Goal: Task Accomplishment & Management: Use online tool/utility

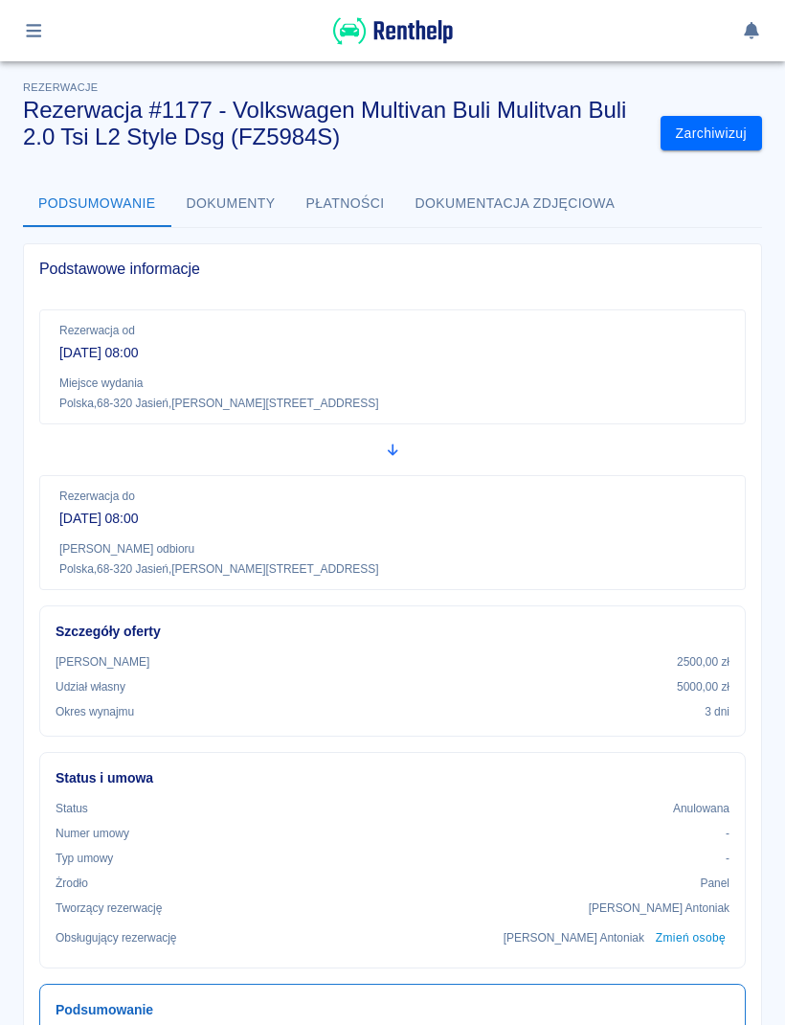
click at [57, 53] on div at bounding box center [392, 30] width 785 height 61
click at [63, 40] on div at bounding box center [392, 31] width 739 height 32
click at [41, 36] on icon "button" at bounding box center [33, 30] width 15 height 13
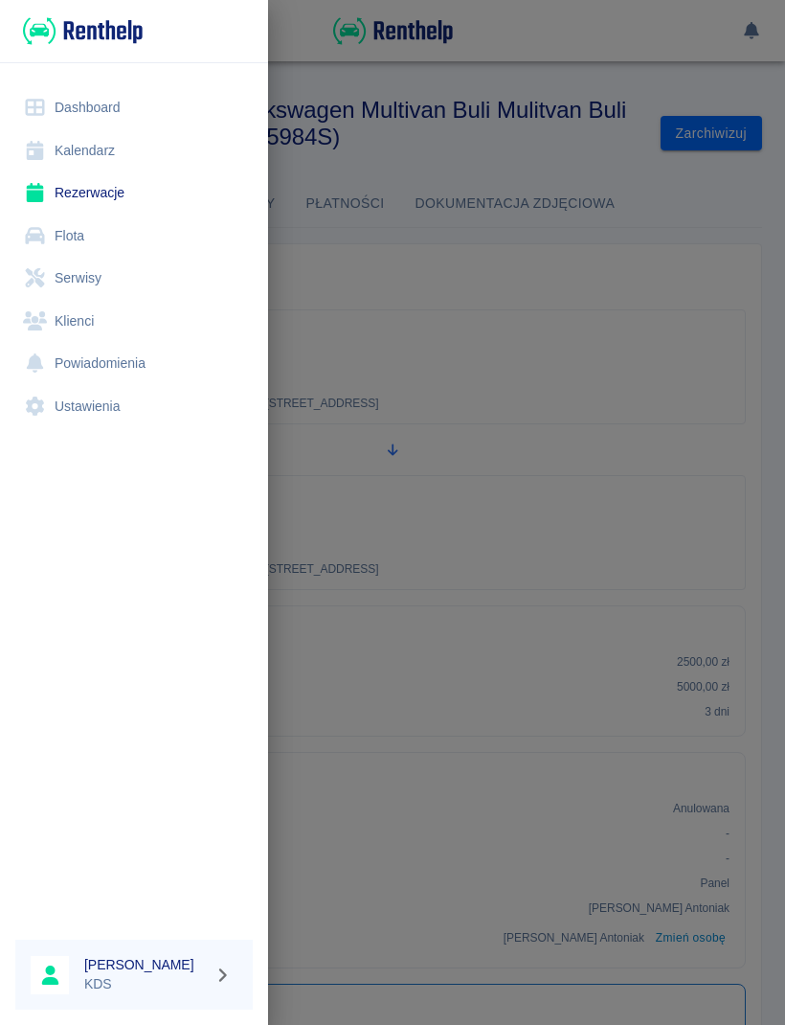
click at [106, 146] on link "Kalendarz" at bounding box center [134, 150] width 238 height 43
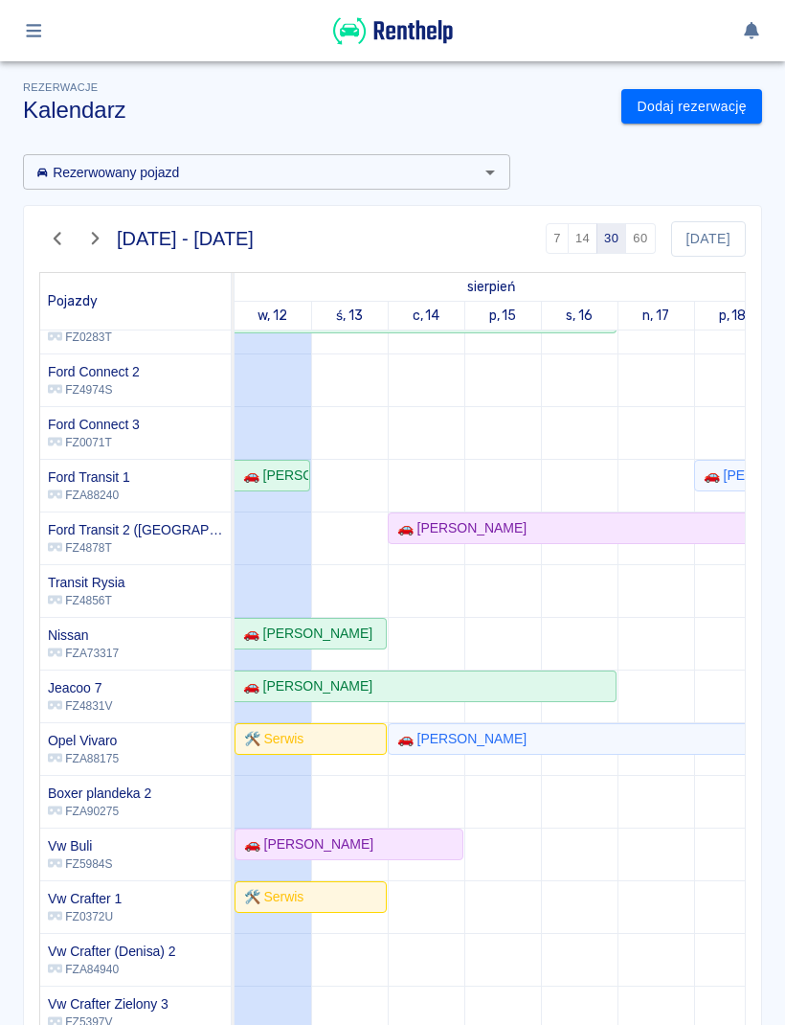
scroll to position [210, 0]
click at [426, 841] on div "🚗 [PERSON_NAME]" at bounding box center [349, 844] width 225 height 20
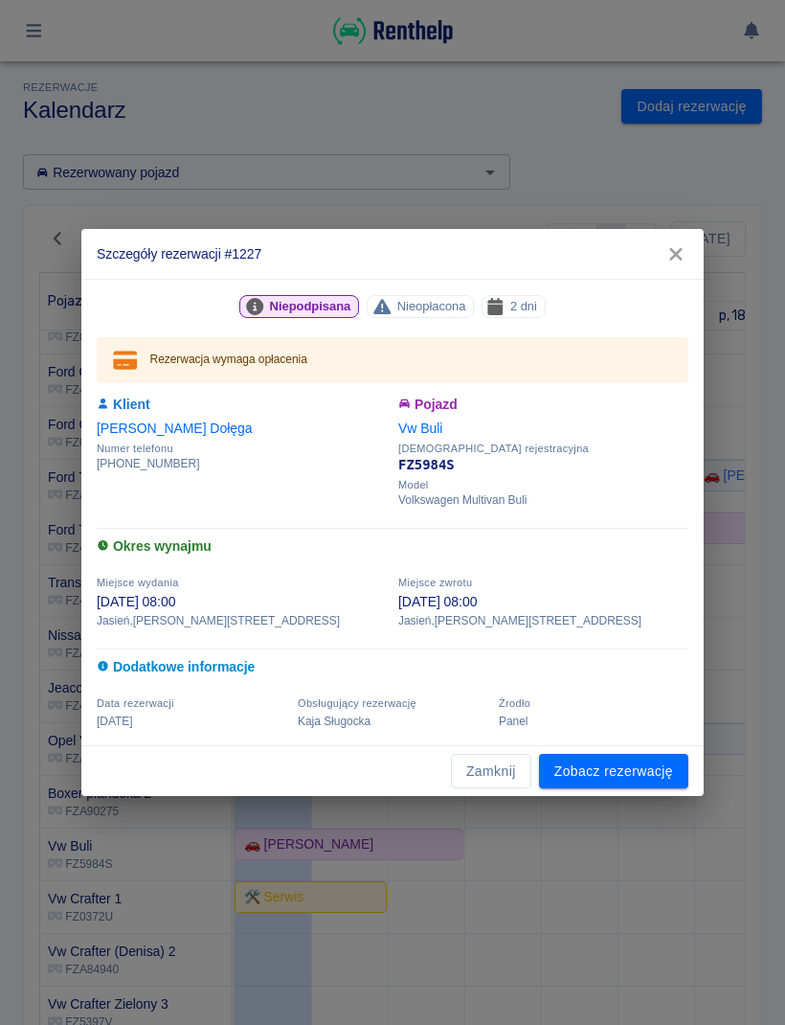
click at [636, 770] on link "Zobacz rezerwację" at bounding box center [613, 771] width 149 height 35
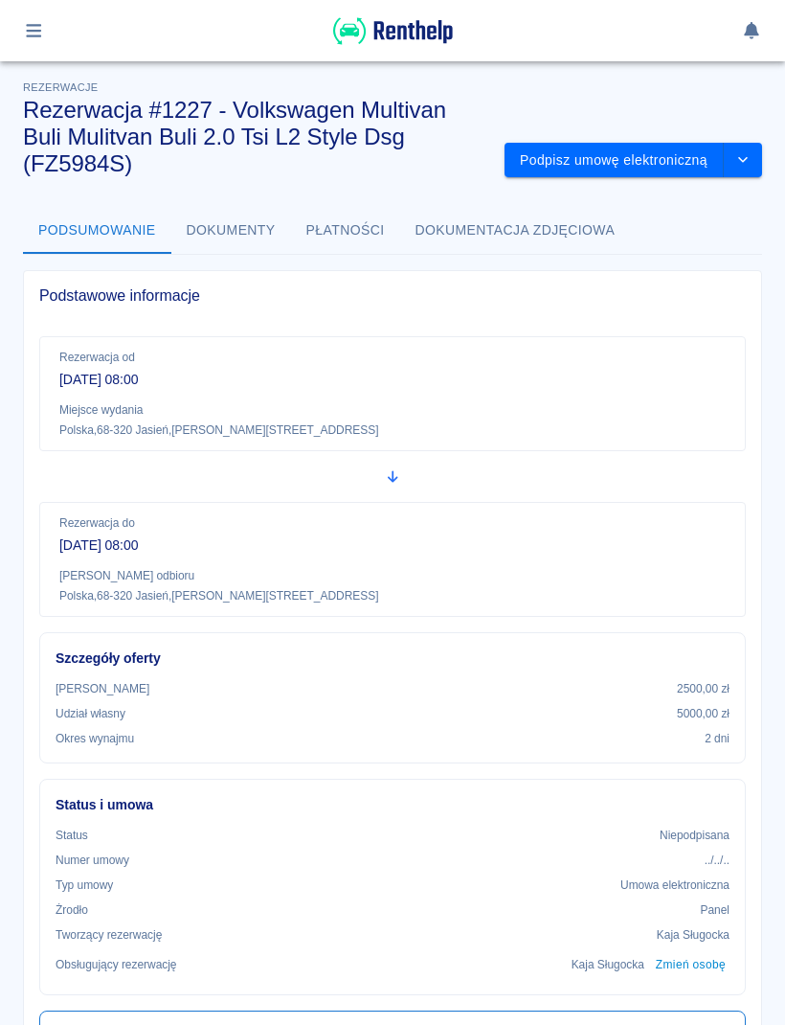
click at [634, 145] on button "Podpisz umowę elektroniczną" at bounding box center [614, 160] width 219 height 35
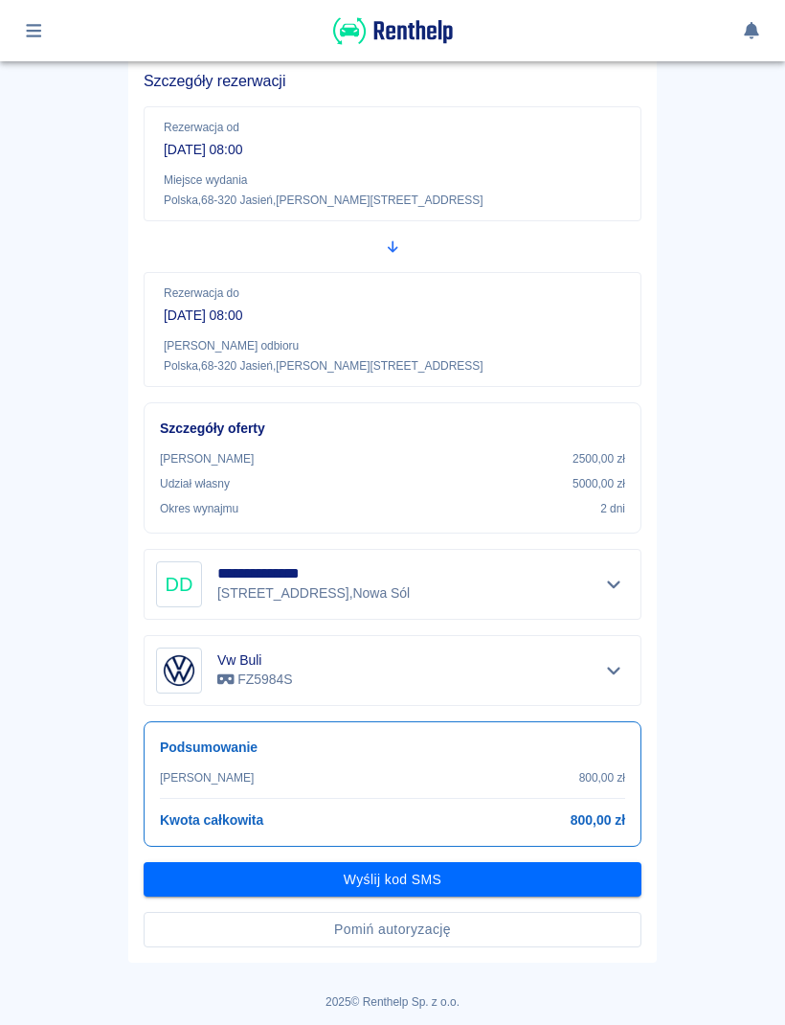
scroll to position [146, 0]
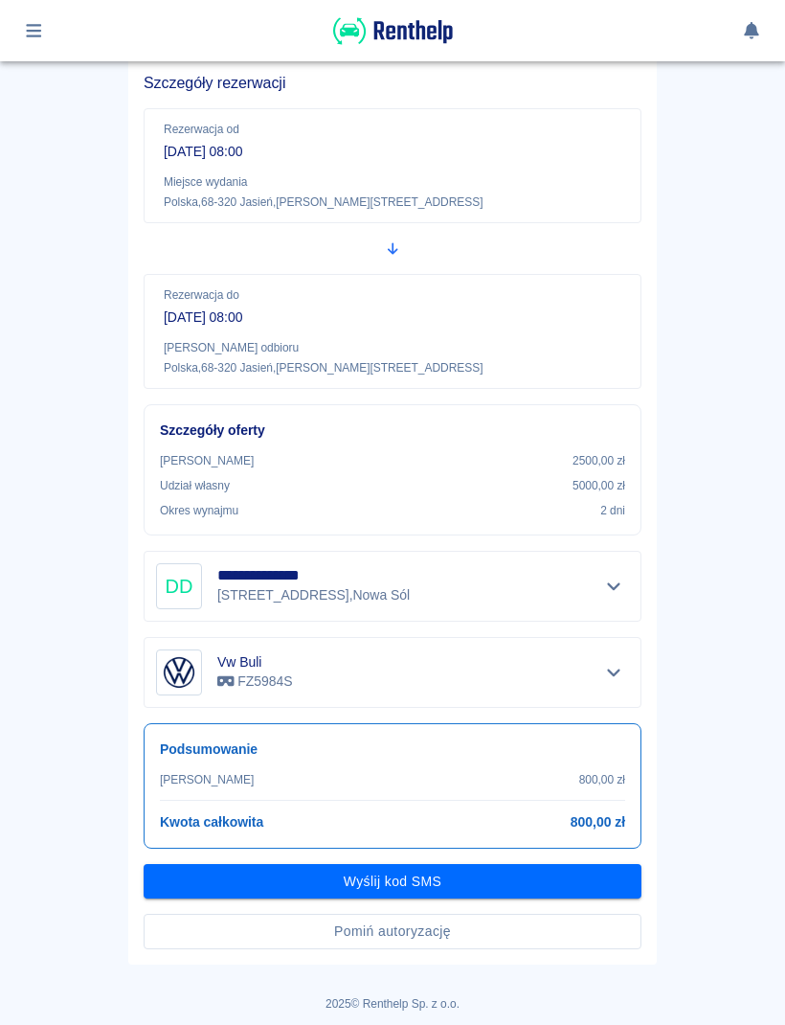
click at [518, 930] on button "Pomiń autoryzację" at bounding box center [393, 931] width 498 height 35
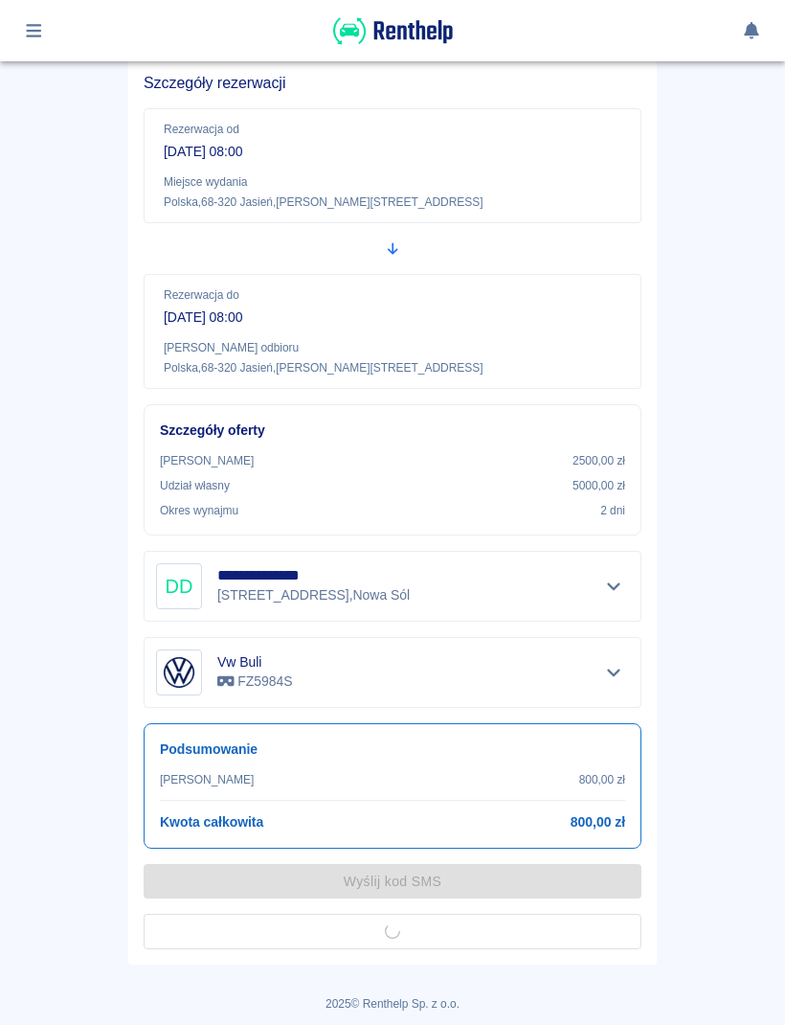
scroll to position [96, 0]
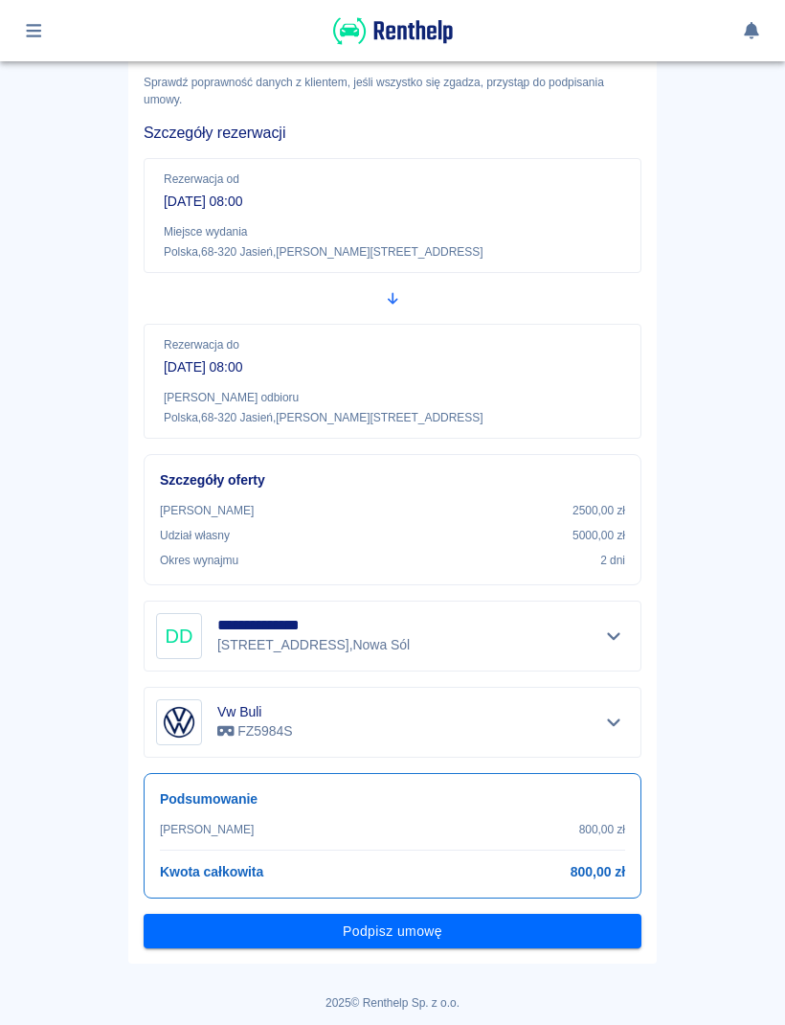
click at [568, 919] on button "Podpisz umowę" at bounding box center [393, 931] width 498 height 35
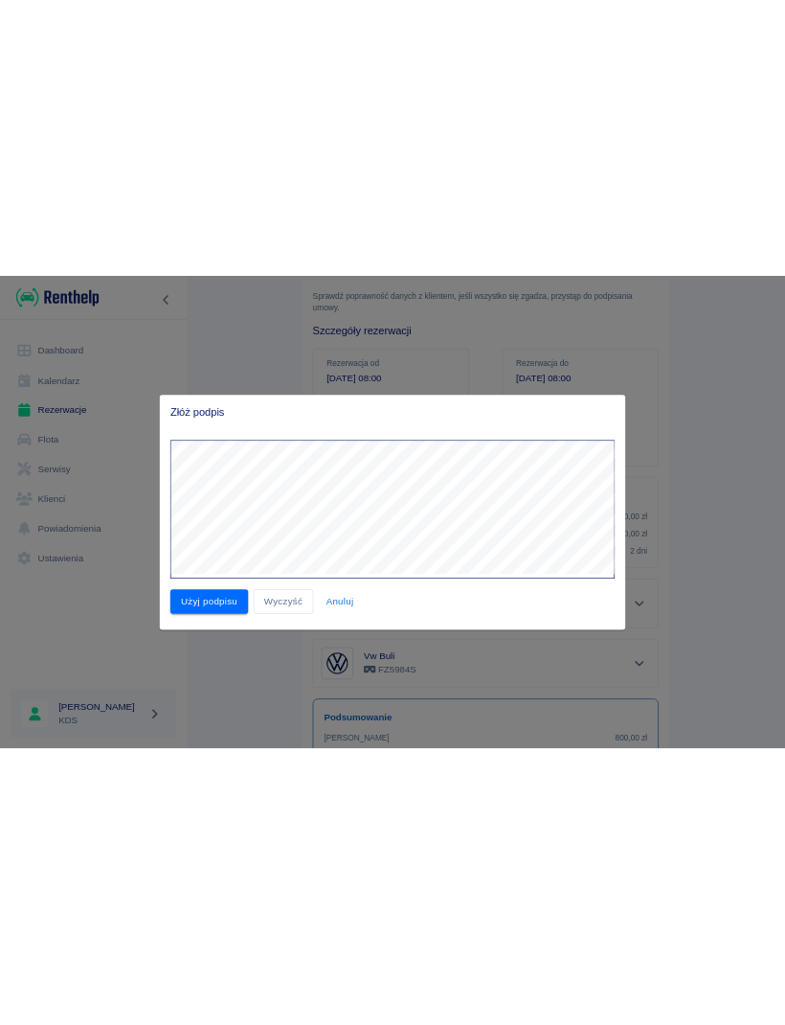
scroll to position [0, 0]
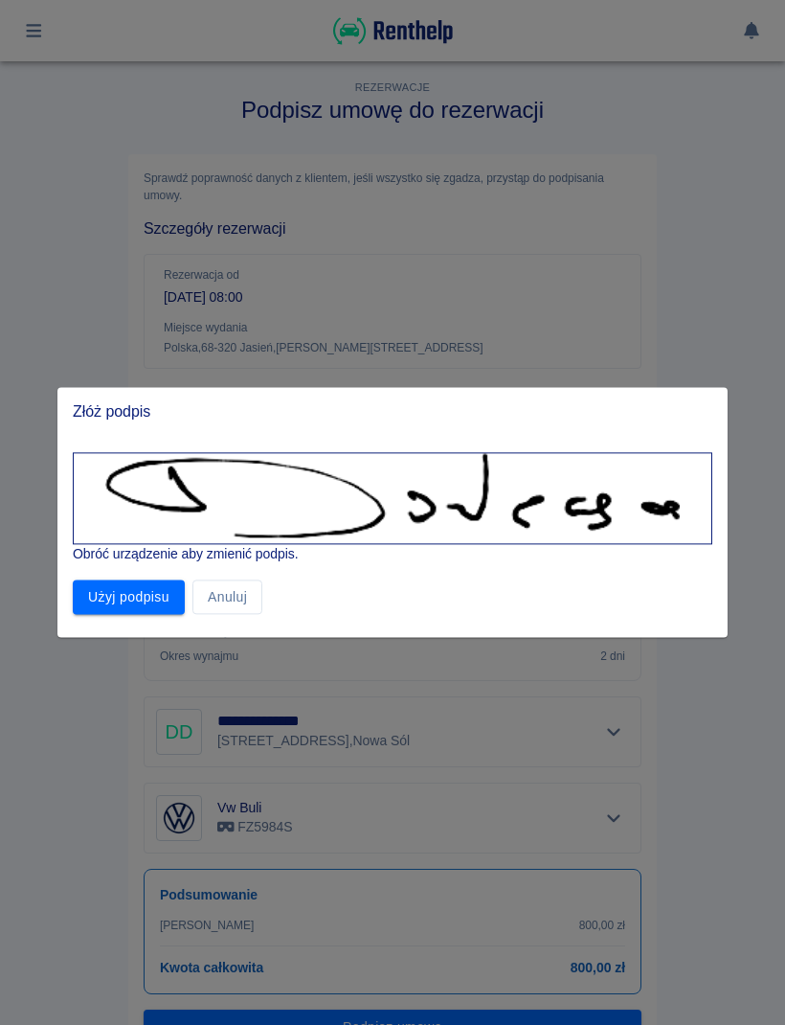
click at [143, 581] on button "Użyj podpisu" at bounding box center [129, 597] width 112 height 35
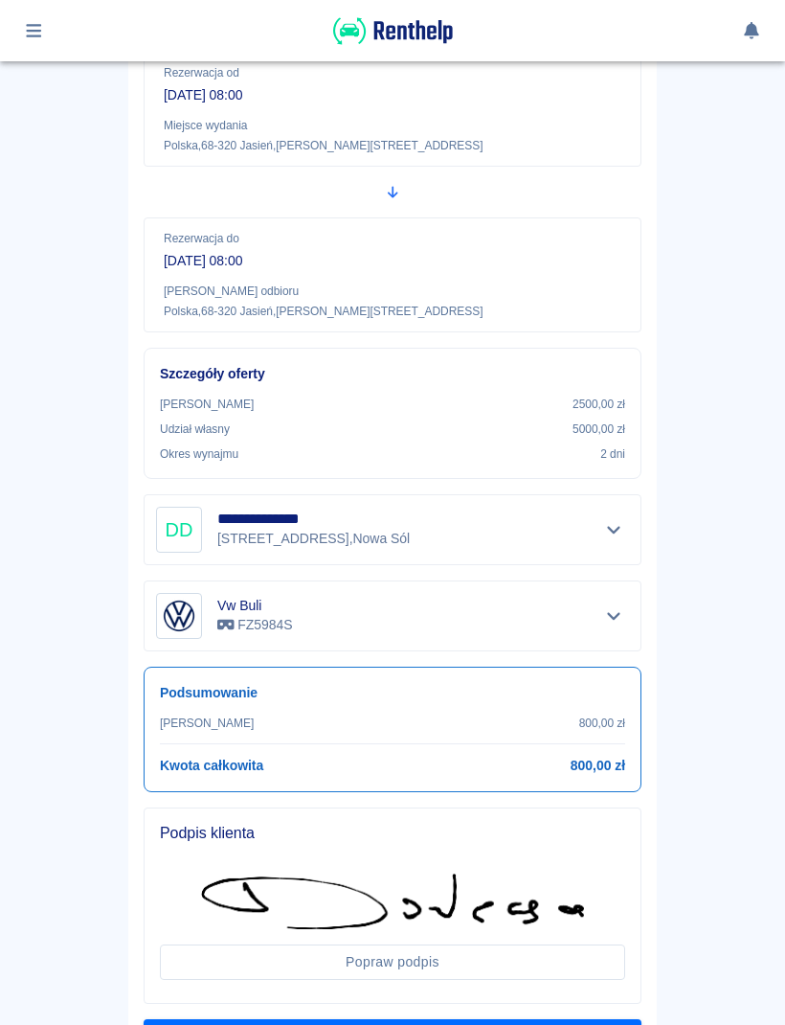
scroll to position [260, 0]
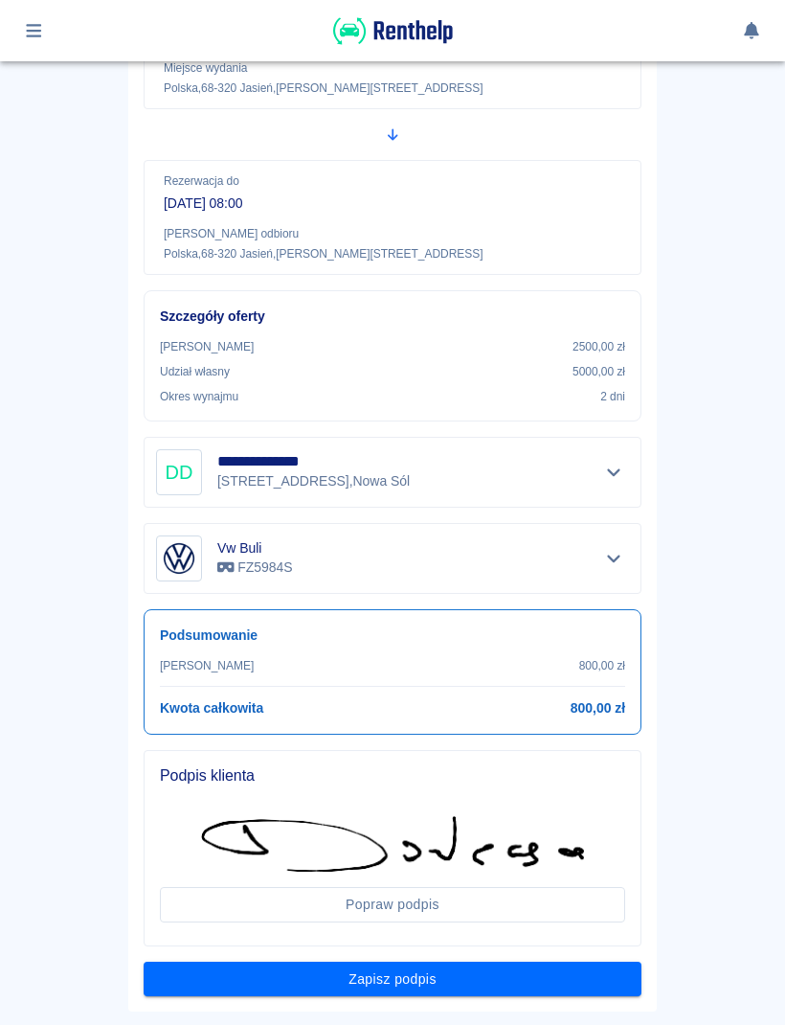
click at [539, 976] on button "Zapisz podpis" at bounding box center [393, 979] width 498 height 35
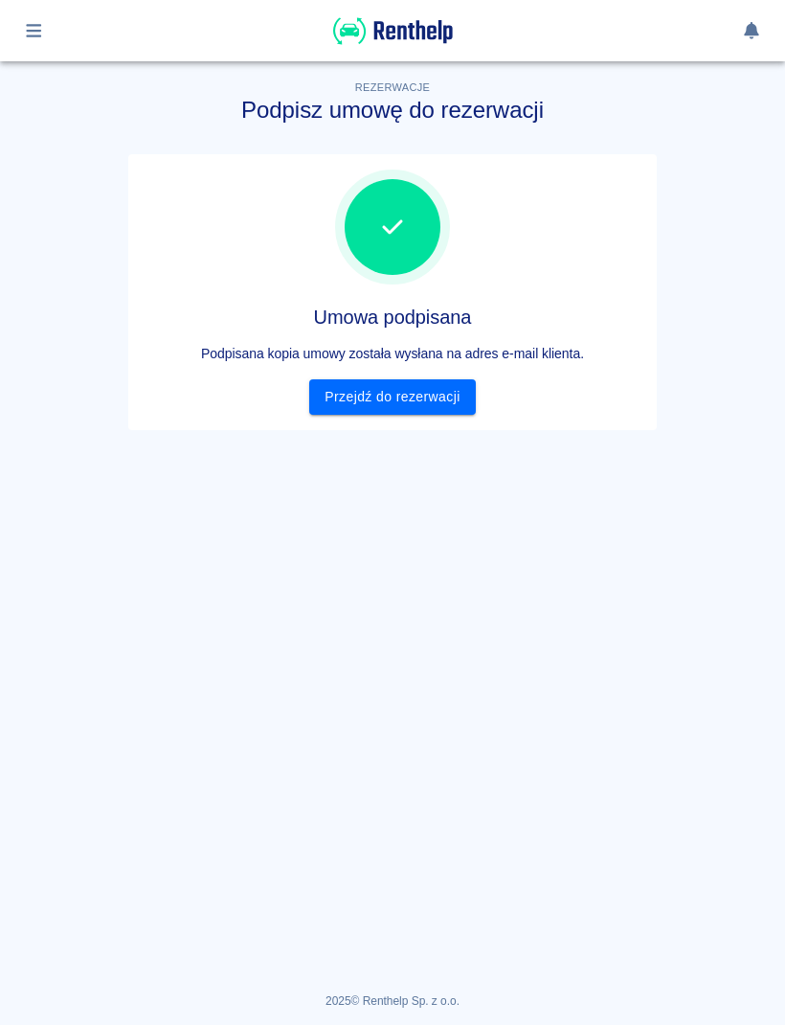
scroll to position [0, 0]
click at [359, 413] on link "Przejdź do rezerwacji" at bounding box center [392, 396] width 166 height 35
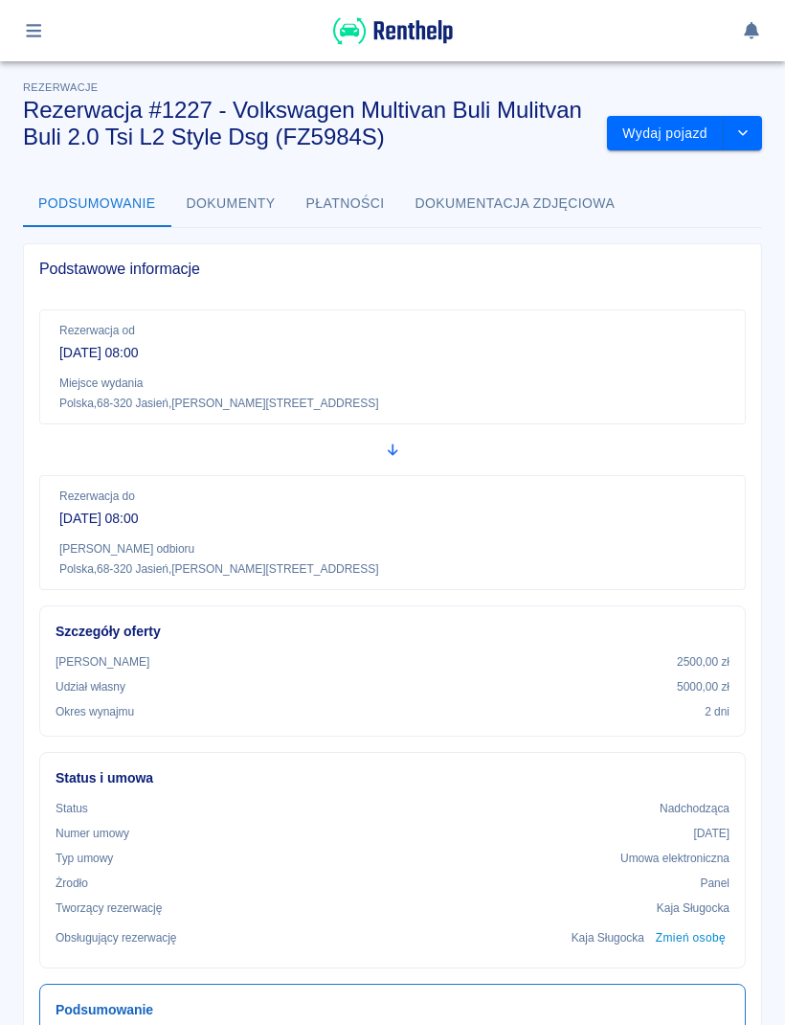
click at [26, 29] on icon "button" at bounding box center [34, 30] width 22 height 17
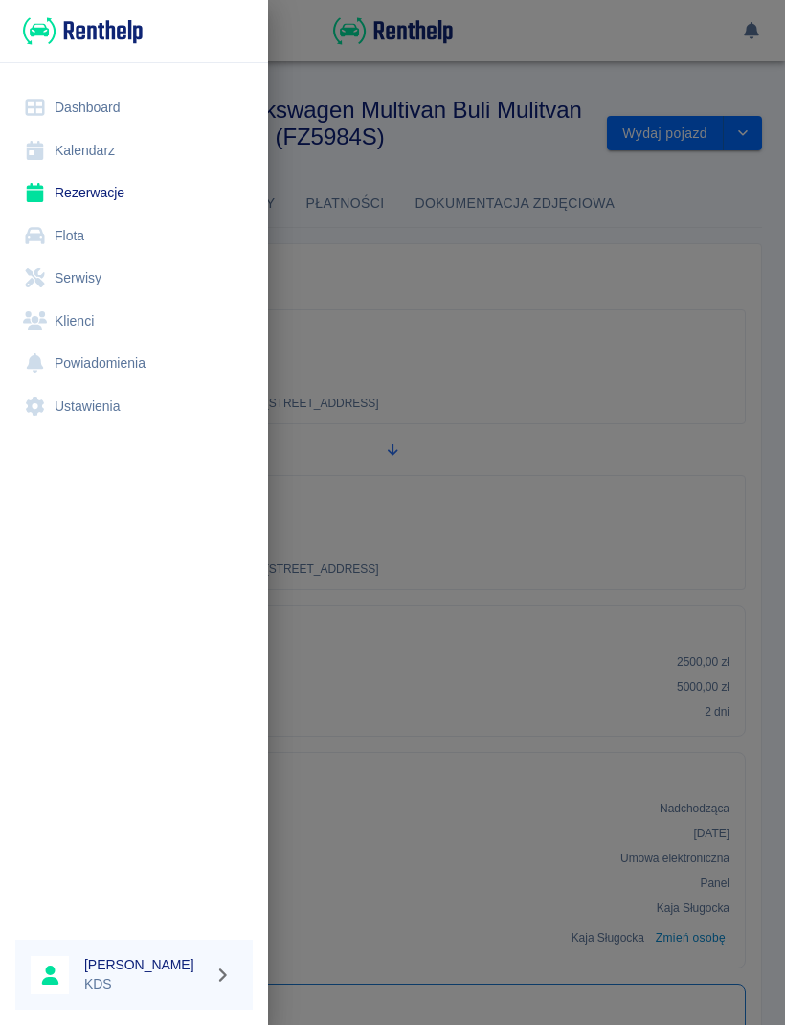
click at [69, 158] on link "Kalendarz" at bounding box center [134, 150] width 238 height 43
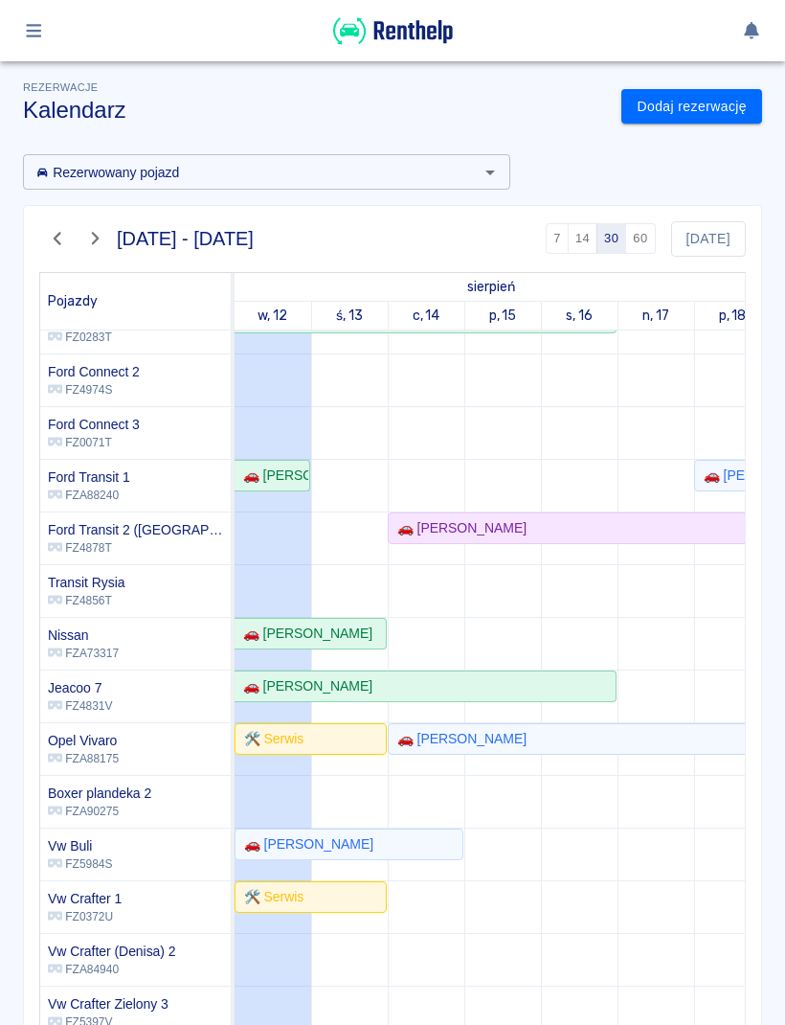
scroll to position [210, 0]
click at [645, 528] on div "🚗 Mariusz Koryzna" at bounding box center [579, 528] width 378 height 20
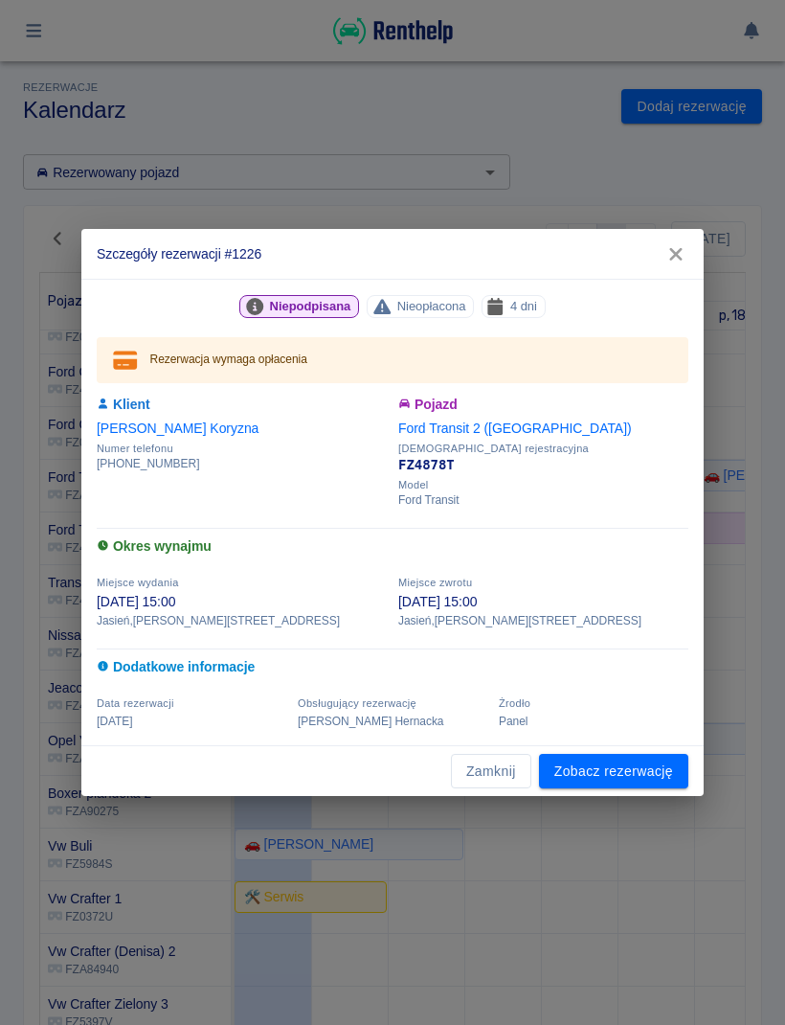
click at [652, 771] on link "Zobacz rezerwację" at bounding box center [613, 771] width 149 height 35
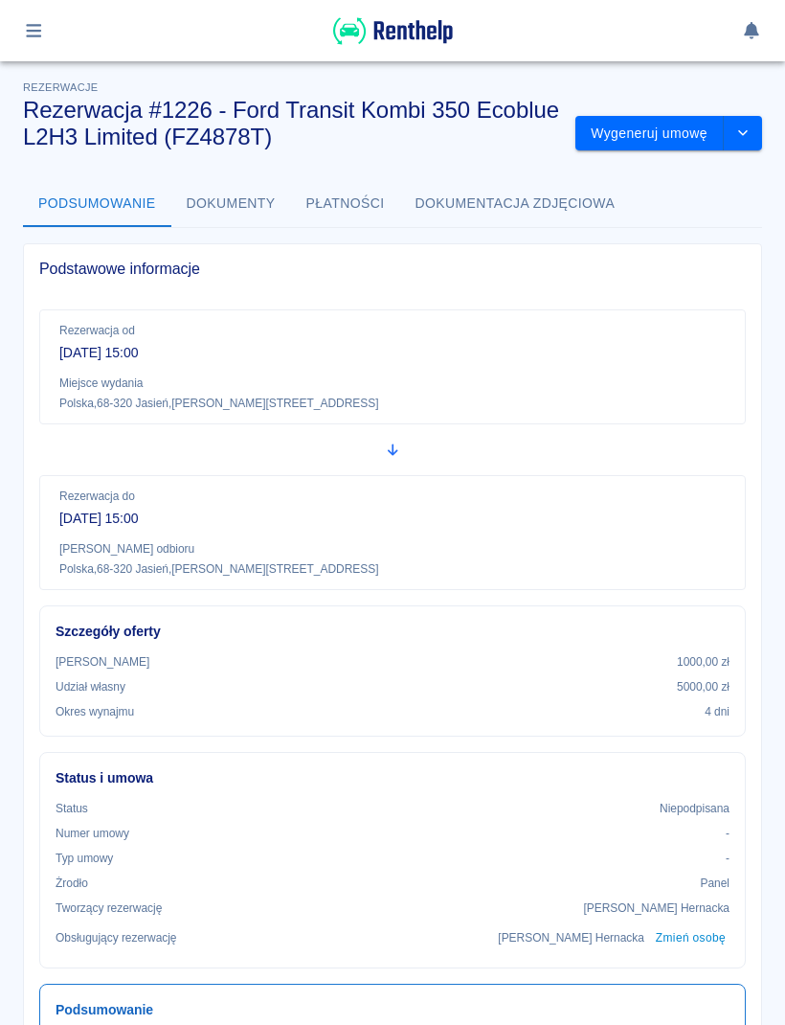
click at [755, 127] on button "drop-down" at bounding box center [743, 133] width 38 height 35
click at [692, 251] on li "Anuluj rezerwację" at bounding box center [669, 237] width 155 height 32
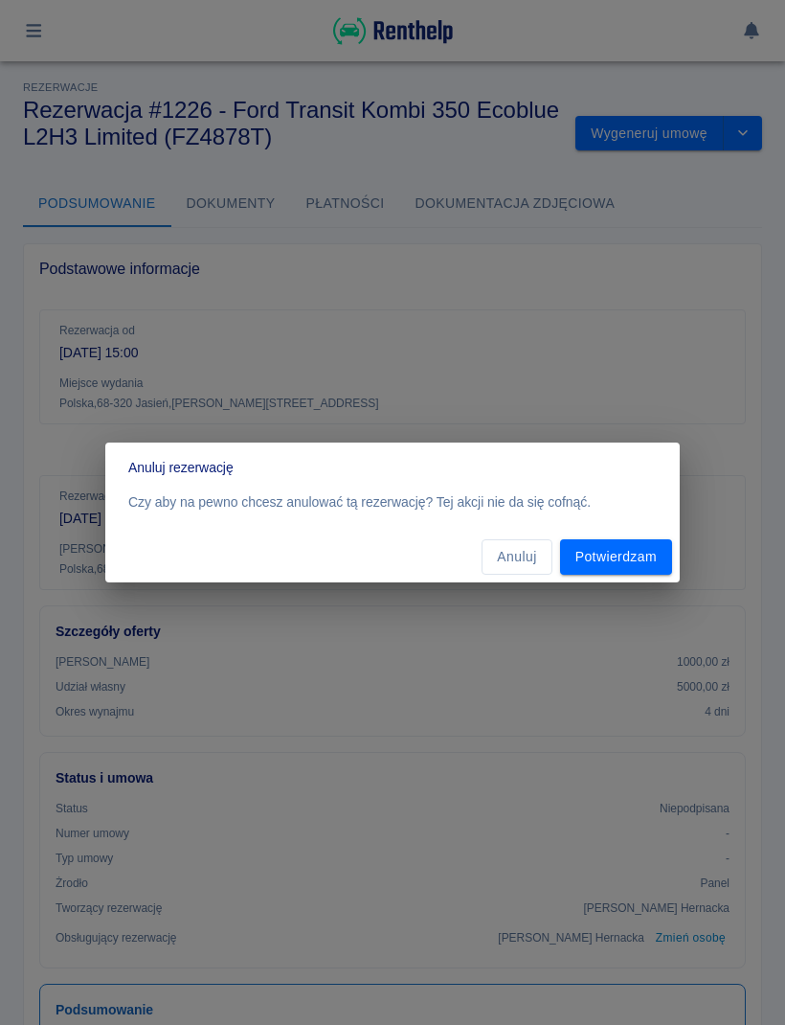
click at [654, 564] on button "Potwierdzam" at bounding box center [616, 556] width 112 height 35
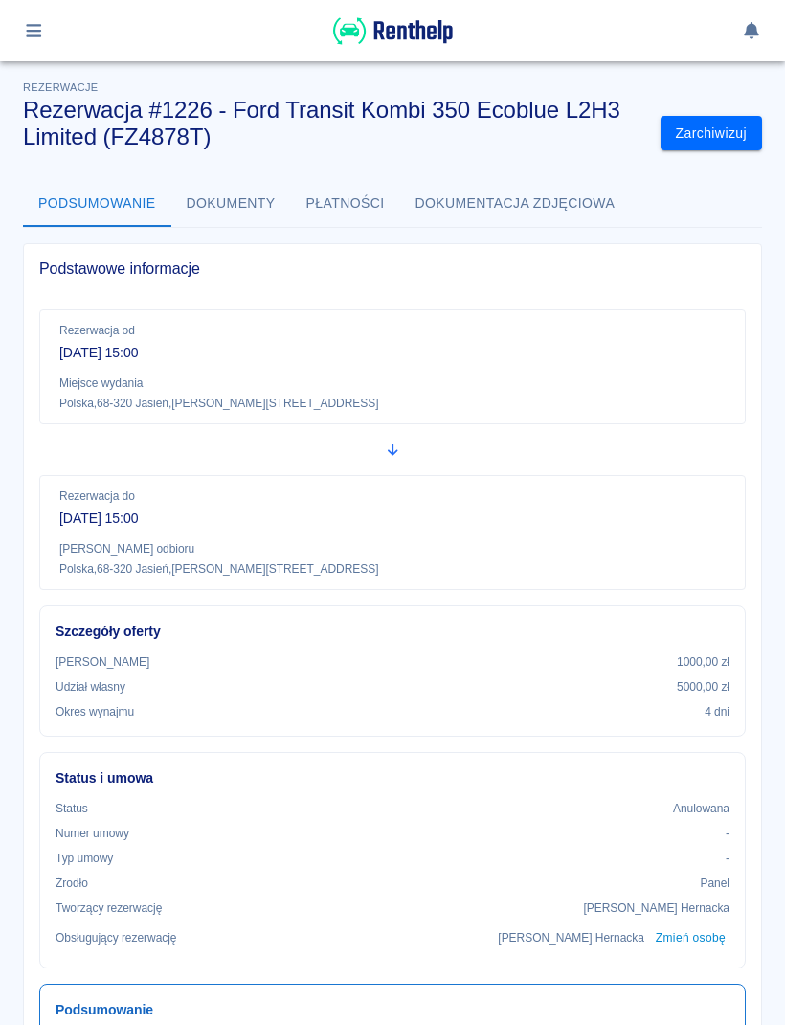
click at [39, 43] on button "button" at bounding box center [33, 30] width 37 height 33
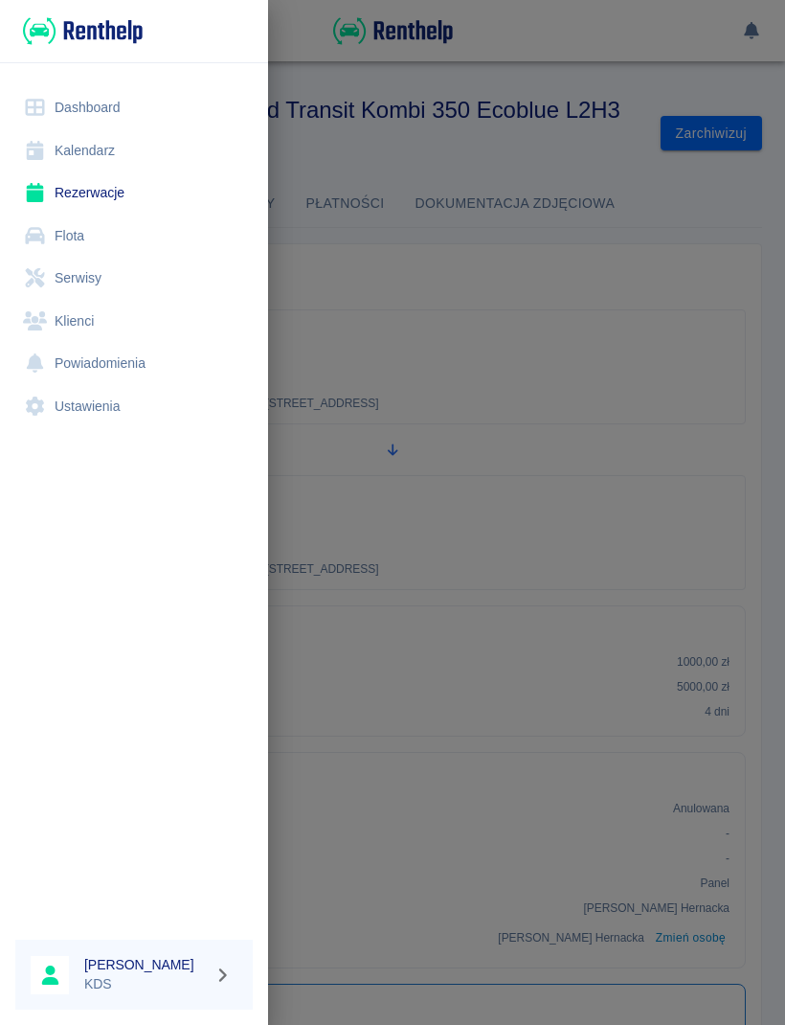
click at [131, 156] on link "Kalendarz" at bounding box center [134, 150] width 238 height 43
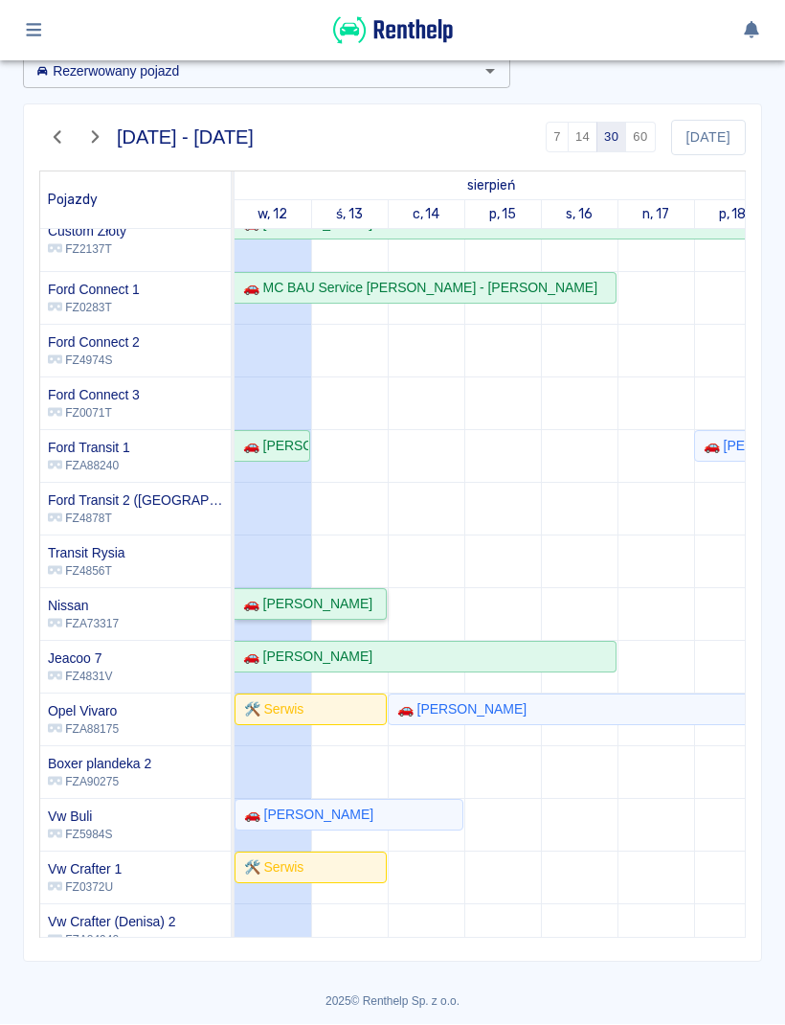
click at [372, 603] on div "🚗 [PERSON_NAME]" at bounding box center [310, 605] width 149 height 20
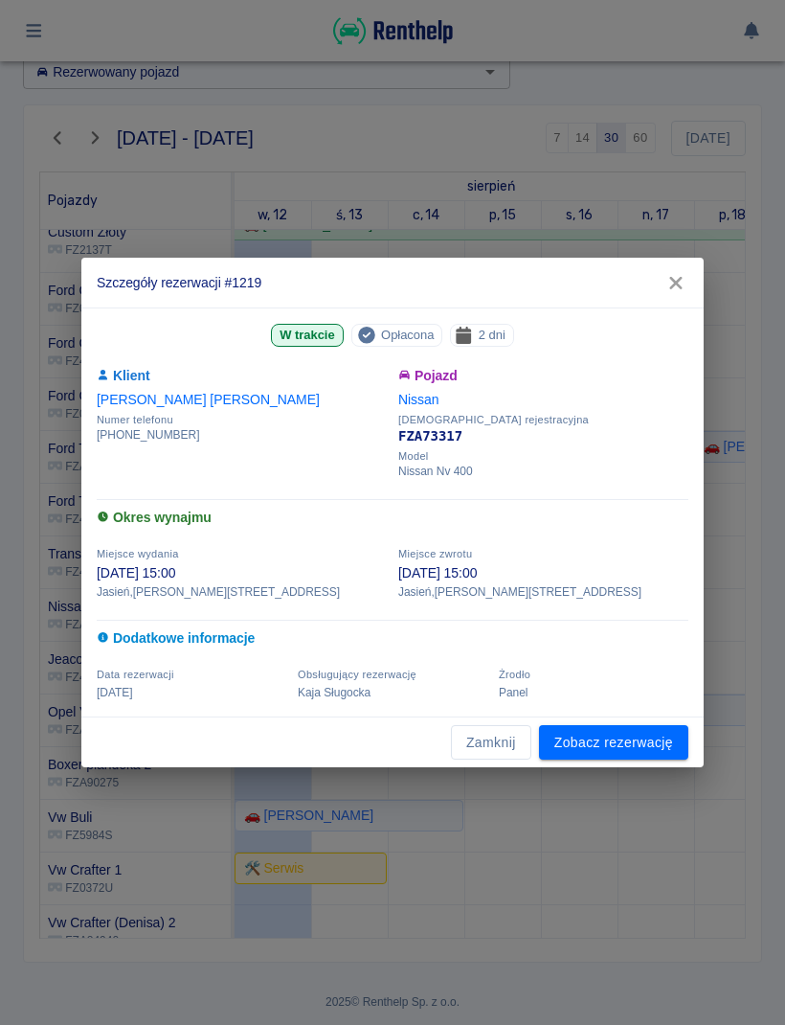
click at [644, 740] on link "Zobacz rezerwację" at bounding box center [613, 742] width 149 height 35
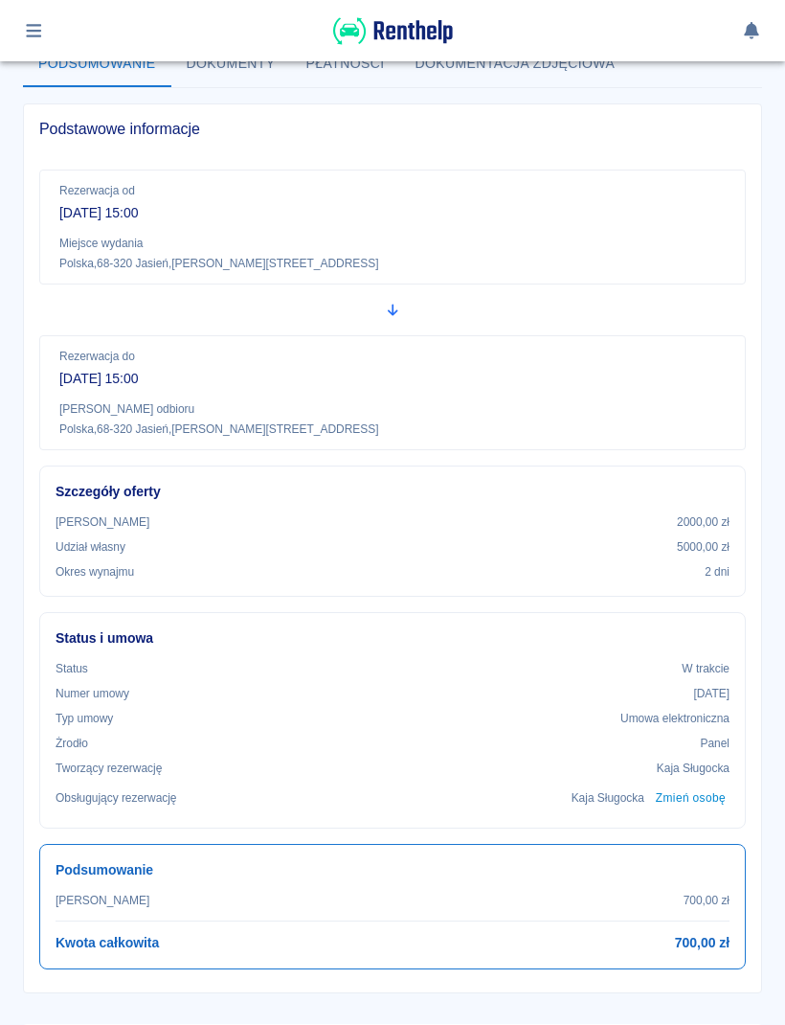
scroll to position [151, 0]
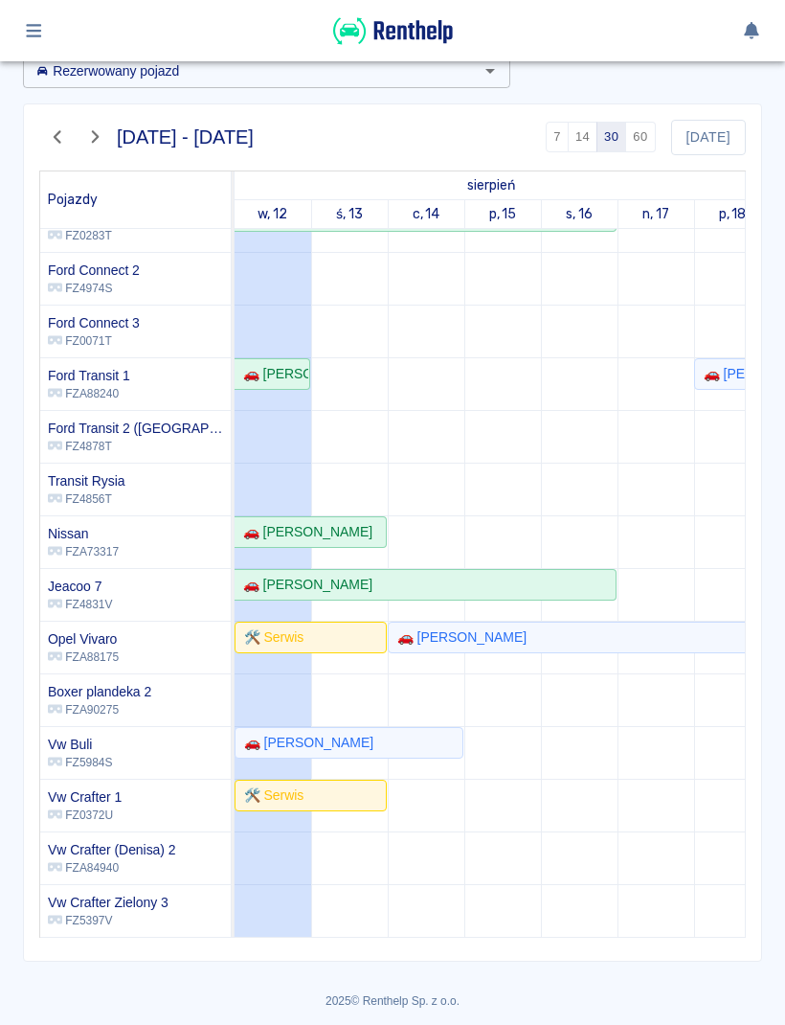
scroll to position [101, 0]
click at [531, 579] on div "🚗 [PERSON_NAME]" at bounding box center [425, 586] width 379 height 20
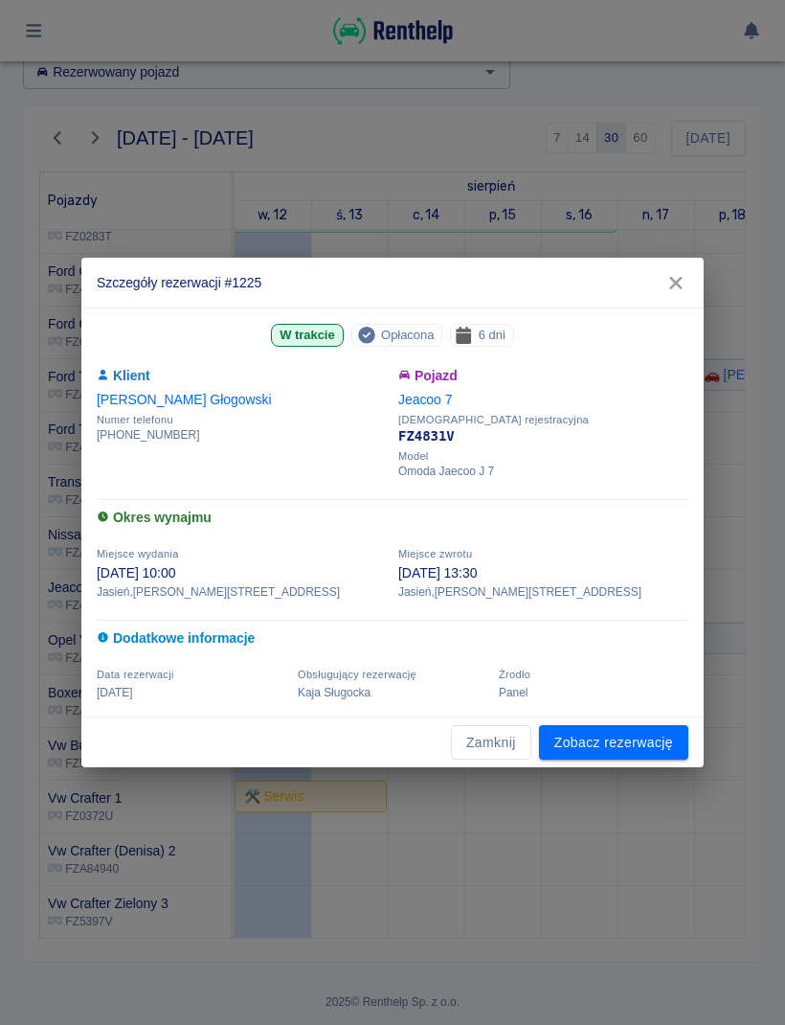
click at [648, 753] on link "Zobacz rezerwację" at bounding box center [613, 742] width 149 height 35
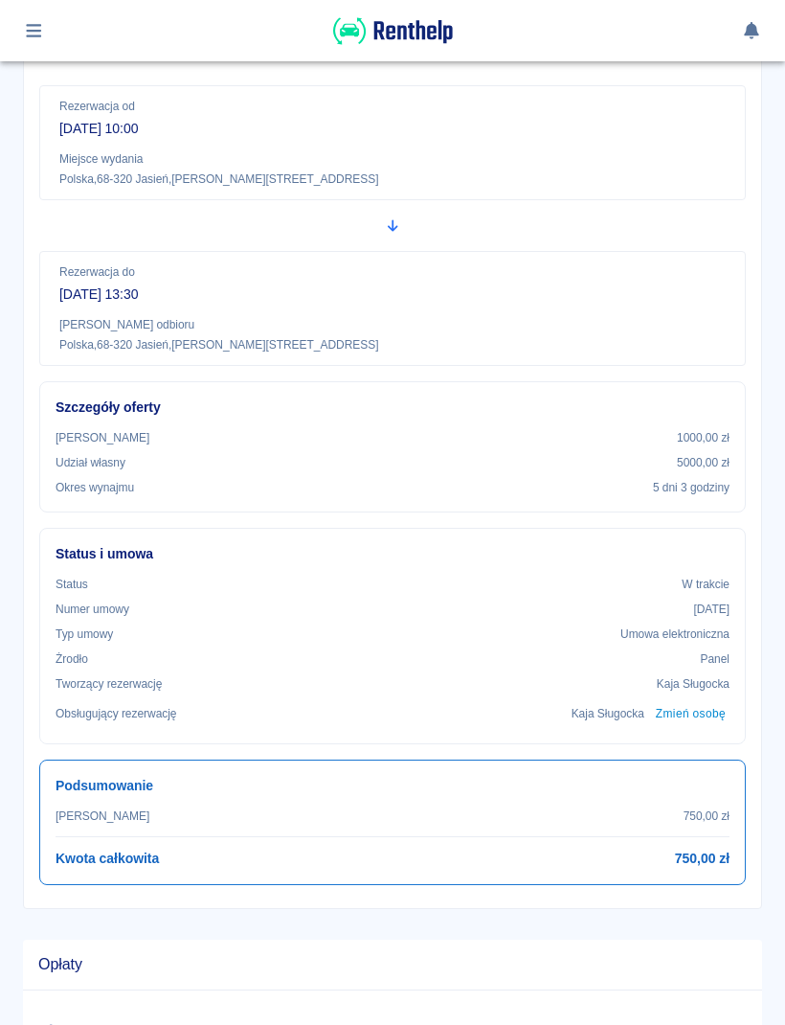
scroll to position [438, 0]
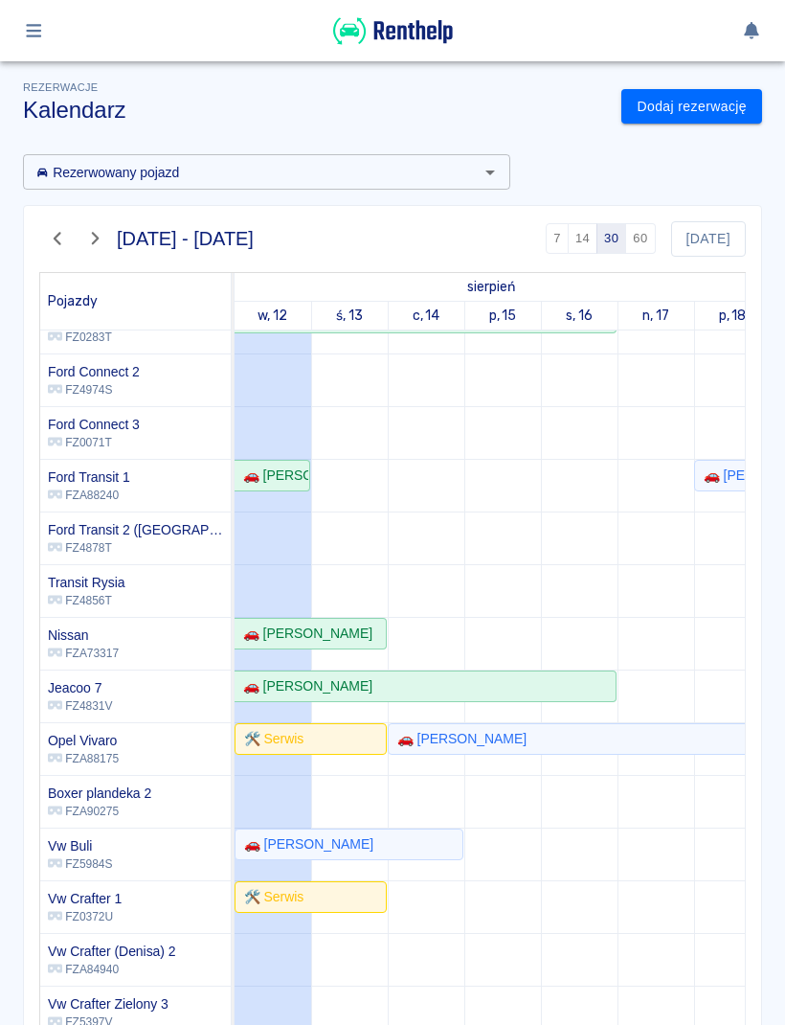
scroll to position [210, 0]
click at [278, 632] on div "🚗 [PERSON_NAME]" at bounding box center [304, 634] width 137 height 20
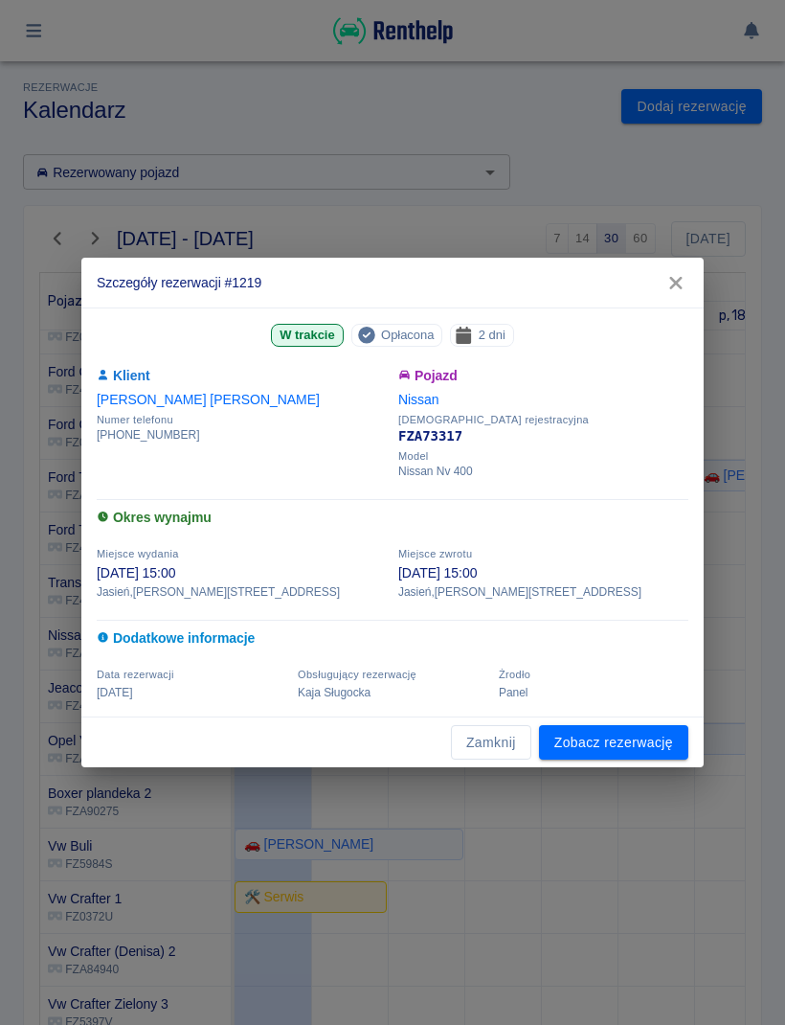
click at [631, 750] on link "Zobacz rezerwację" at bounding box center [613, 742] width 149 height 35
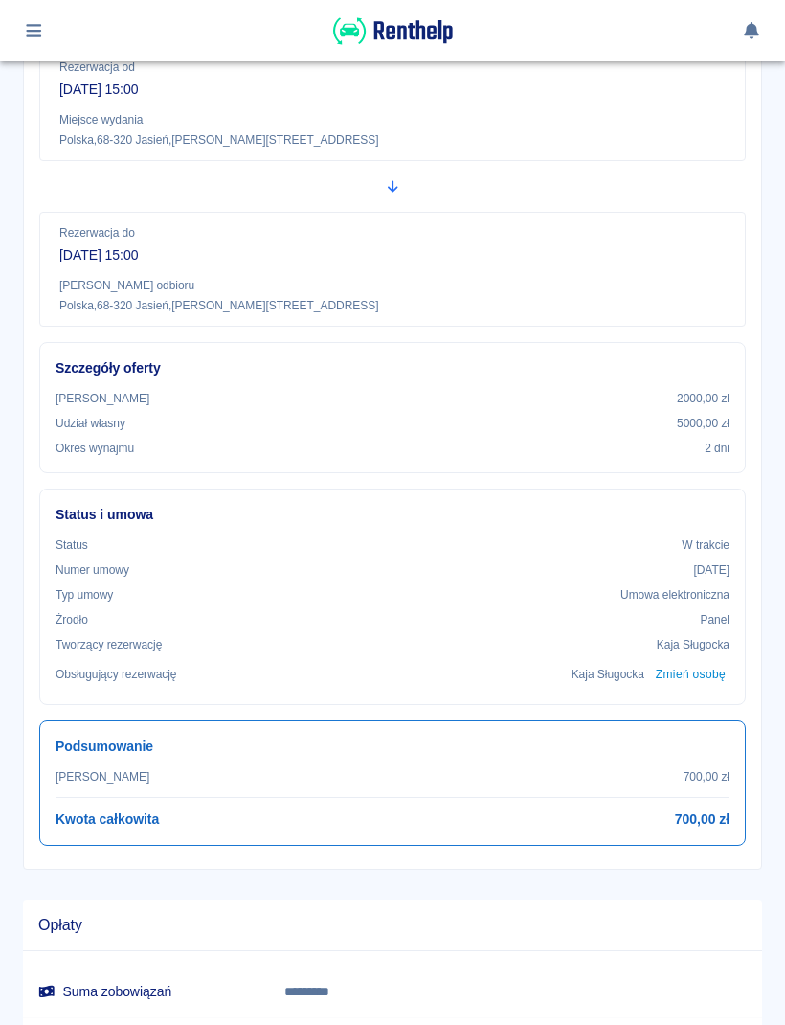
scroll to position [239, 0]
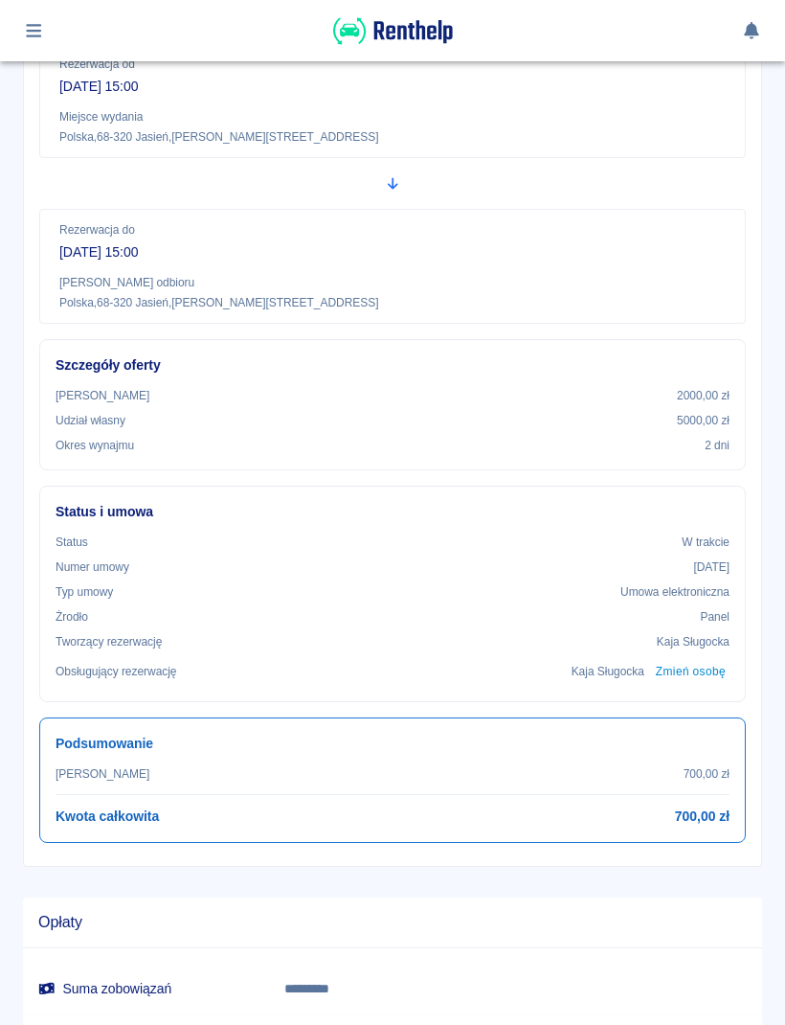
click at [289, 371] on h6 "Szczegóły oferty" at bounding box center [393, 365] width 674 height 20
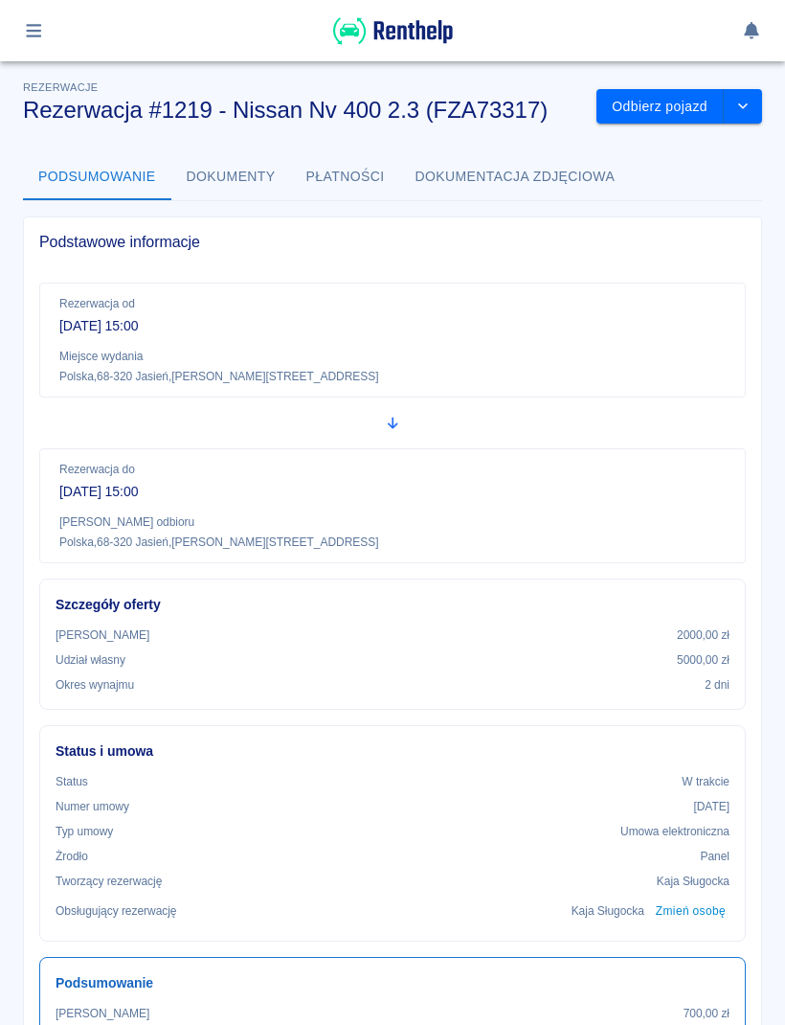
scroll to position [0, 0]
click at [39, 46] on button "button" at bounding box center [33, 30] width 37 height 33
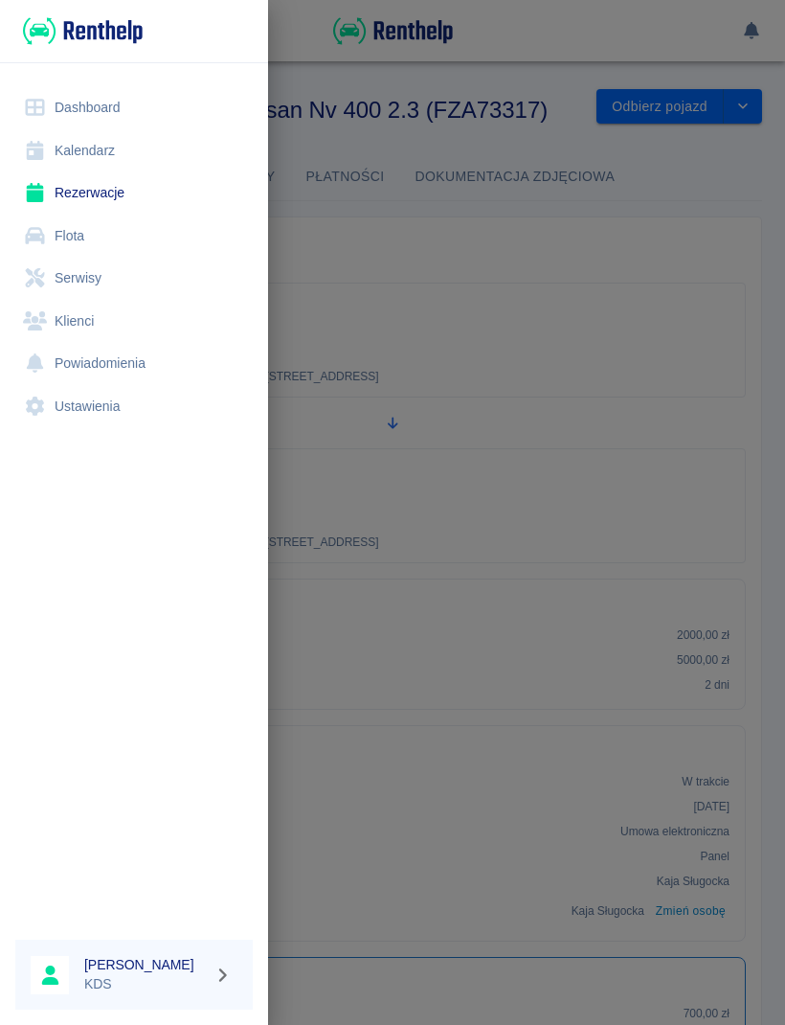
click at [116, 148] on link "Kalendarz" at bounding box center [134, 150] width 238 height 43
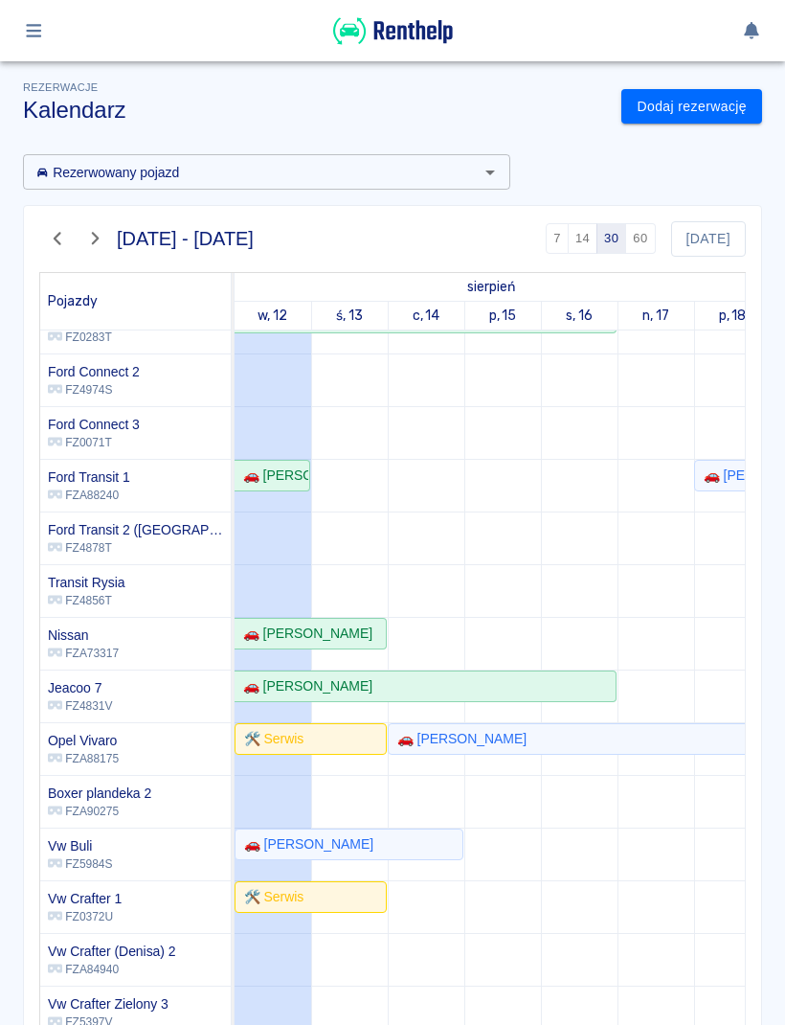
scroll to position [210, 0]
click at [366, 852] on div "🚗 [PERSON_NAME]" at bounding box center [349, 844] width 225 height 20
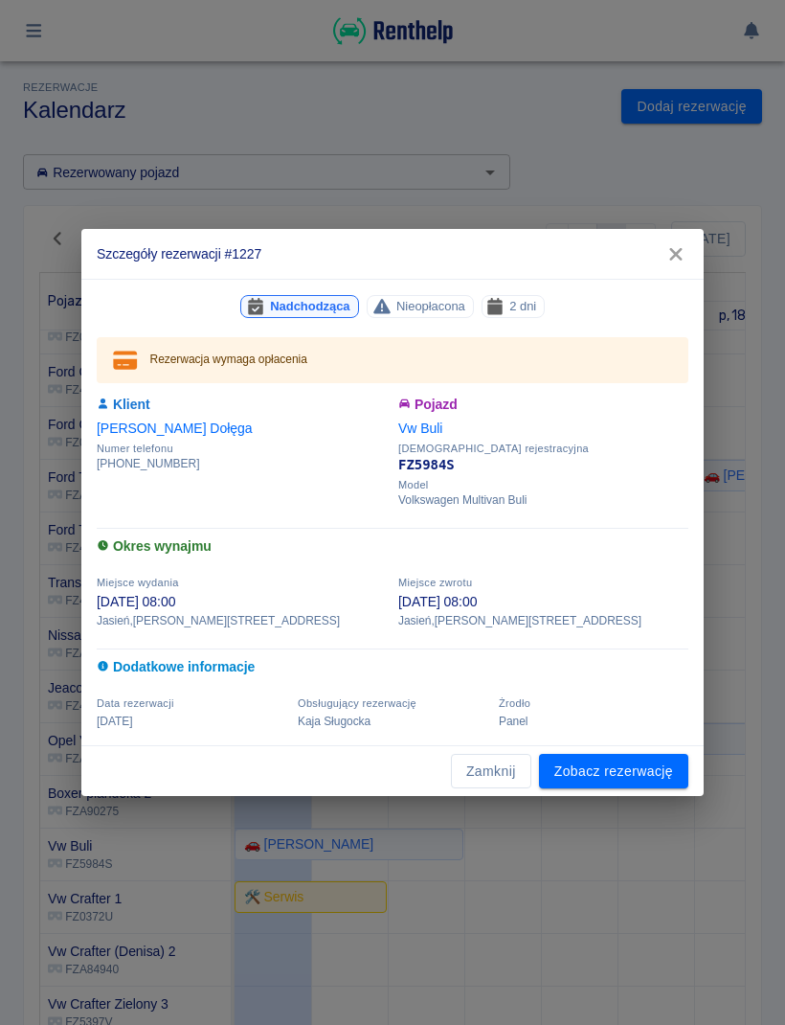
click at [580, 784] on link "Zobacz rezerwację" at bounding box center [613, 771] width 149 height 35
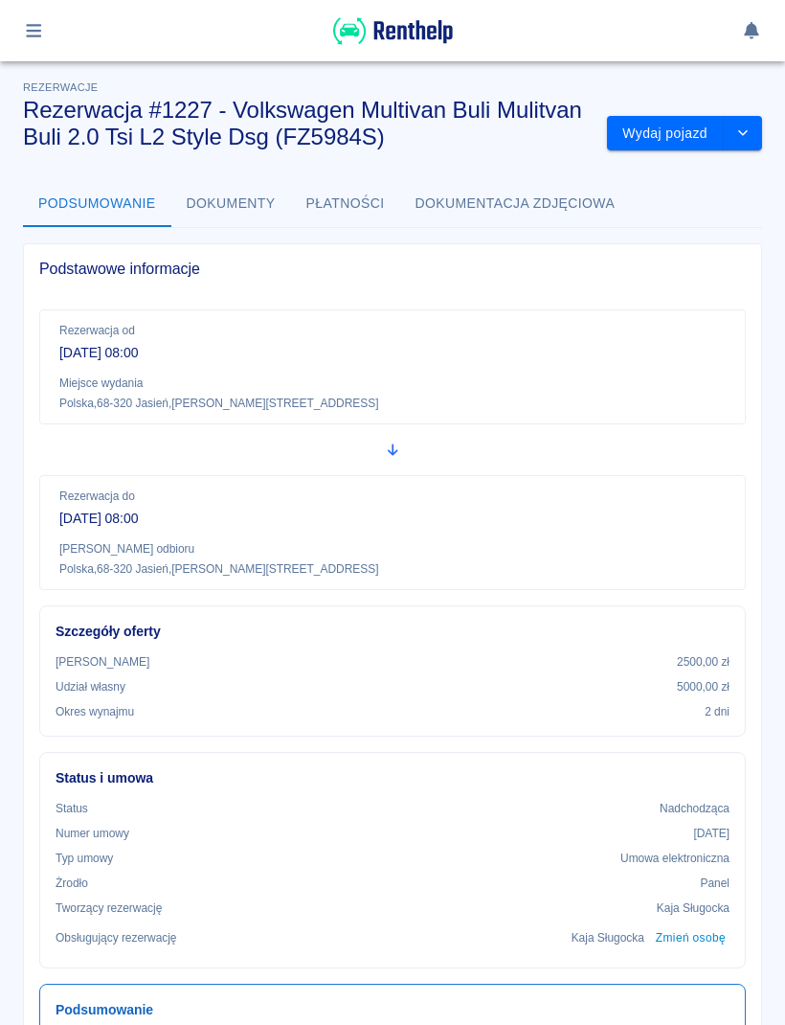
click at [679, 136] on button "Wydaj pojazd" at bounding box center [665, 133] width 117 height 35
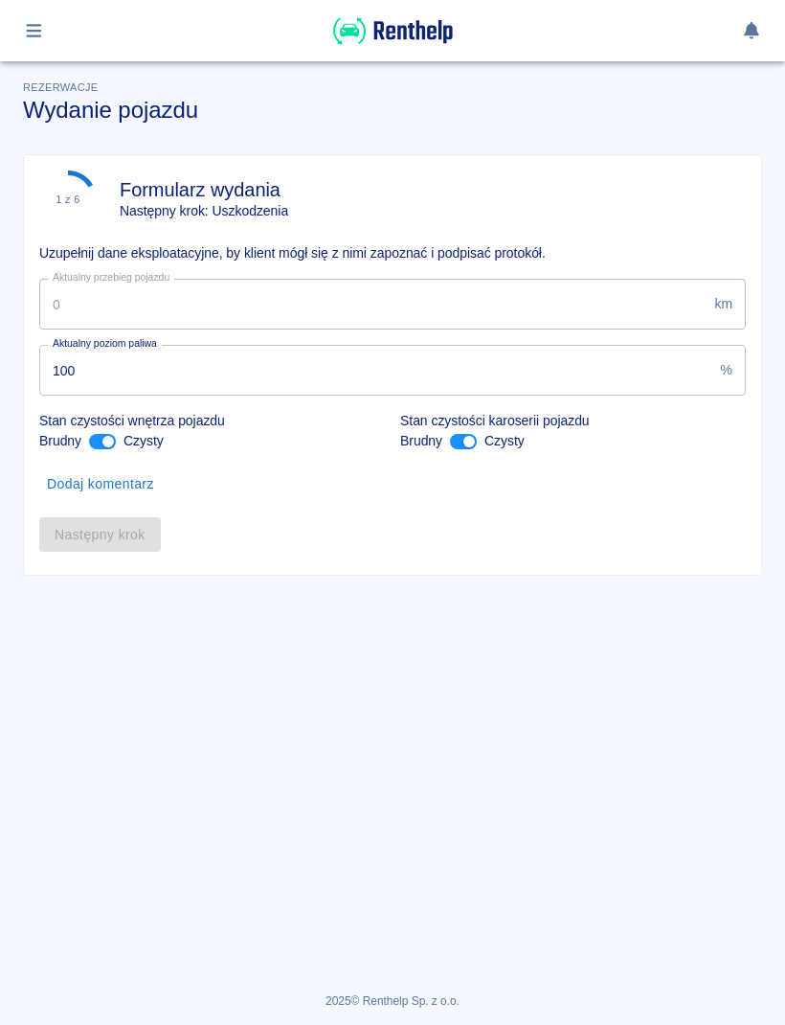
type input "109799"
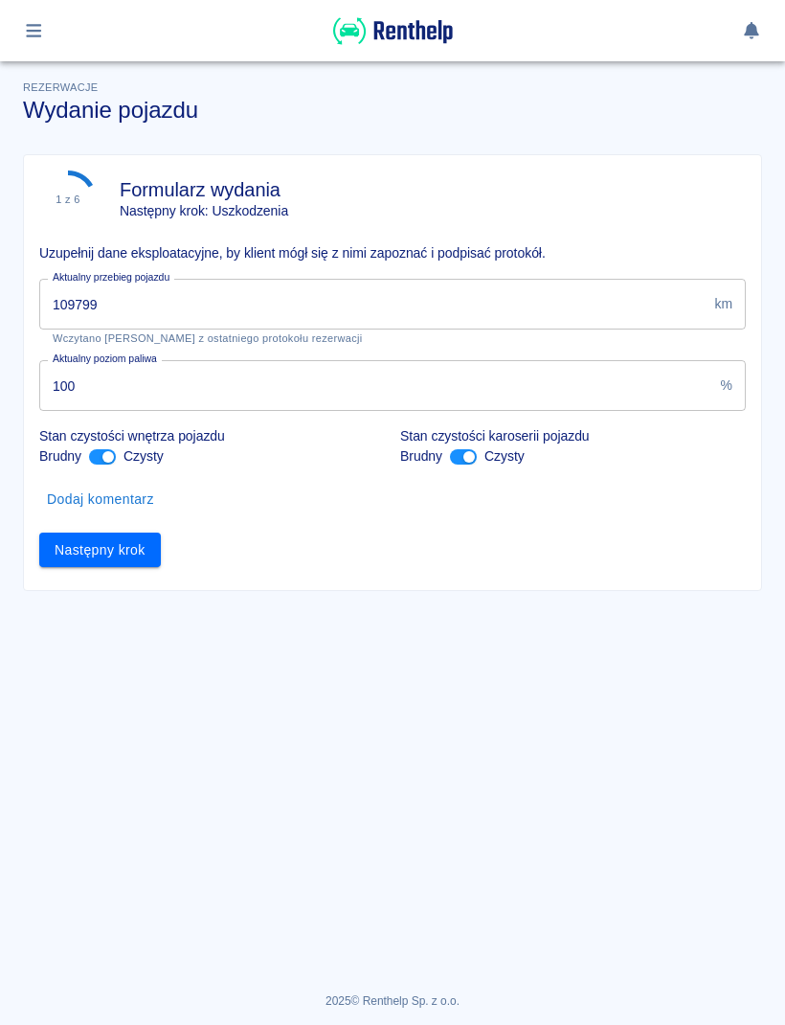
click at [178, 546] on div "Następny krok" at bounding box center [385, 542] width 722 height 51
click at [158, 557] on button "Następny krok" at bounding box center [100, 550] width 122 height 35
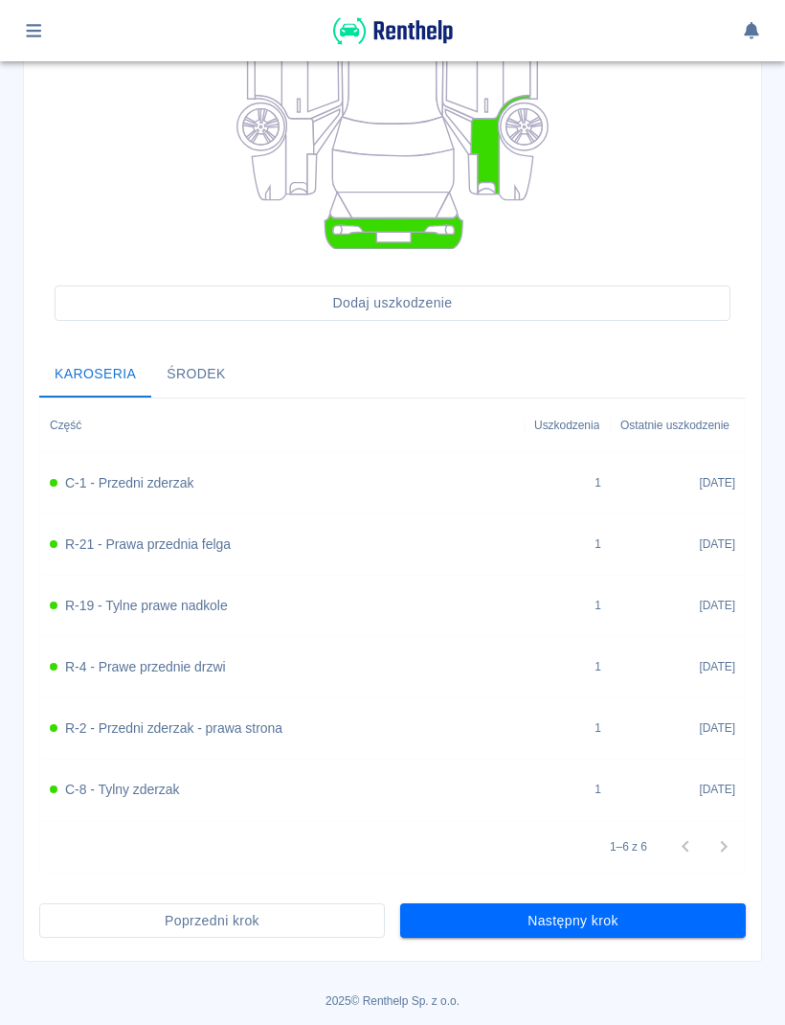
scroll to position [440, 0]
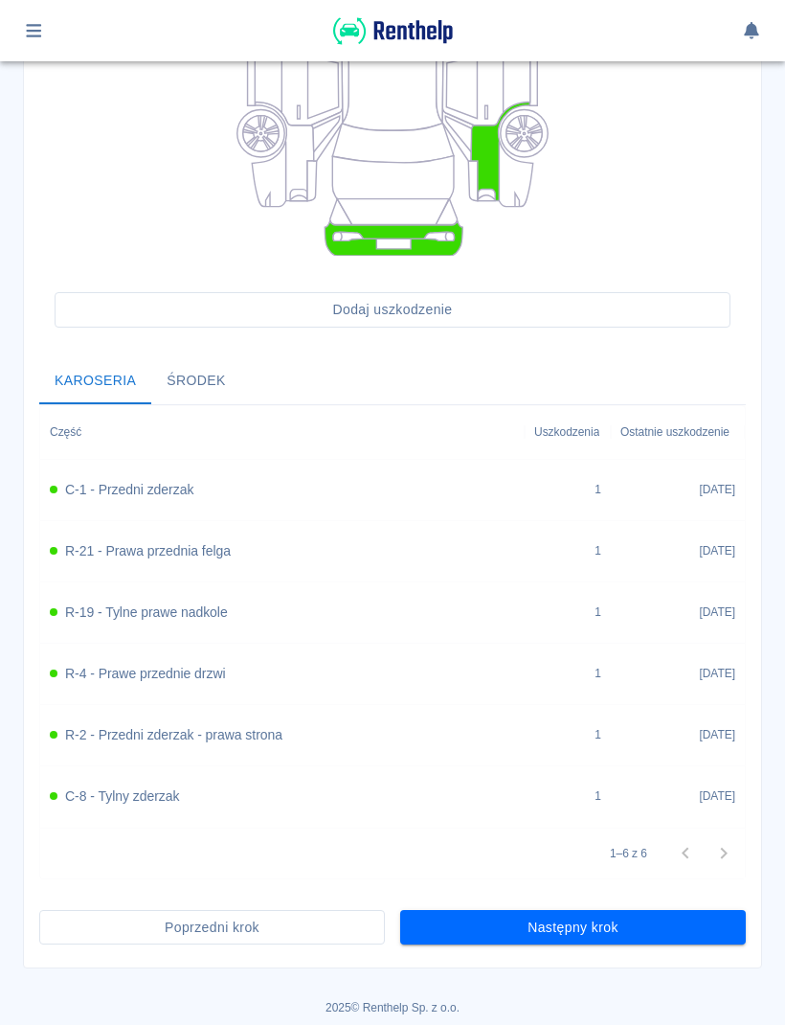
click at [659, 931] on button "Następny krok" at bounding box center [573, 927] width 346 height 35
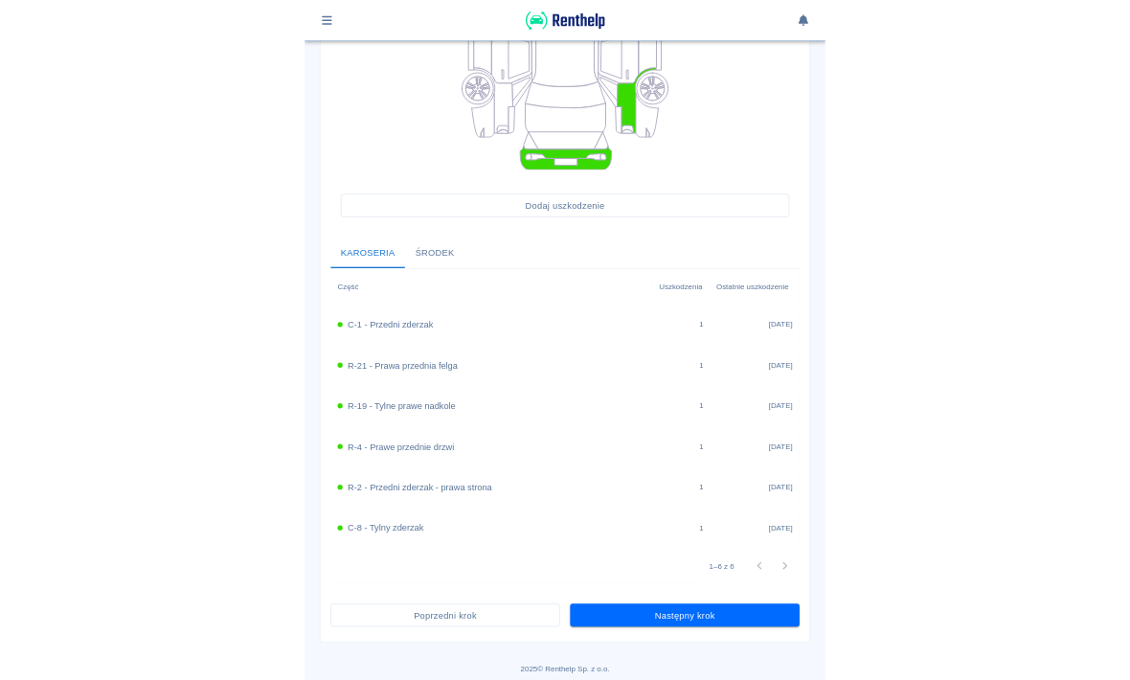
scroll to position [0, 0]
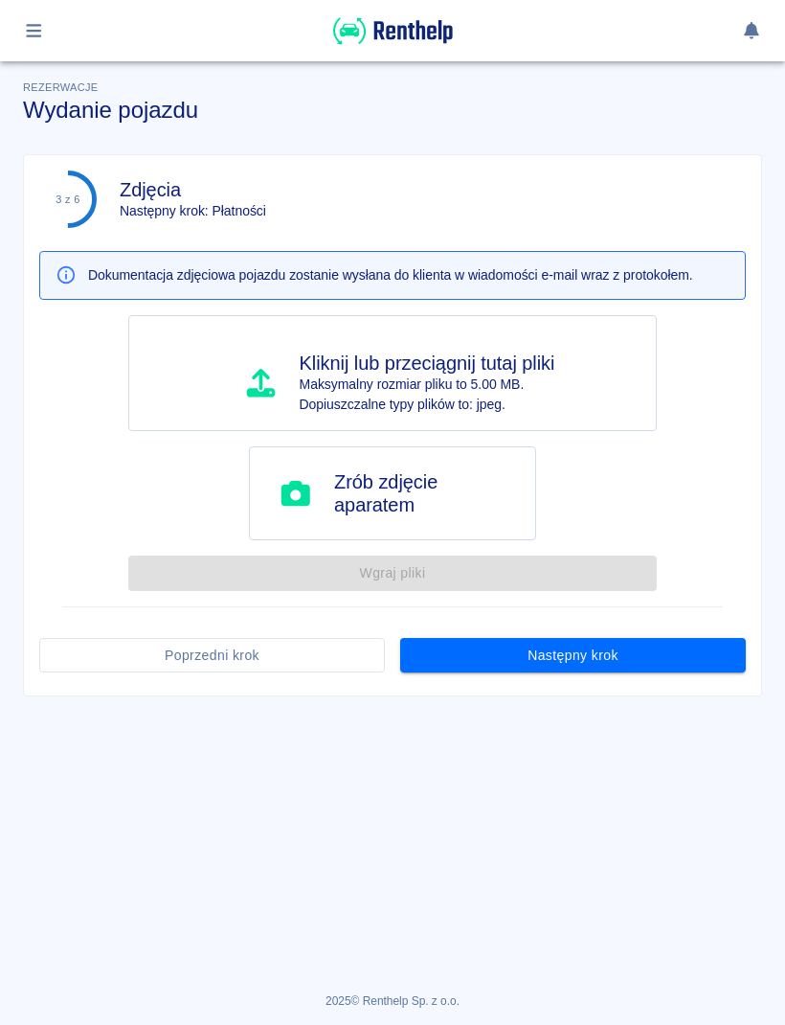
click at [678, 657] on button "Następny krok" at bounding box center [573, 655] width 346 height 35
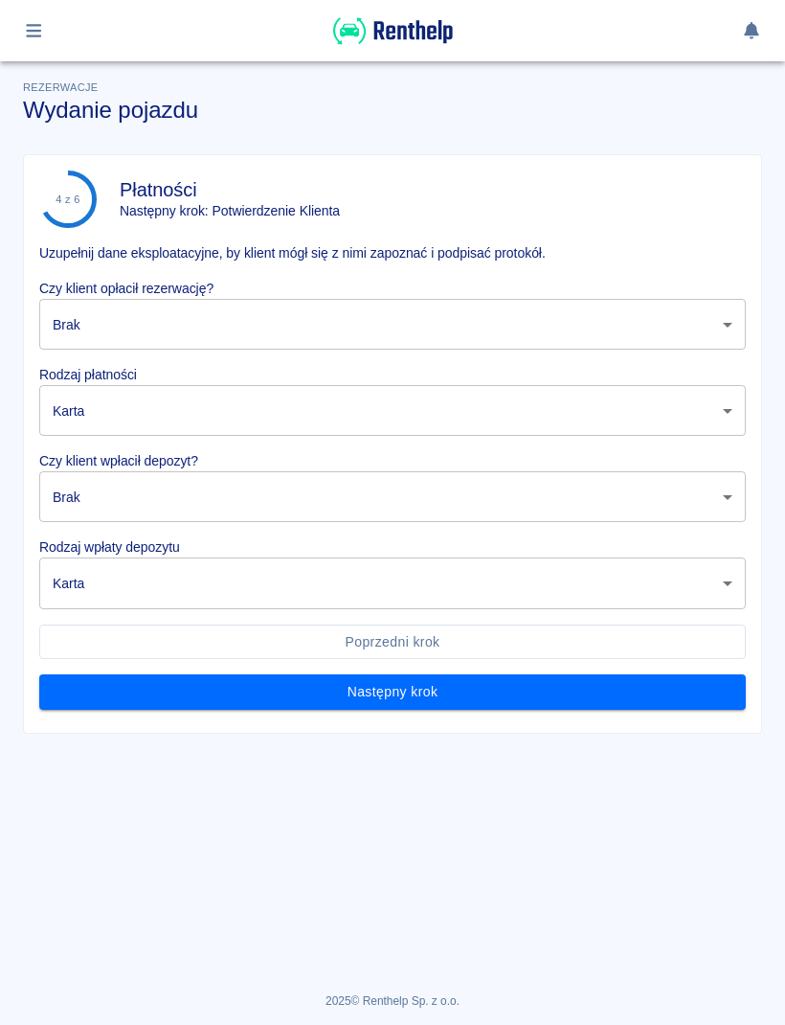
click at [706, 349] on body "Używamy plików Cookies, by zapewnić Ci najlepsze możliwe doświadczenie. Aby dow…" at bounding box center [392, 512] width 785 height 1025
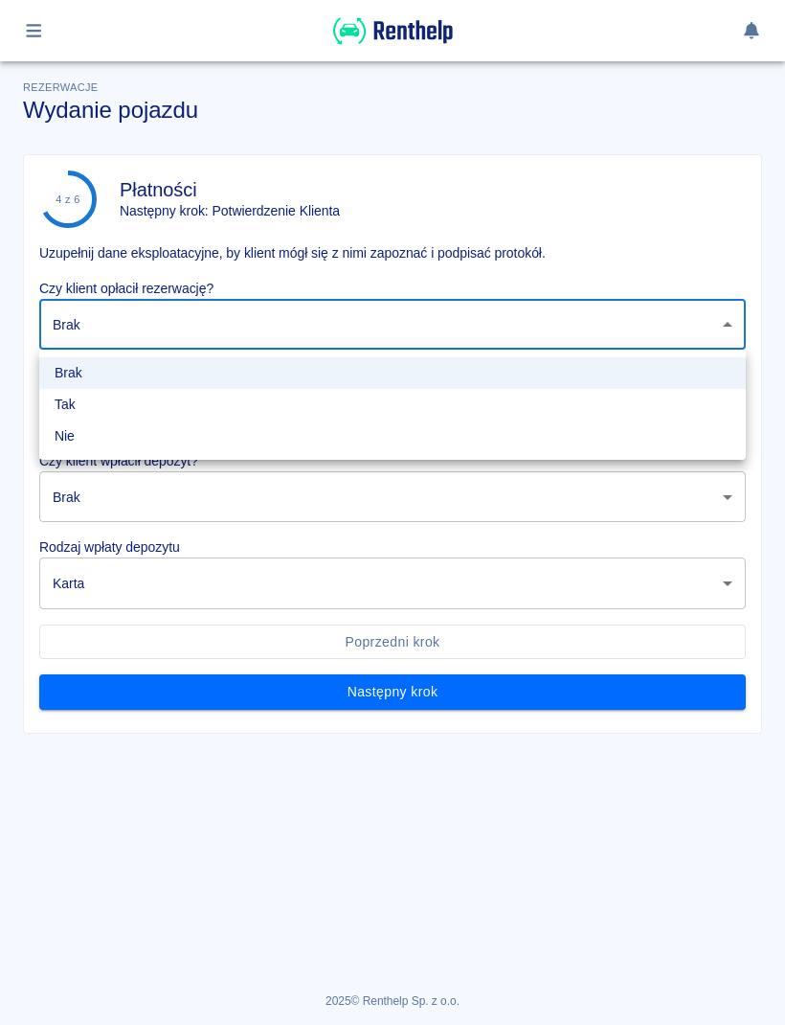
click at [177, 417] on li "Tak" at bounding box center [392, 405] width 707 height 32
type input "true"
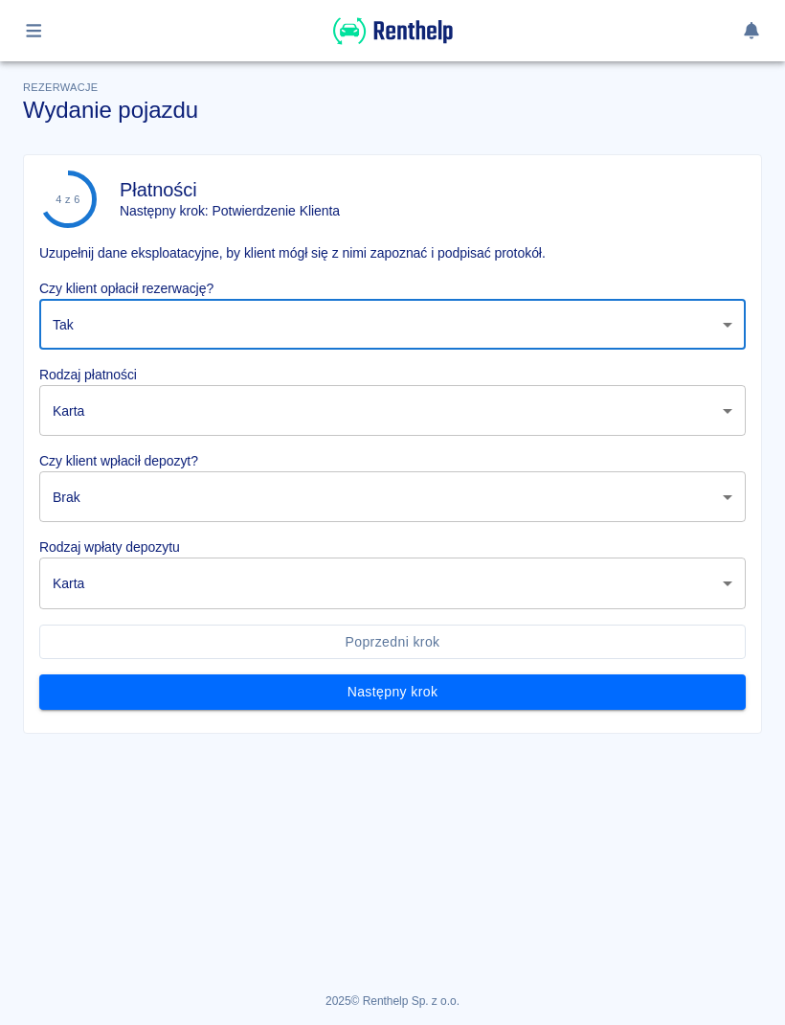
click at [162, 422] on body "Używamy plików Cookies, by zapewnić Ci najlepsze możliwe doświadczenie. Aby dow…" at bounding box center [392, 512] width 785 height 1025
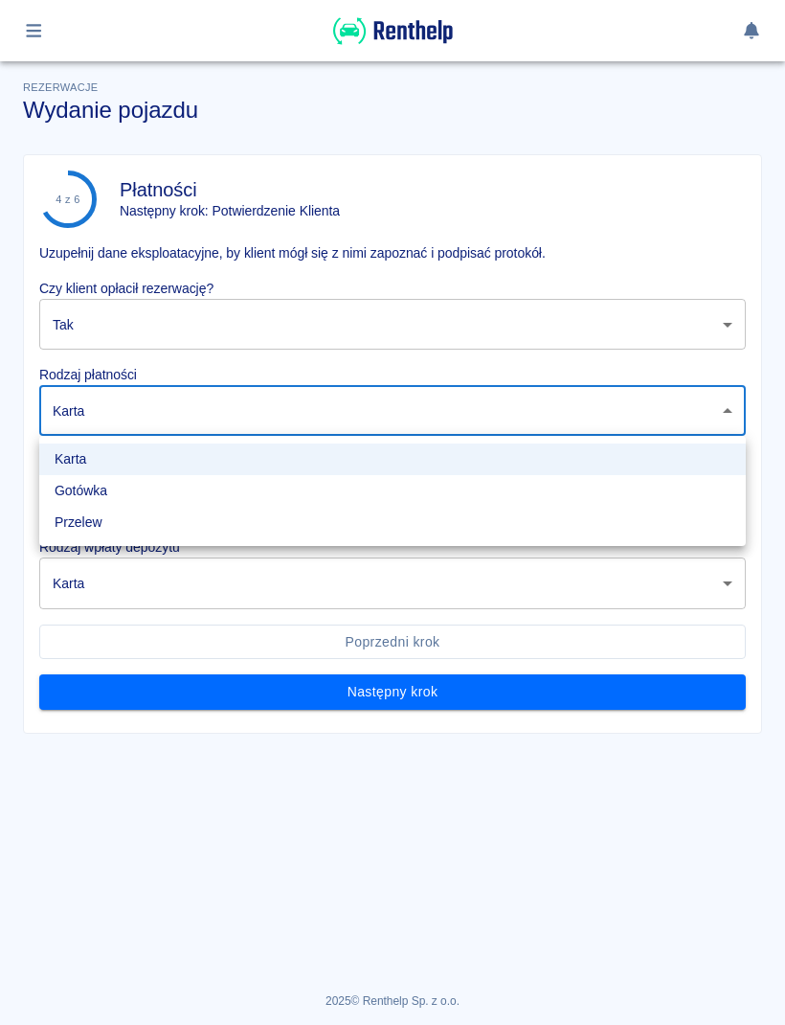
click at [119, 493] on li "Gotówka" at bounding box center [392, 491] width 707 height 32
type input "cash"
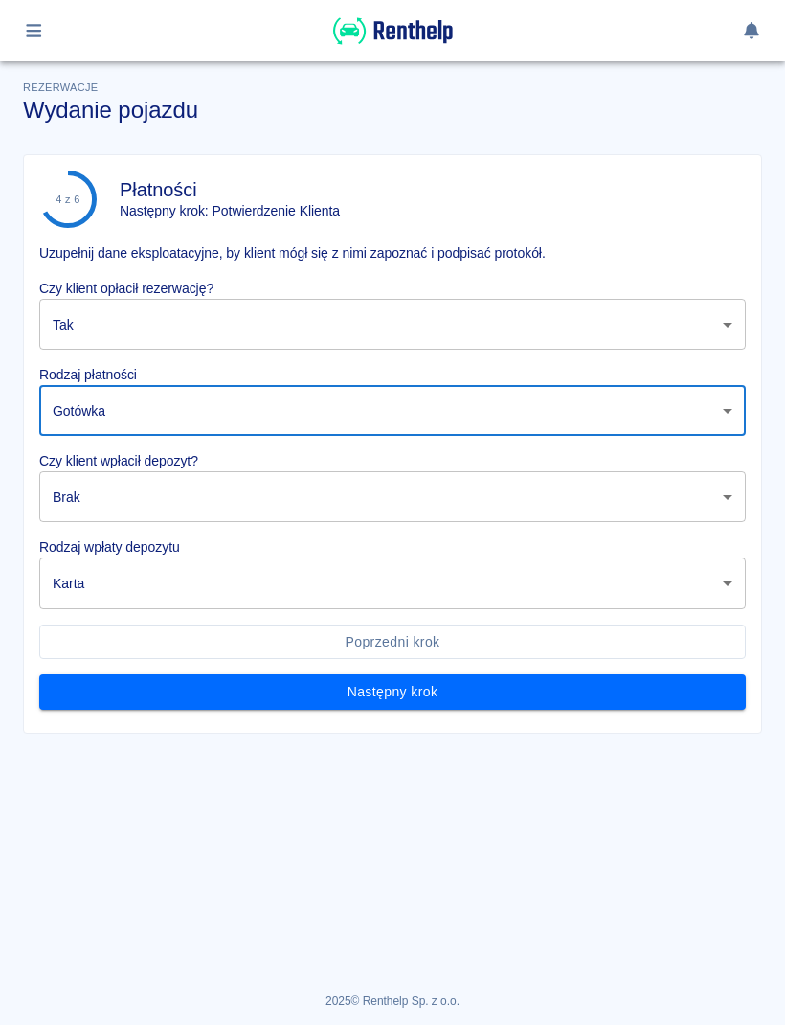
click at [147, 497] on body "Używamy plików Cookies, by zapewnić Ci najlepsze możliwe doświadczenie. Aby dow…" at bounding box center [392, 512] width 785 height 1025
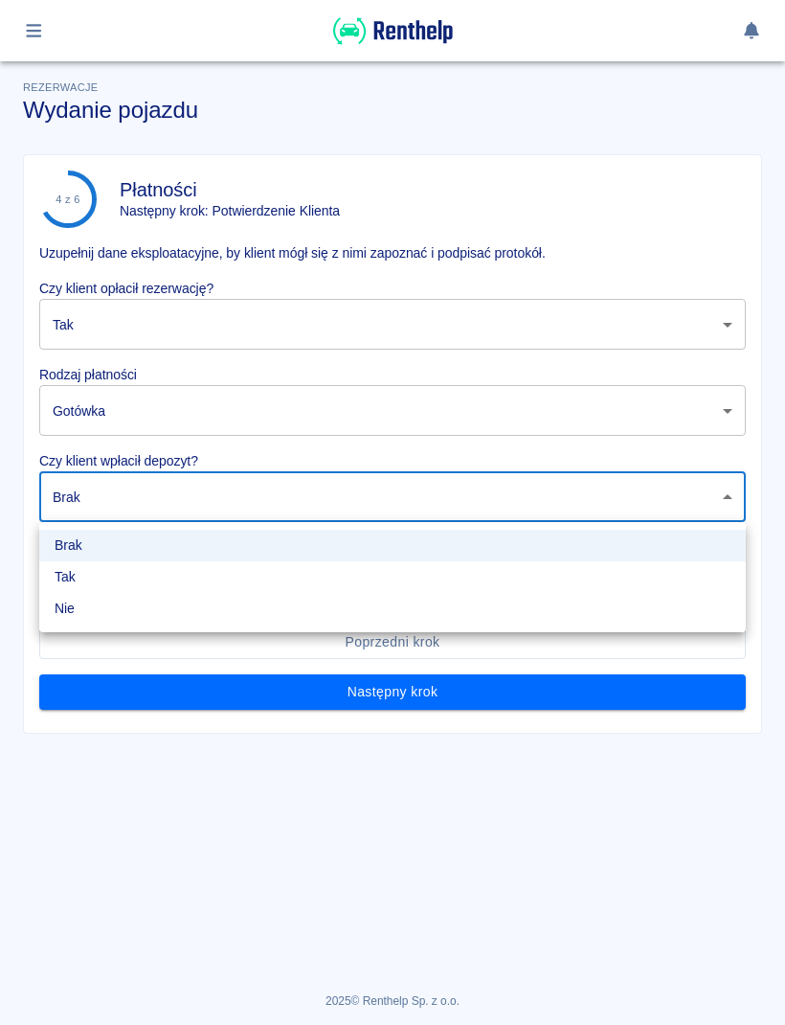
click at [136, 579] on li "Tak" at bounding box center [392, 577] width 707 height 32
type input "true"
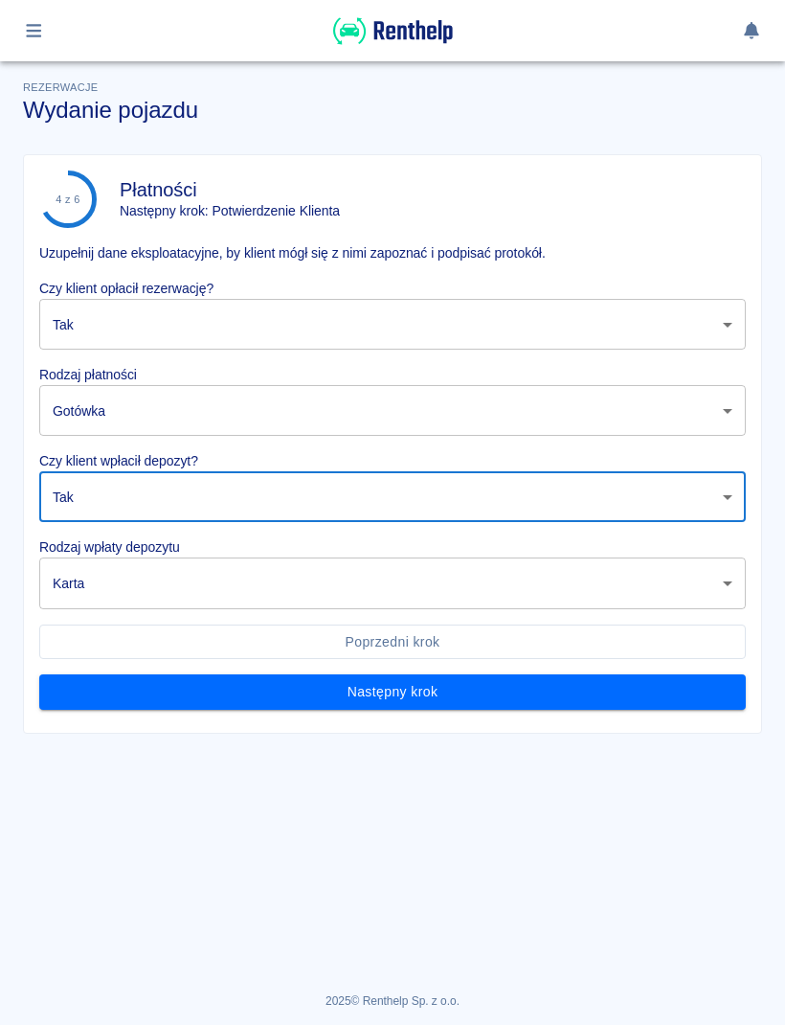
click at [157, 574] on body "Używamy plików Cookies, by zapewnić Ci najlepsze możliwe doświadczenie. Aby dow…" at bounding box center [392, 512] width 785 height 1025
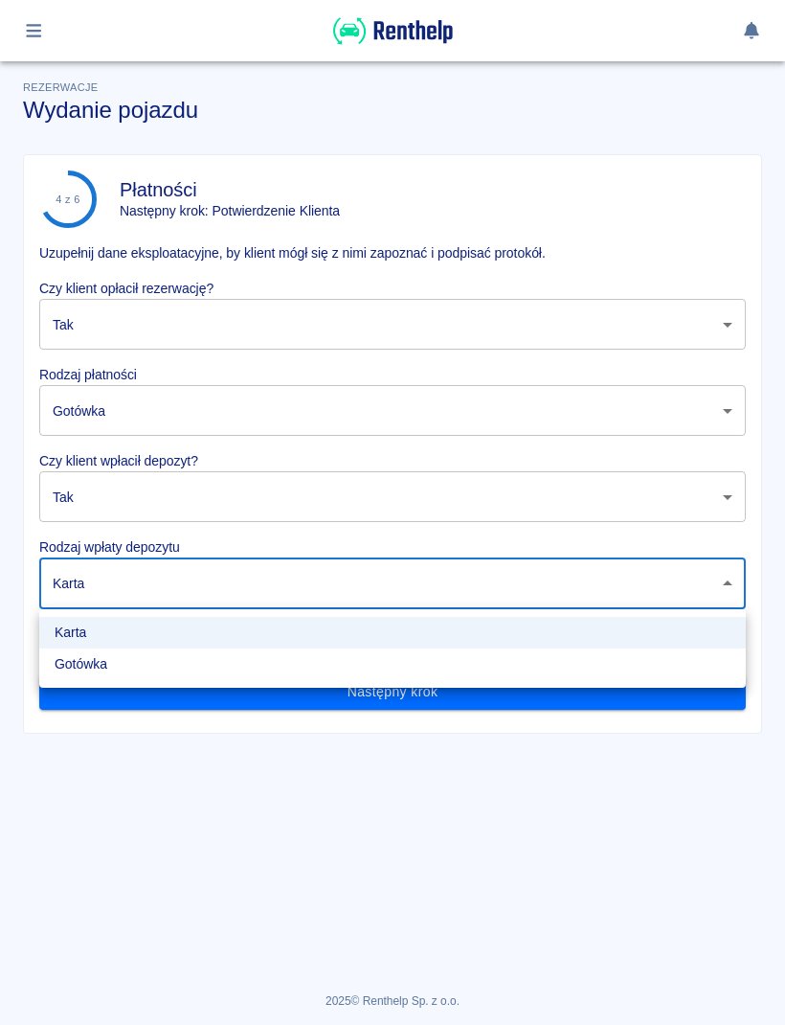
click at [134, 661] on li "Gotówka" at bounding box center [392, 664] width 707 height 32
type input "cash"
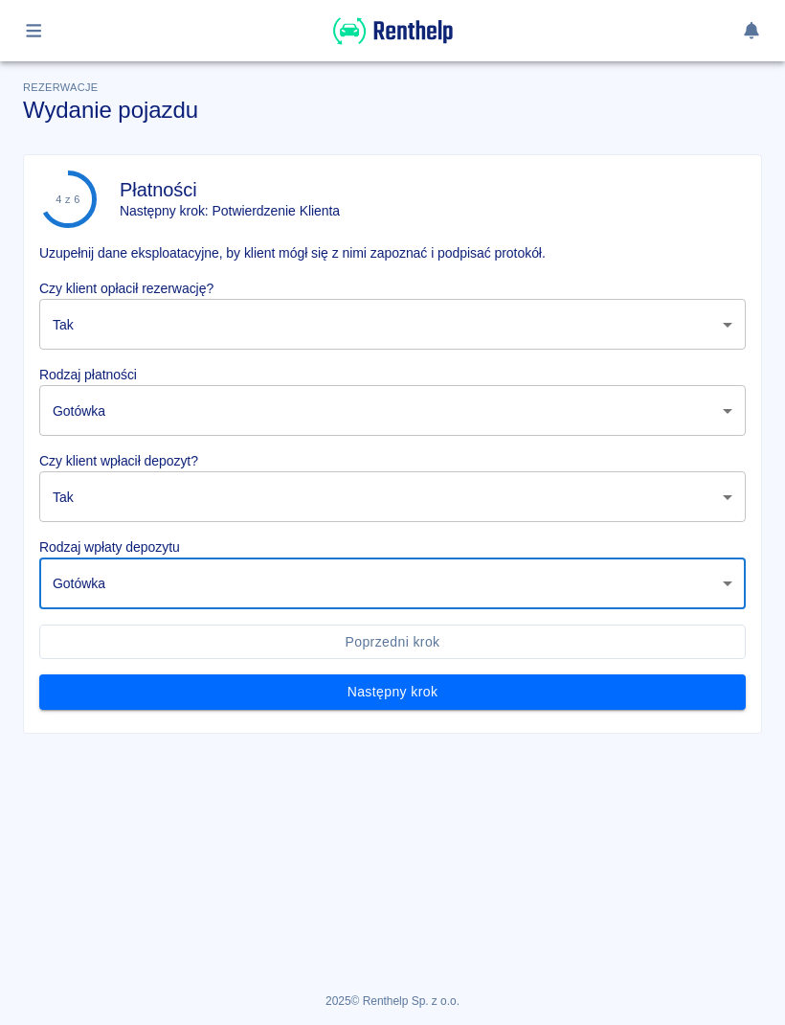
click at [317, 697] on button "Następny krok" at bounding box center [392, 691] width 707 height 35
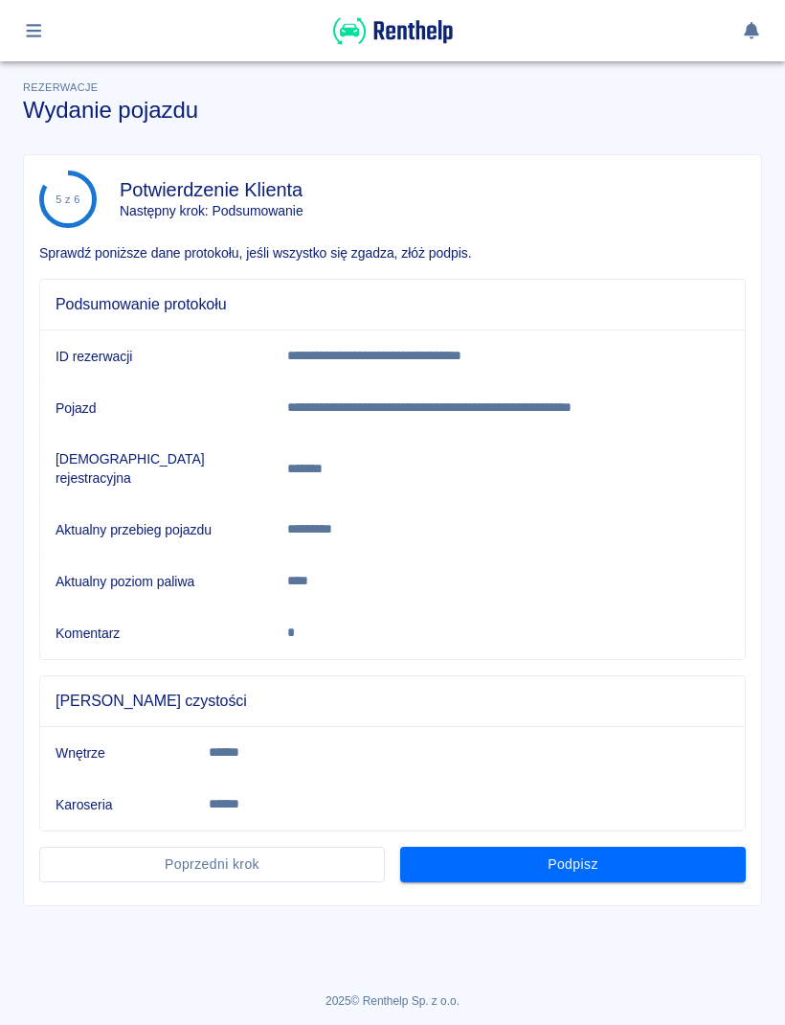
click at [648, 847] on button "Podpisz" at bounding box center [573, 864] width 346 height 35
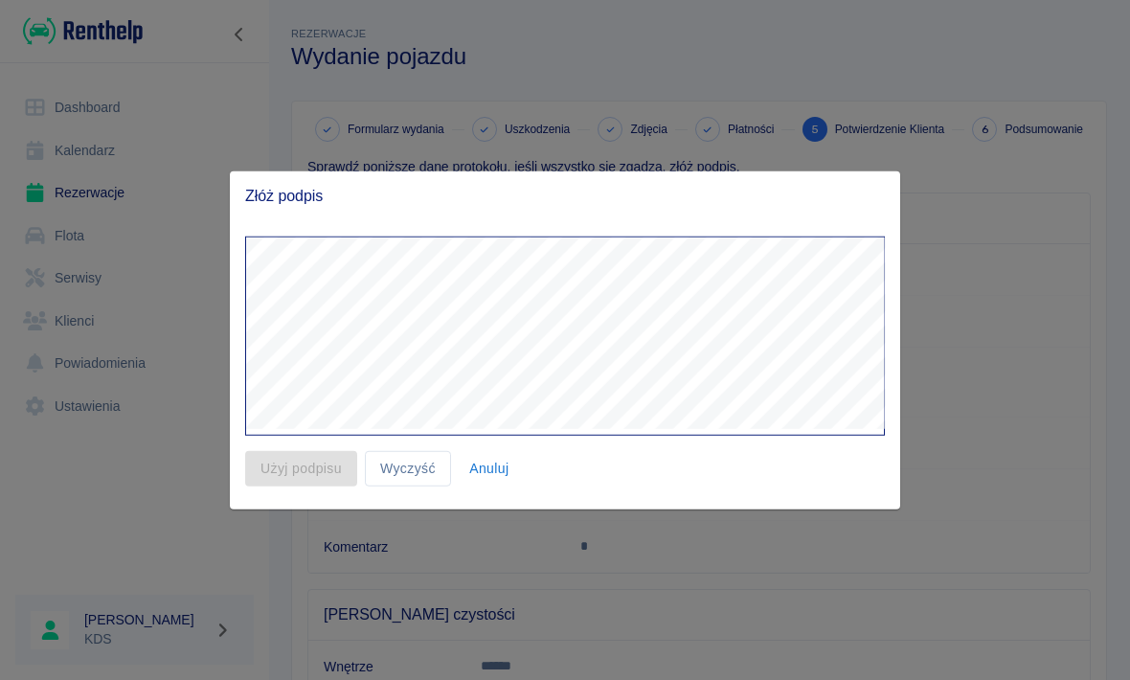
click at [723, 634] on div at bounding box center [565, 340] width 1130 height 680
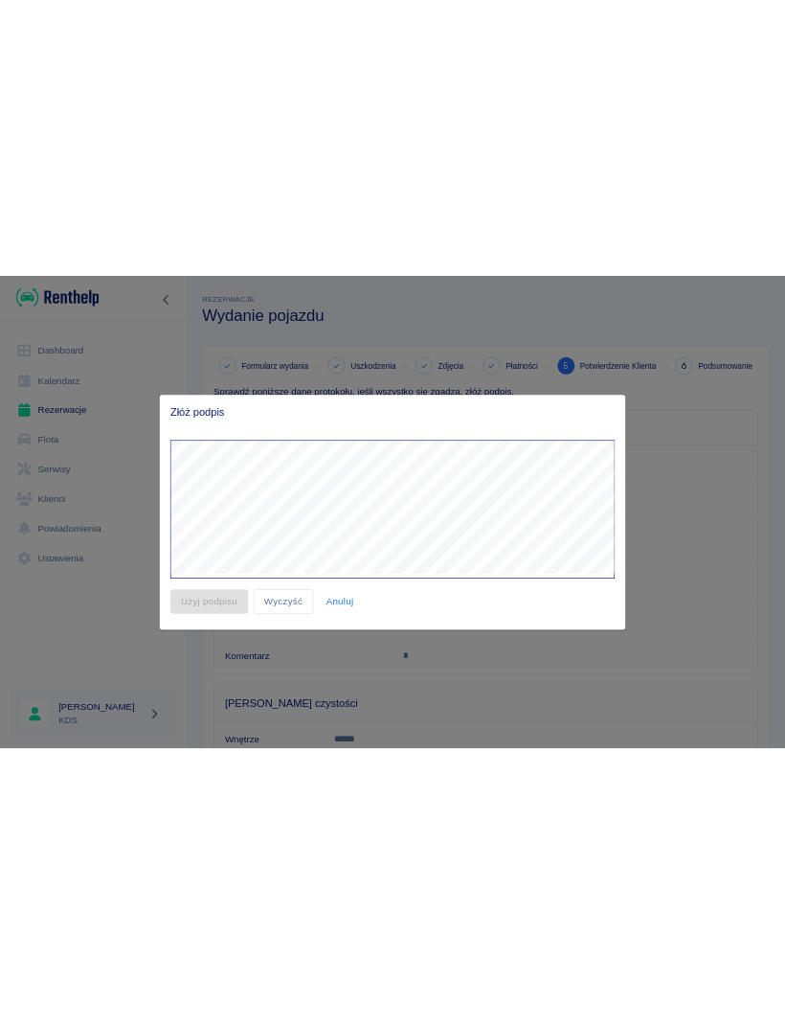
scroll to position [176, 0]
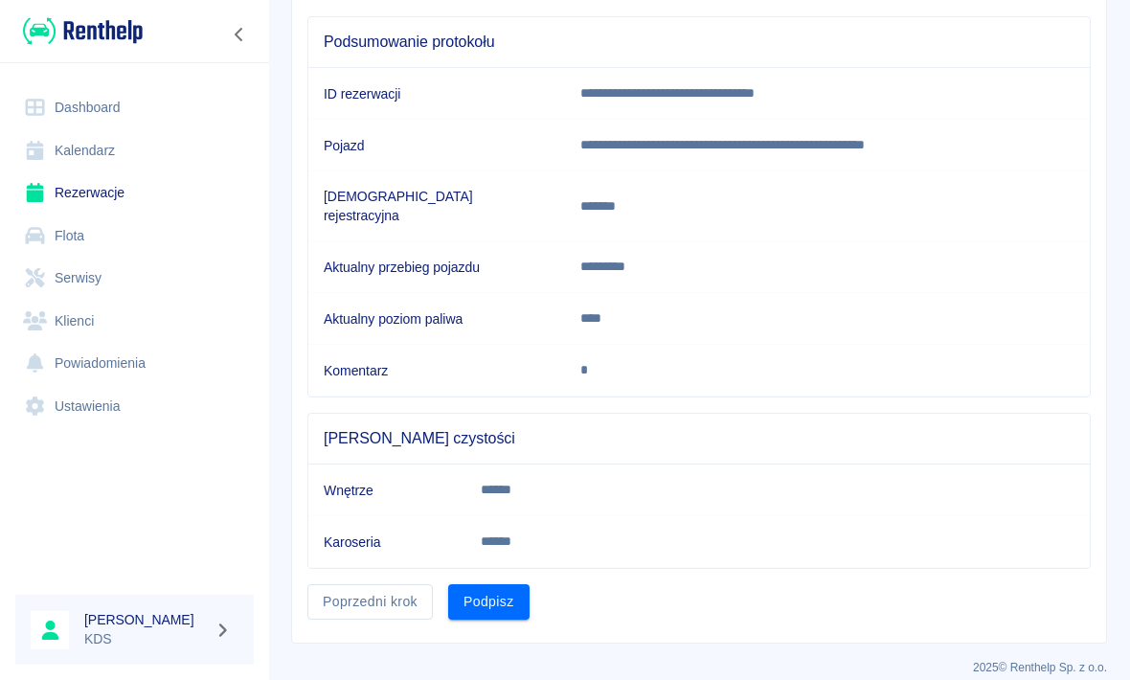
click at [494, 592] on button "Podpisz" at bounding box center [488, 601] width 81 height 35
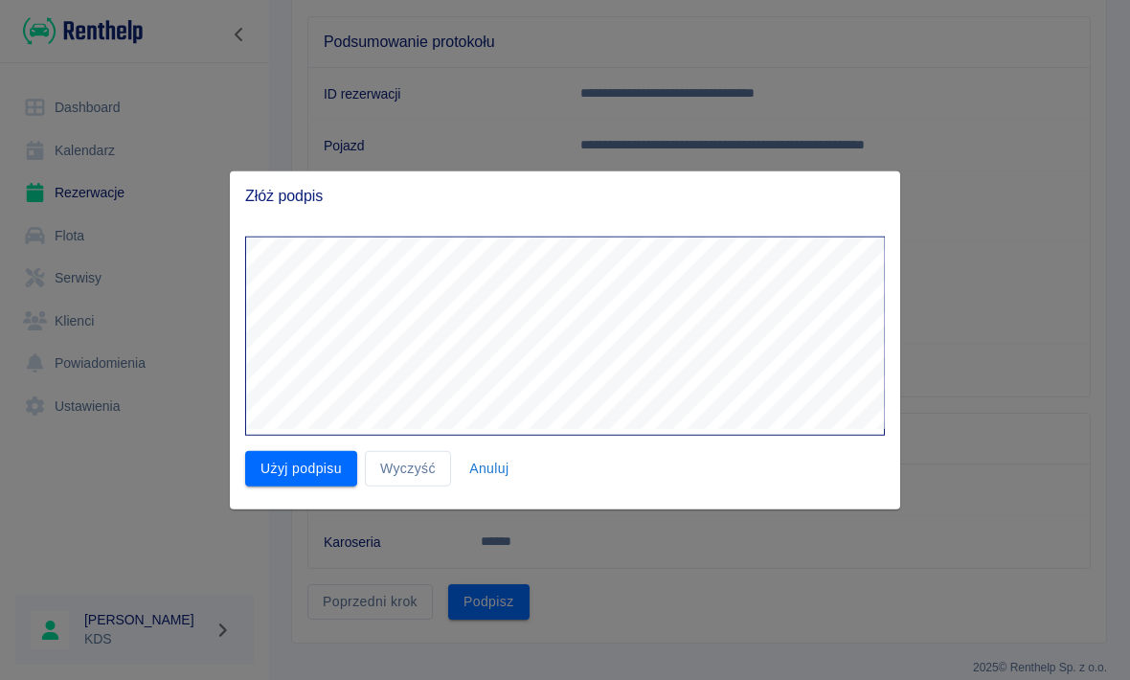
click at [422, 480] on button "Wyczyść" at bounding box center [408, 468] width 86 height 35
click at [409, 474] on button "Wyczyść" at bounding box center [408, 468] width 86 height 35
click at [426, 466] on button "Wyczyść" at bounding box center [408, 468] width 86 height 35
click at [409, 472] on button "Wyczyść" at bounding box center [408, 468] width 86 height 35
click at [408, 472] on button "Wyczyść" at bounding box center [408, 468] width 86 height 35
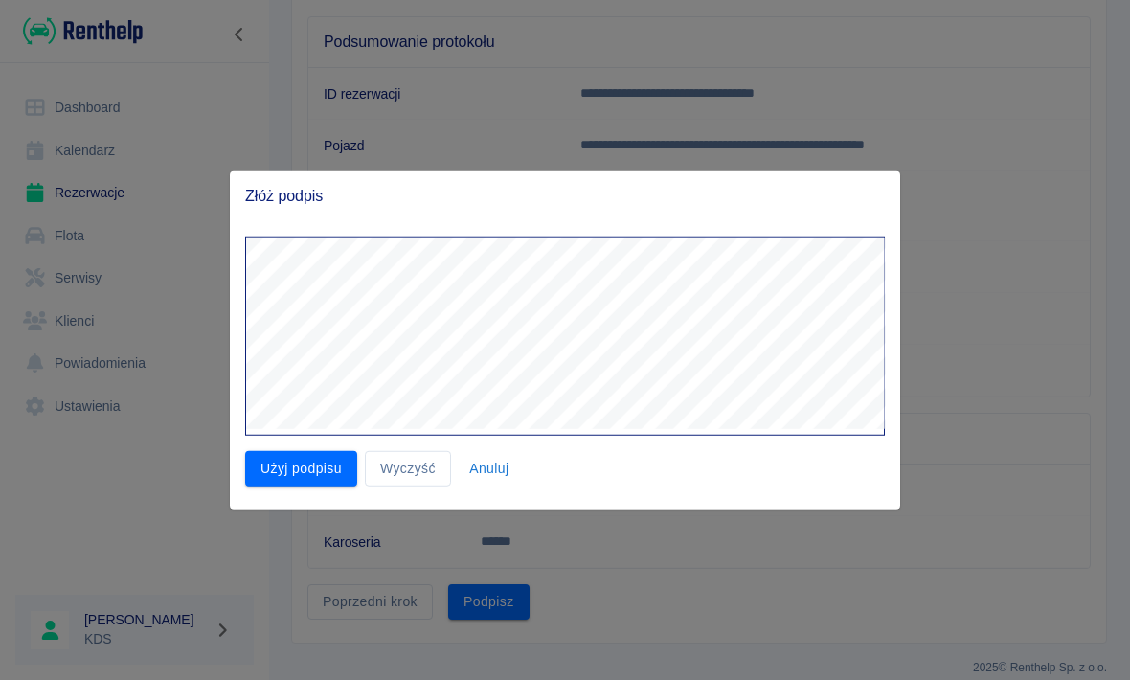
click at [292, 470] on button "Użyj podpisu" at bounding box center [301, 468] width 112 height 35
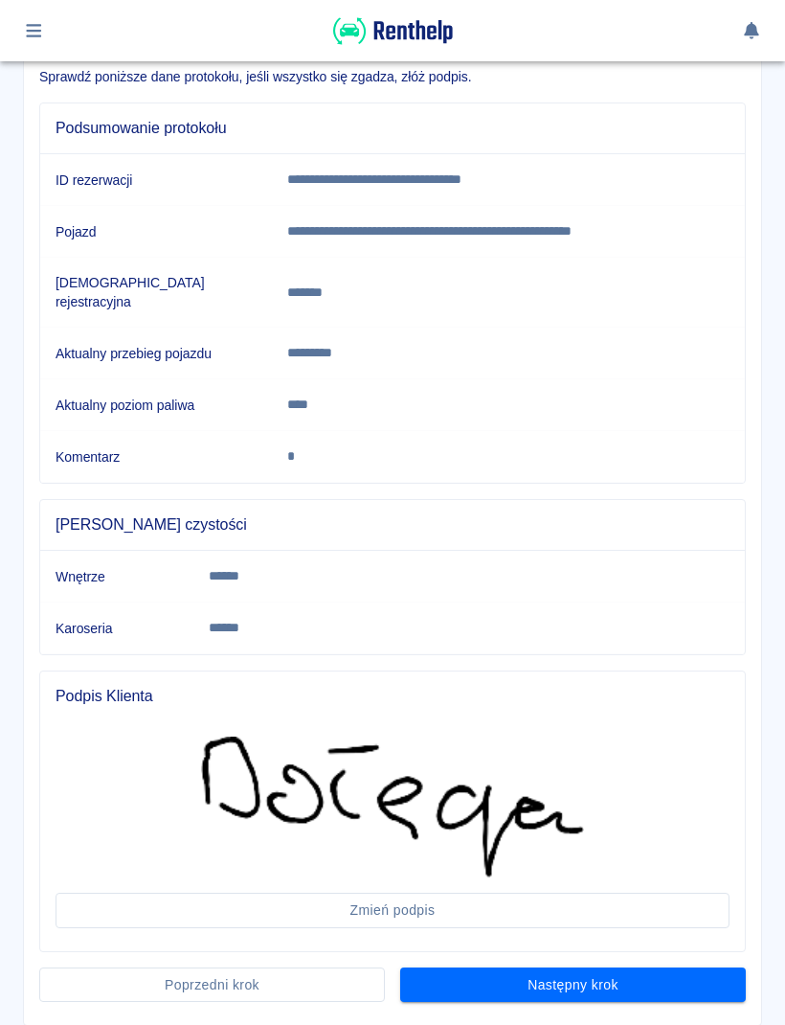
click at [672, 967] on button "Następny krok" at bounding box center [573, 984] width 346 height 35
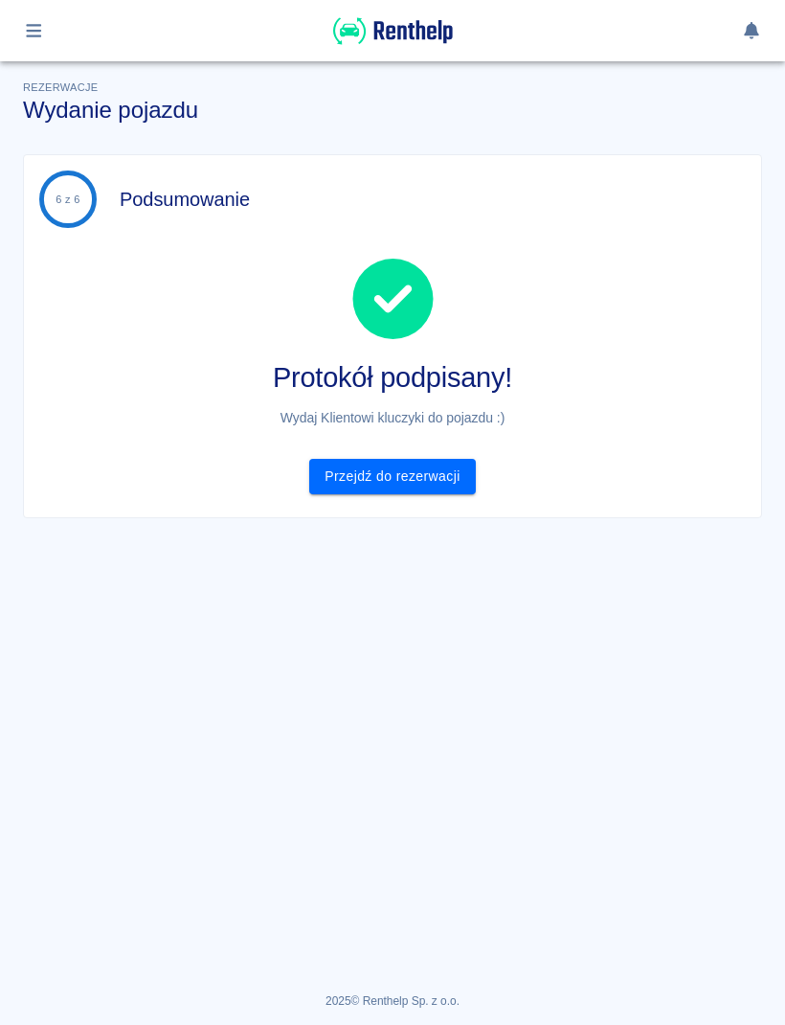
scroll to position [0, 0]
click at [434, 483] on link "Przejdź do rezerwacji" at bounding box center [392, 476] width 166 height 35
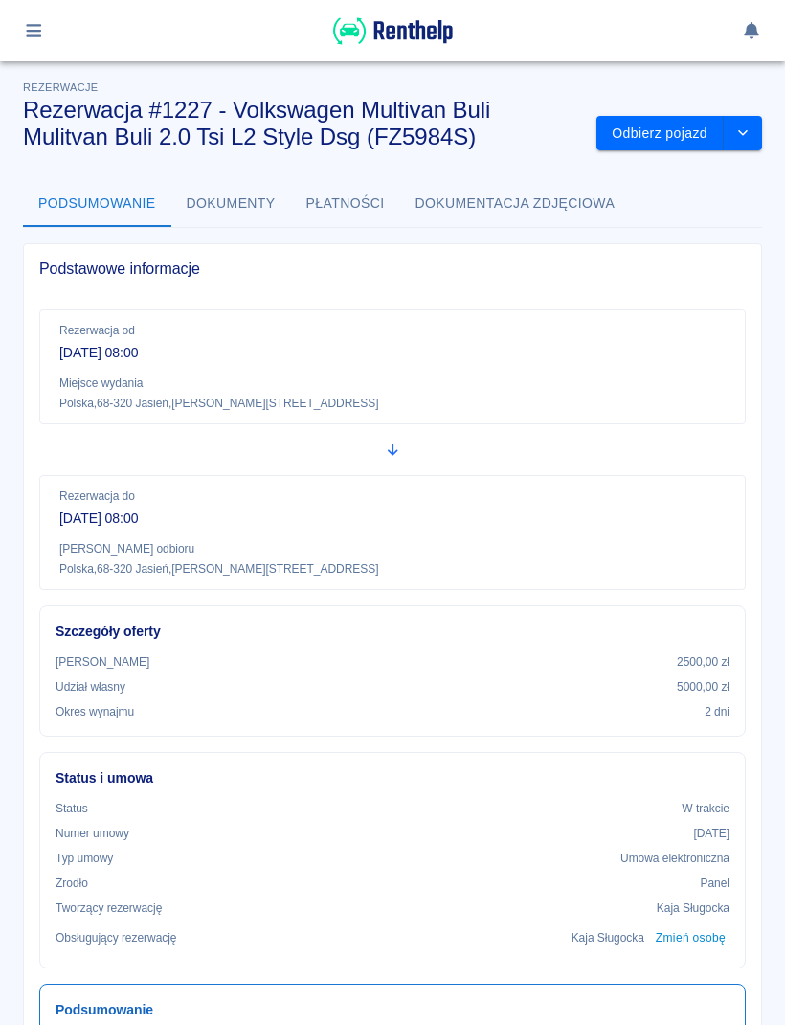
click at [45, 43] on button "button" at bounding box center [33, 30] width 37 height 33
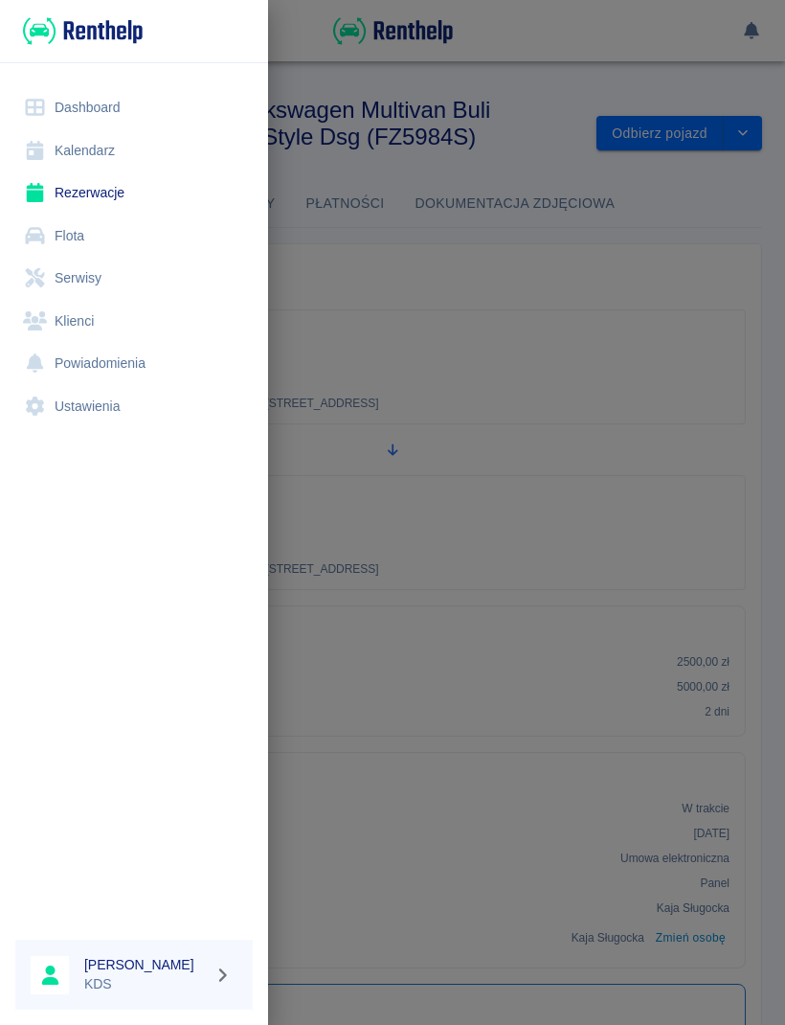
click at [97, 149] on link "Kalendarz" at bounding box center [134, 150] width 238 height 43
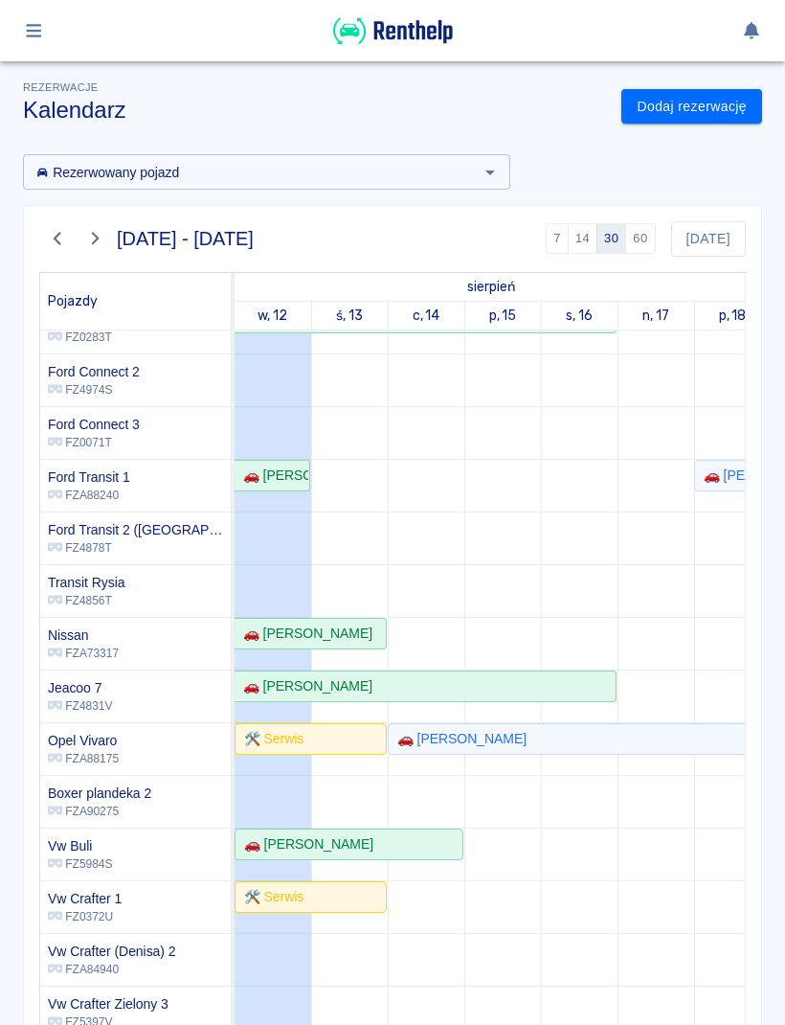
scroll to position [210, 0]
click at [448, 832] on link "🚗 [PERSON_NAME]" at bounding box center [349, 845] width 229 height 32
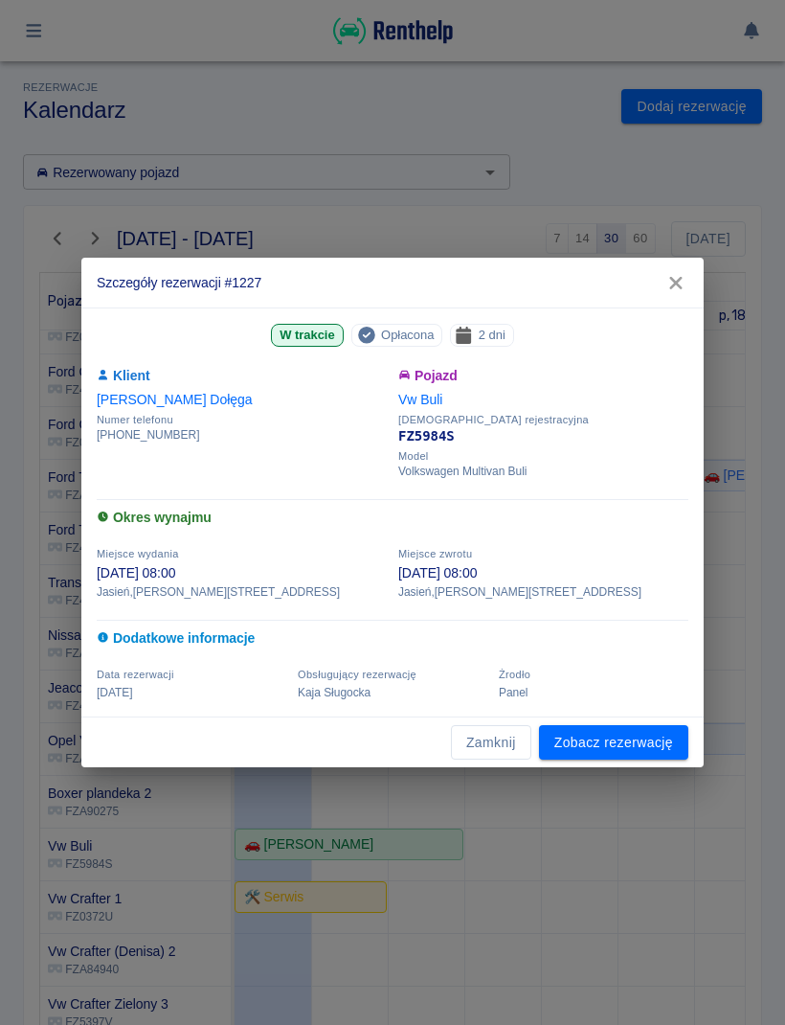
click at [511, 728] on button "Zamknij" at bounding box center [491, 742] width 80 height 35
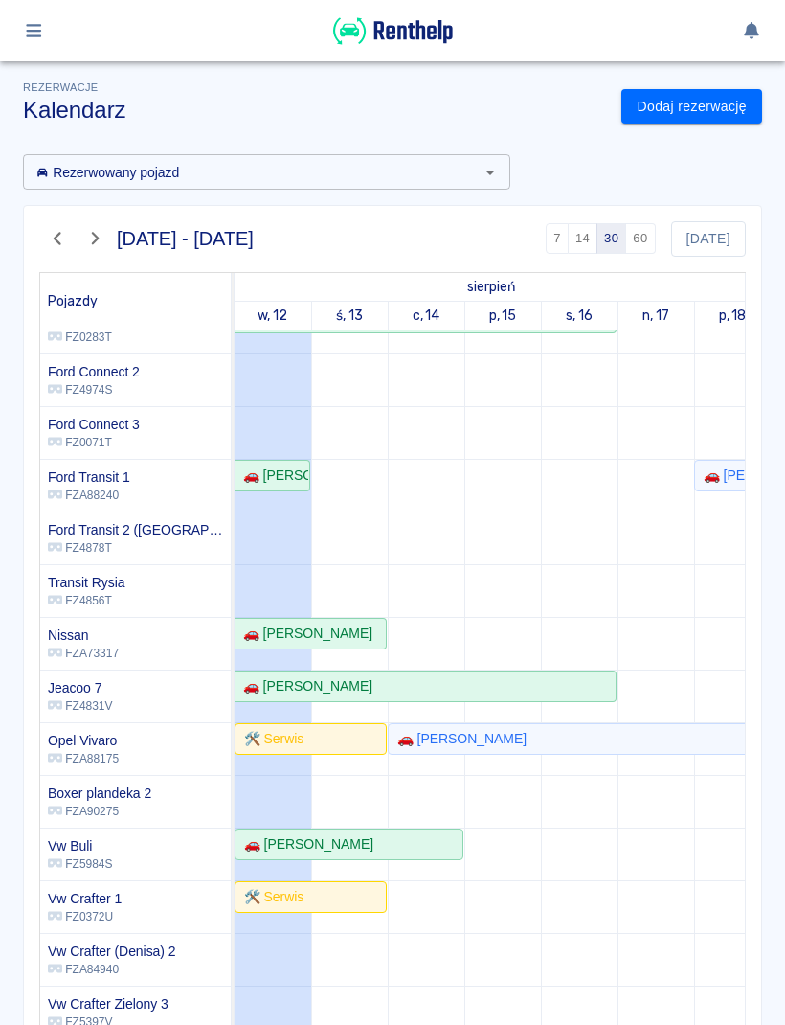
click at [745, 107] on link "Dodaj rezerwację" at bounding box center [692, 106] width 141 height 35
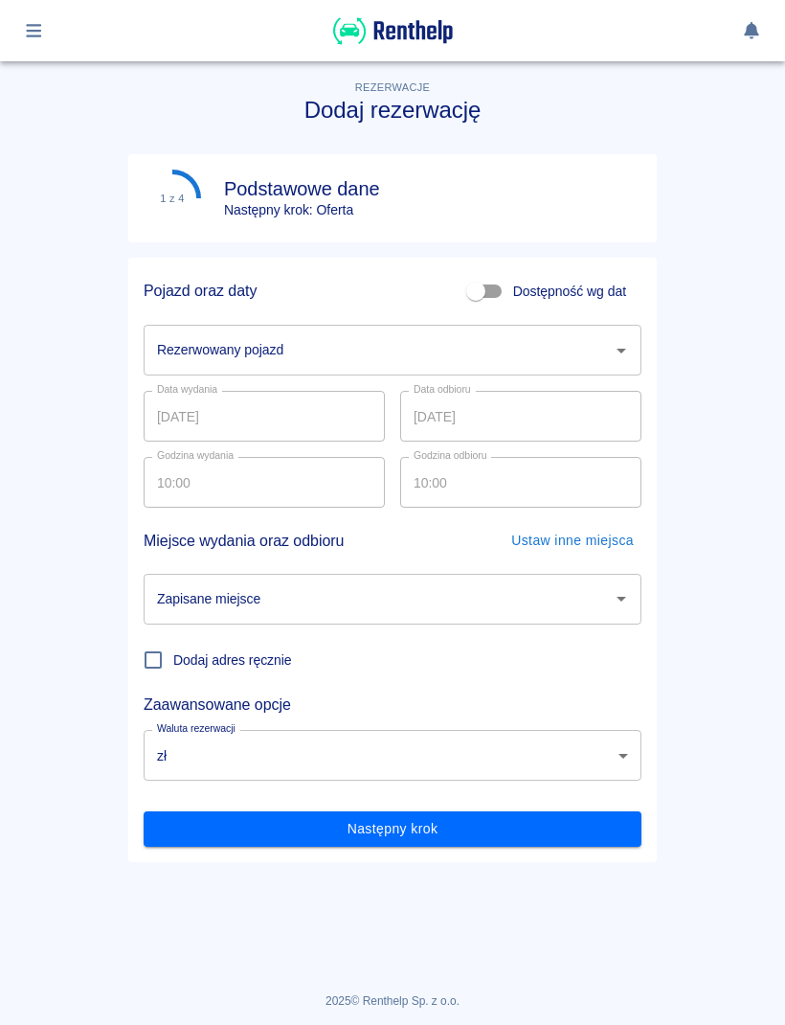
click at [586, 334] on input "Rezerwowany pojazd" at bounding box center [378, 350] width 452 height 34
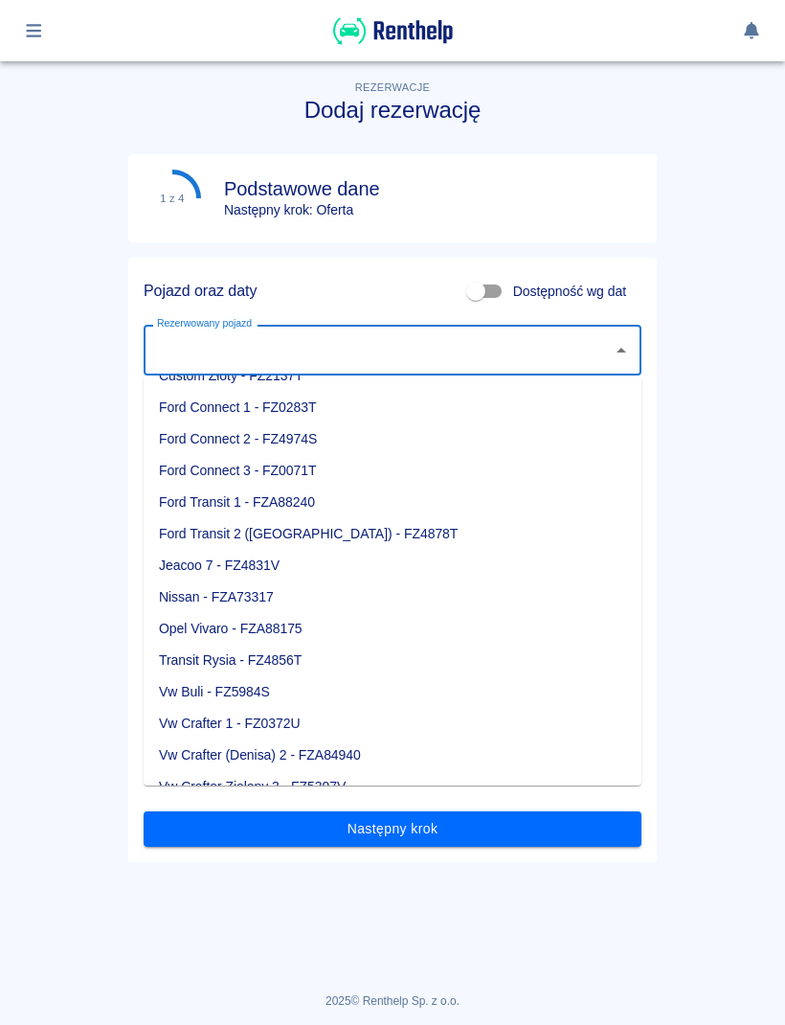
scroll to position [118, 0]
click at [268, 699] on li "Vw Buli - FZ5984S" at bounding box center [393, 692] width 498 height 32
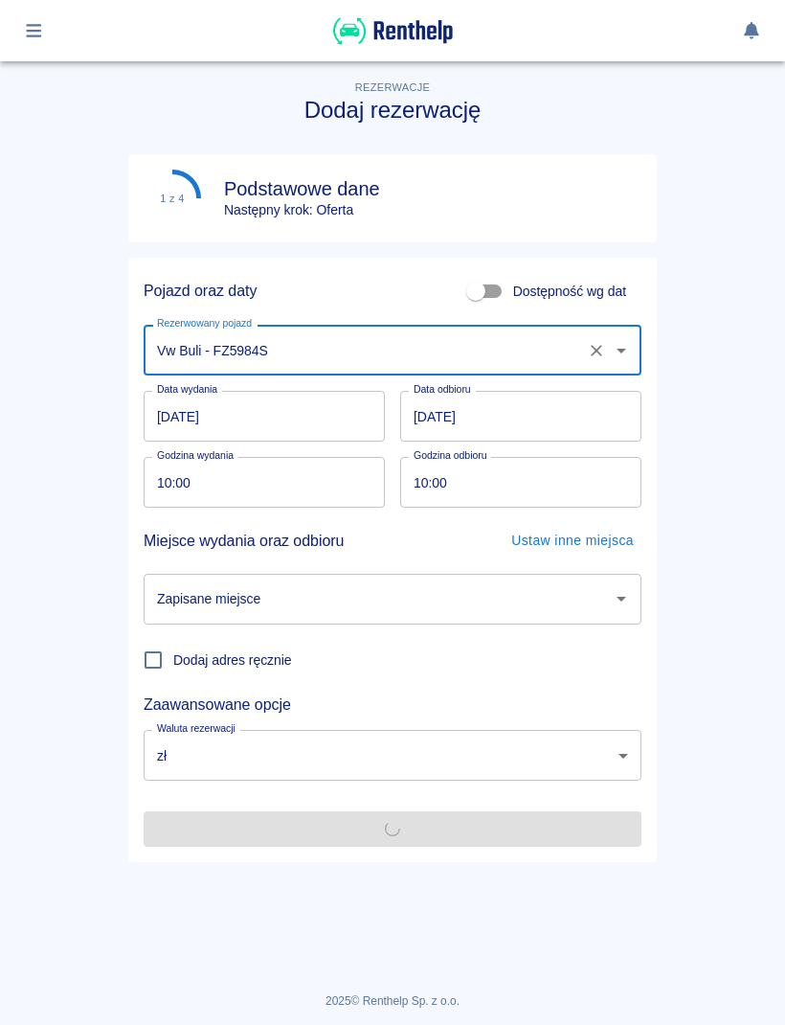
type input "Vw Buli - FZ5984S"
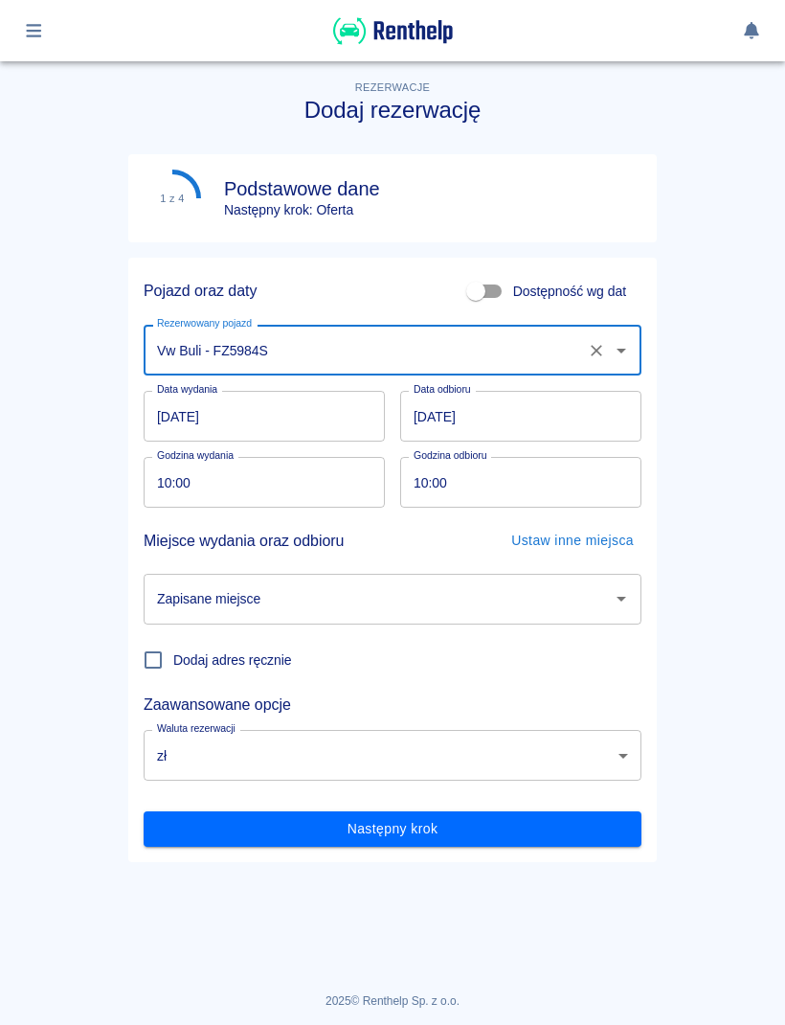
click at [331, 413] on input "12.08.2025" at bounding box center [264, 416] width 241 height 51
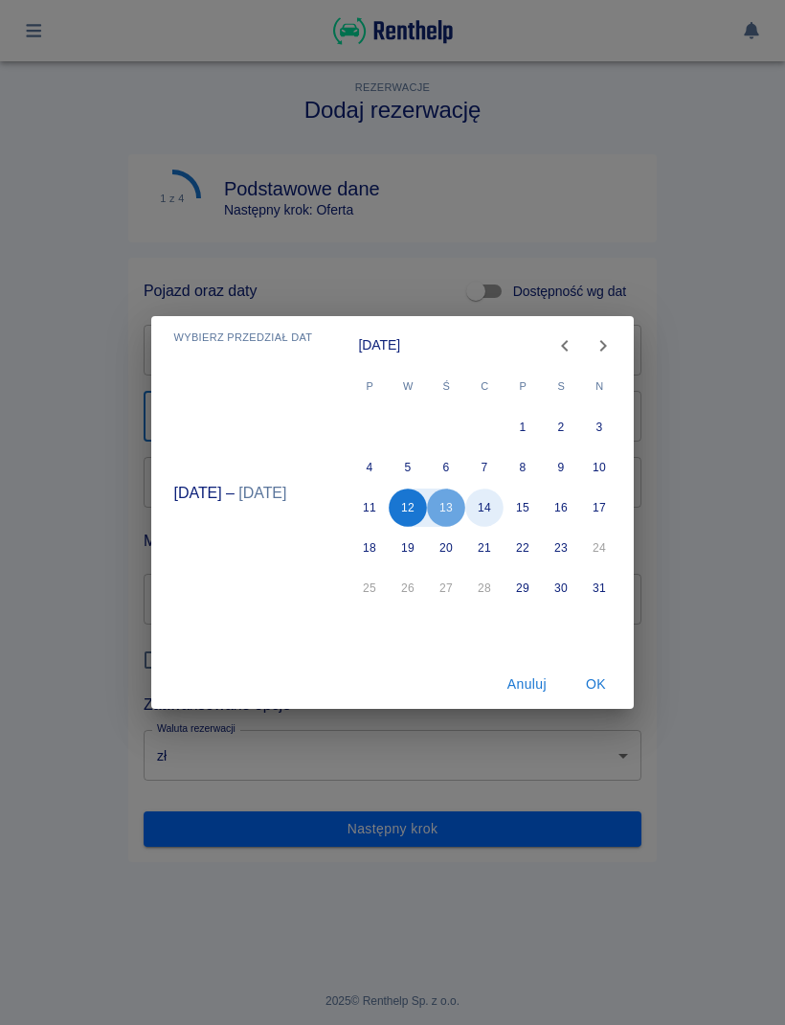
click at [487, 513] on button "14" at bounding box center [485, 508] width 38 height 38
type input "14.08.2025"
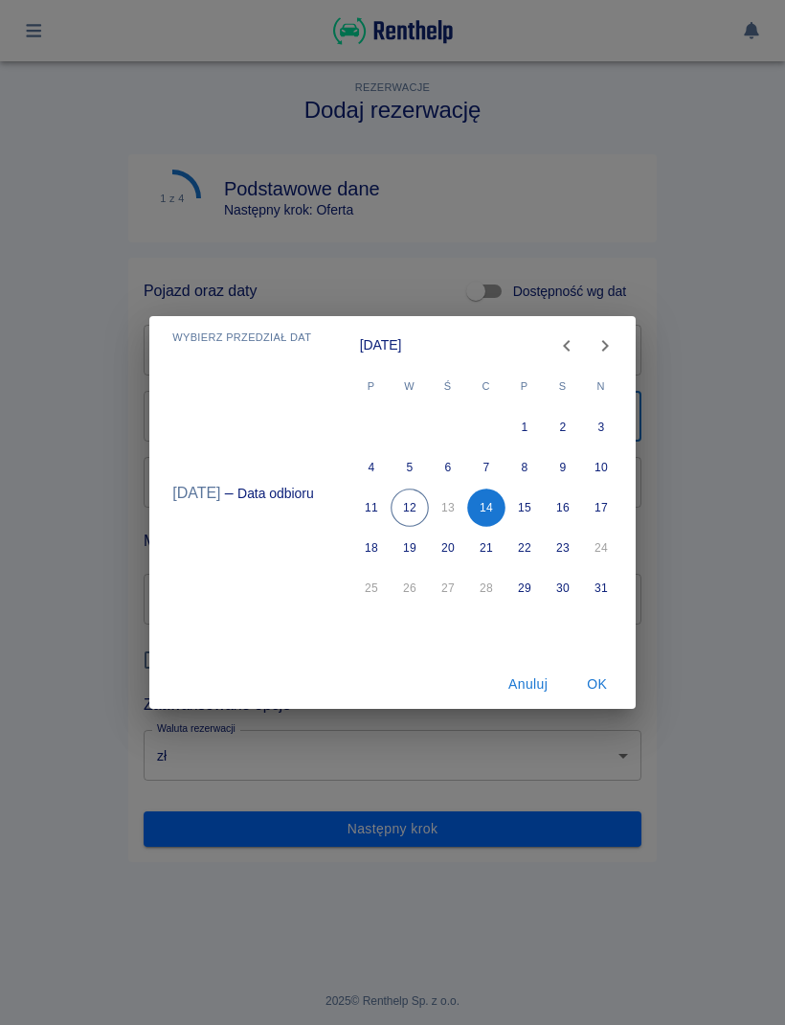
click at [608, 690] on button "OK" at bounding box center [597, 684] width 61 height 35
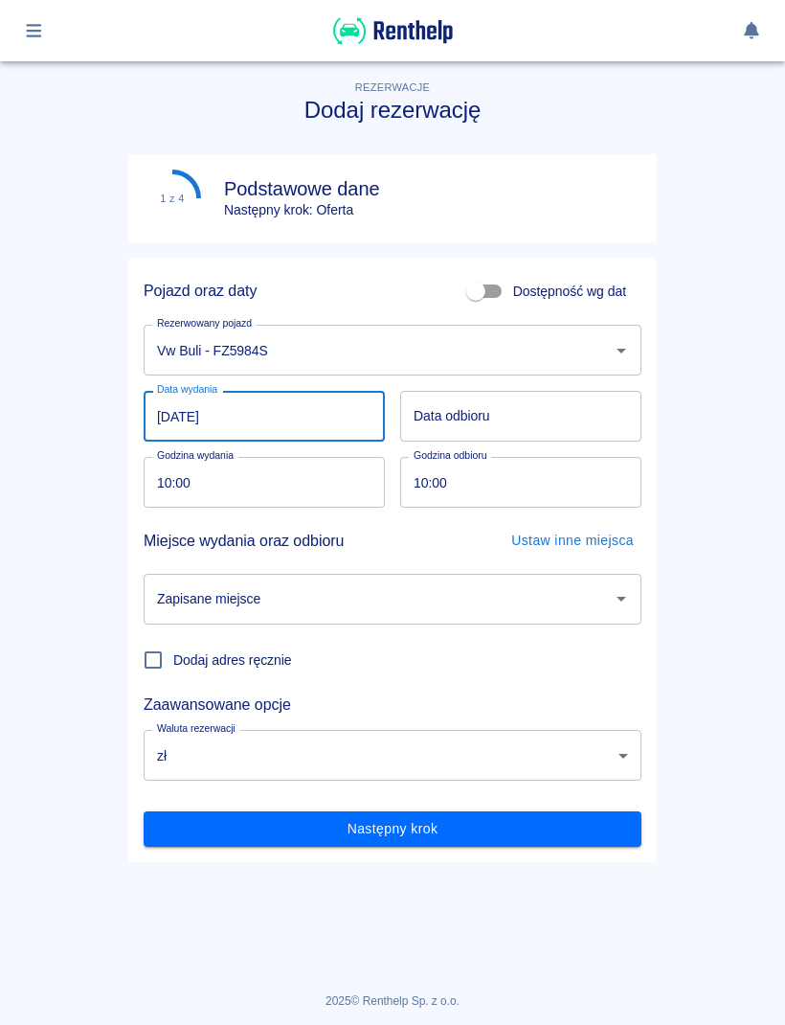
click at [603, 425] on input "Data odbioru" at bounding box center [520, 416] width 241 height 51
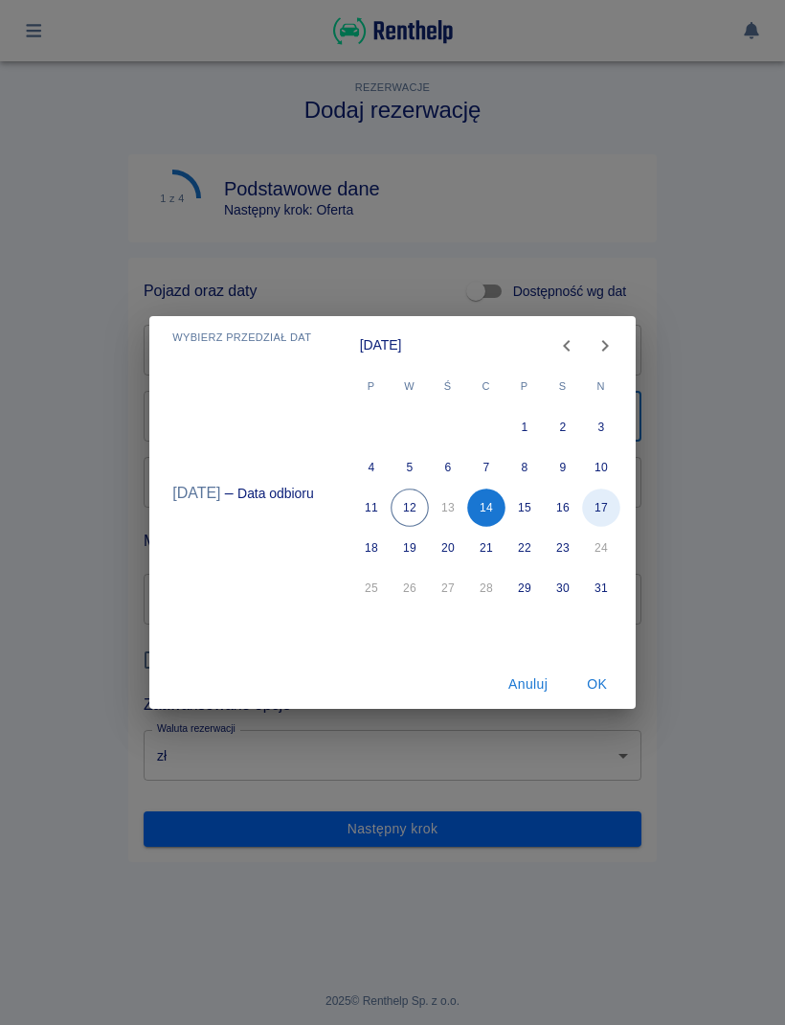
click at [599, 506] on button "17" at bounding box center [601, 508] width 38 height 38
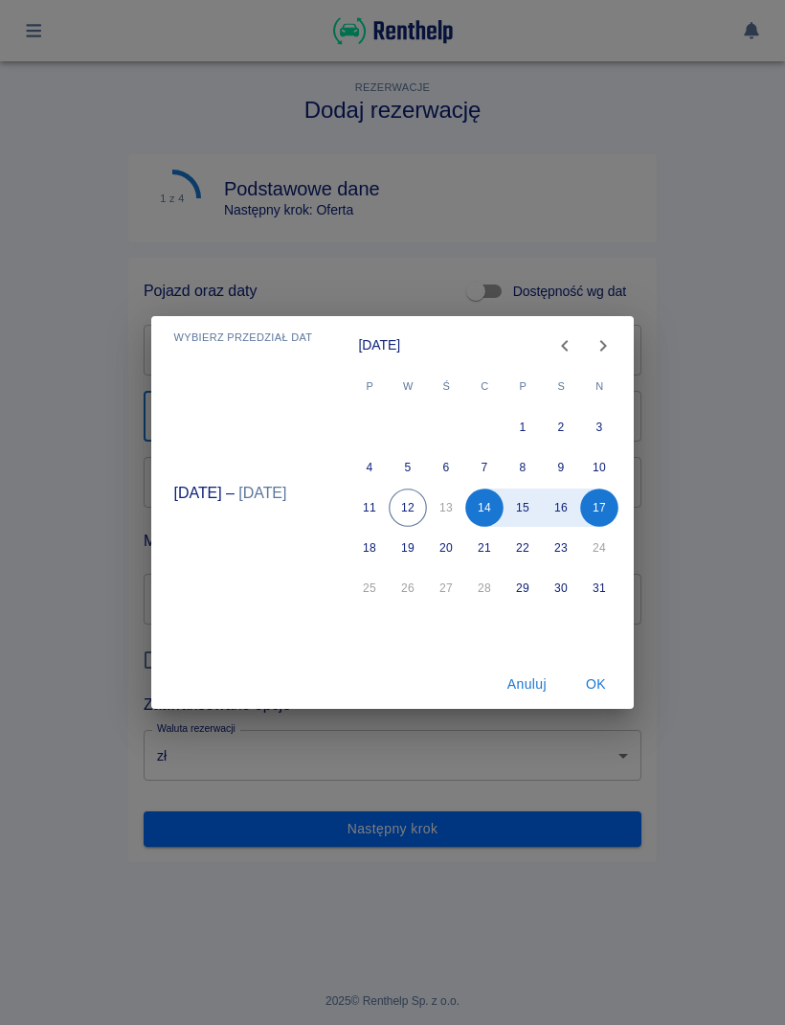
type input "17.08.2025"
click at [603, 685] on button "OK" at bounding box center [595, 684] width 61 height 35
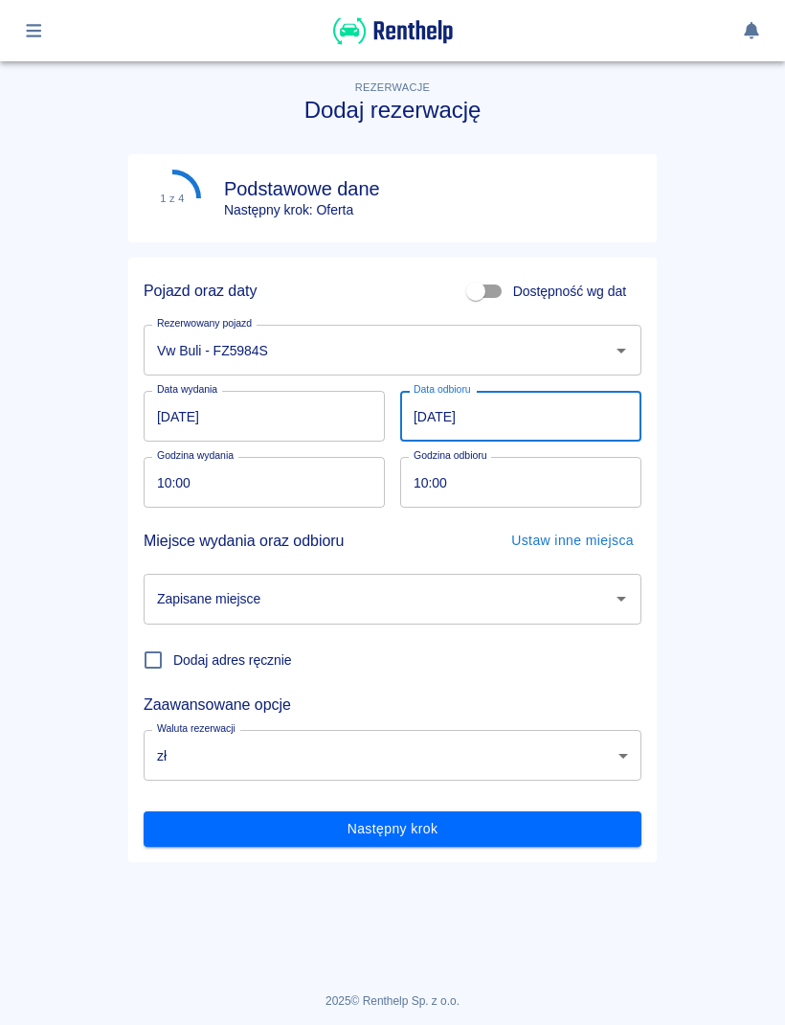
click at [342, 479] on input "10:00" at bounding box center [258, 482] width 228 height 51
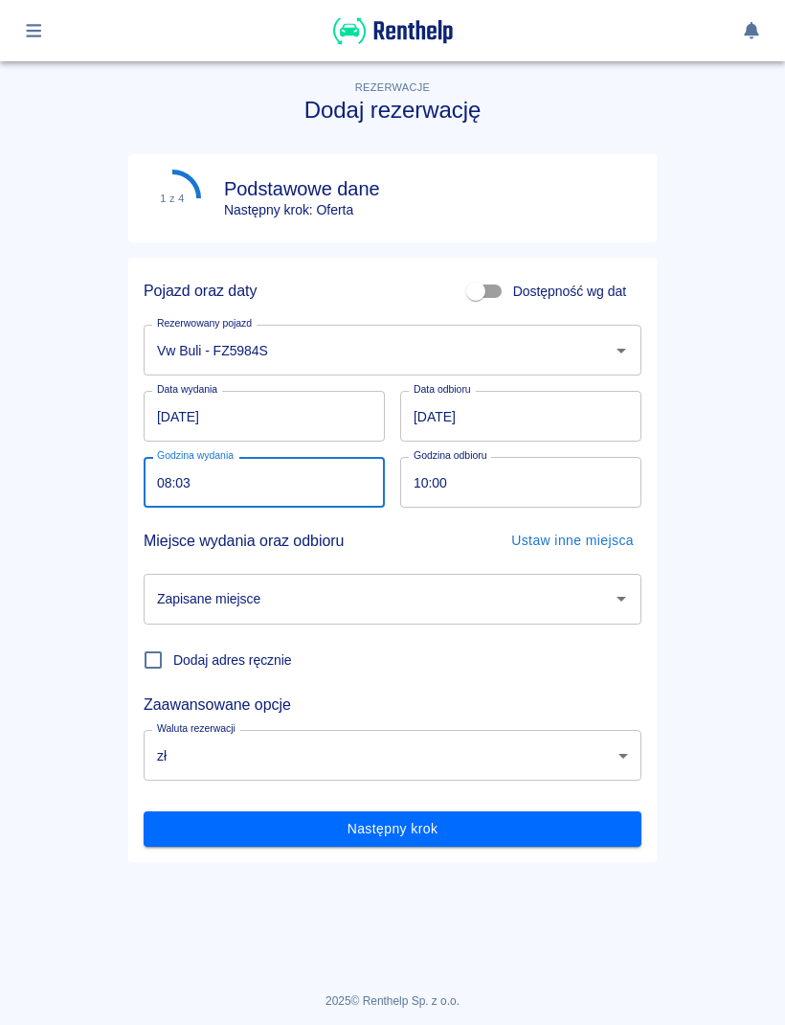
type input "08:30"
click at [600, 474] on input "10:00" at bounding box center [514, 482] width 228 height 51
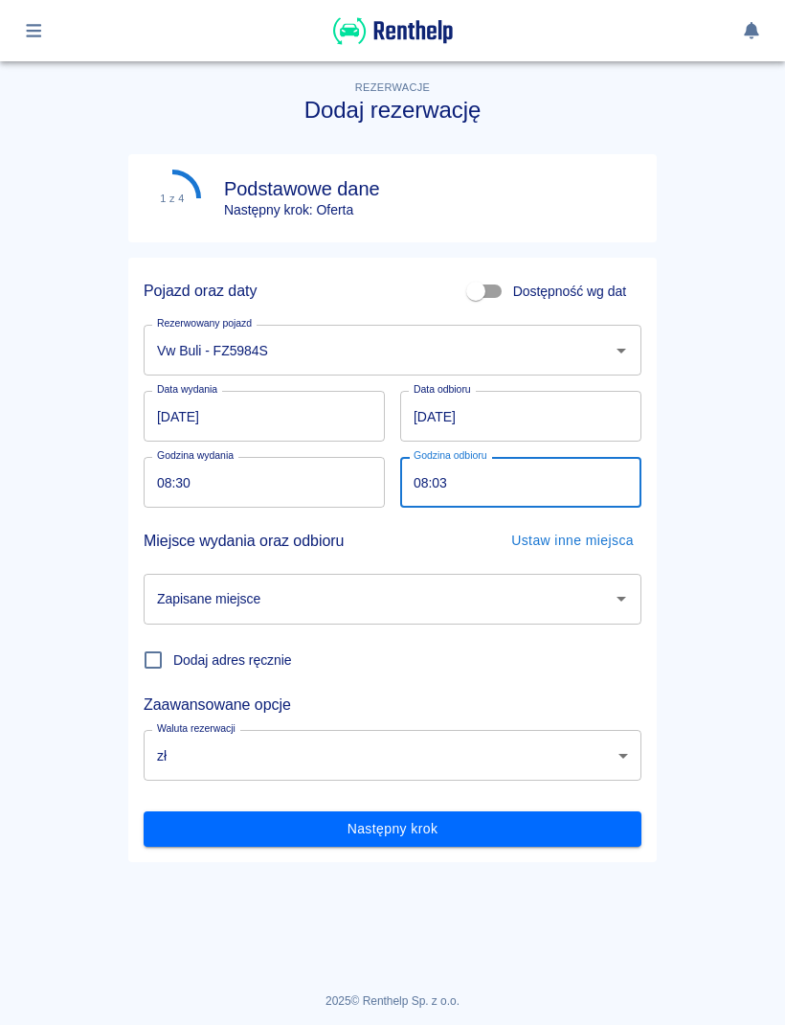
type input "08:30"
click at [623, 597] on icon "Otwórz" at bounding box center [622, 599] width 10 height 5
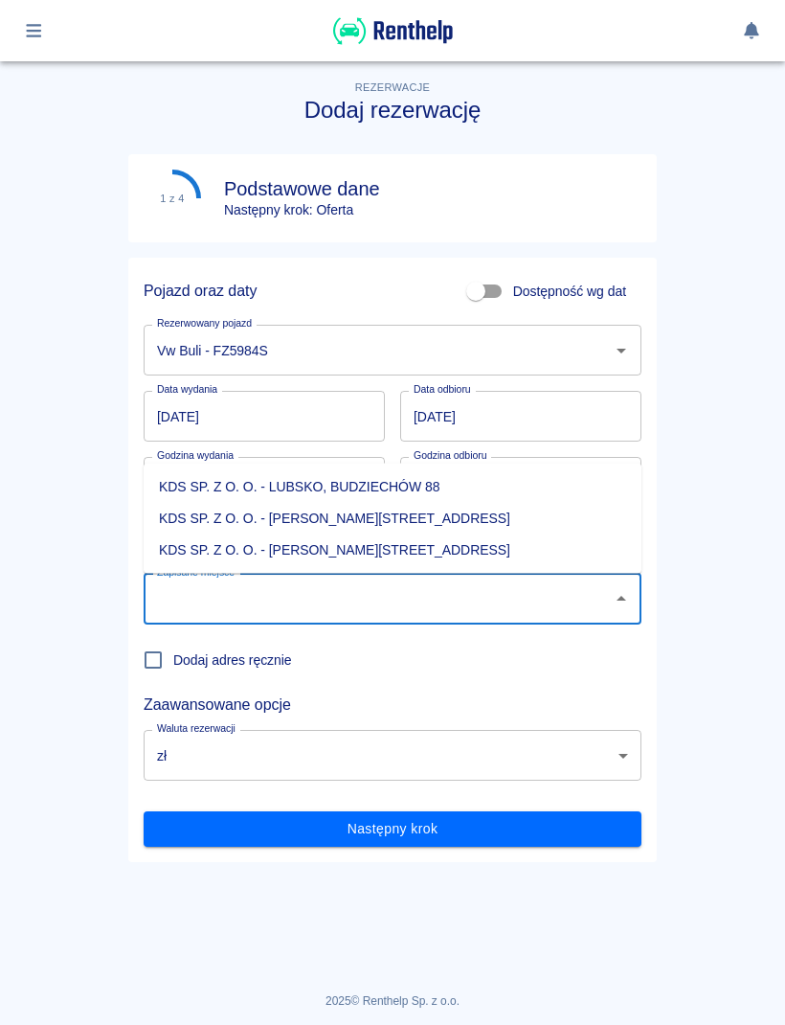
click at [405, 556] on li "KDS SP. Z O. O. - Jasień, Sienkiewicza 52" at bounding box center [393, 550] width 498 height 32
type input "KDS SP. Z O. O. - Jasień, Sienkiewicza 52"
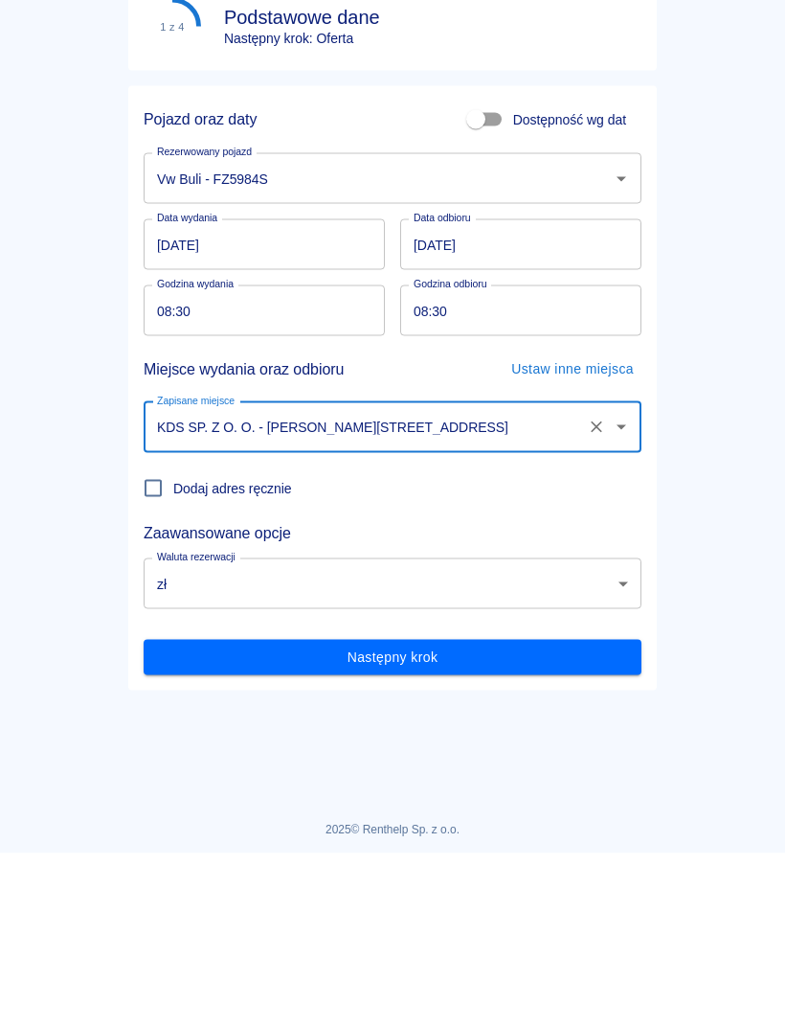
click at [620, 601] on body "Używamy plików Cookies, by zapewnić Ci najlepsze możliwe doświadczenie. Aby dow…" at bounding box center [392, 512] width 785 height 1025
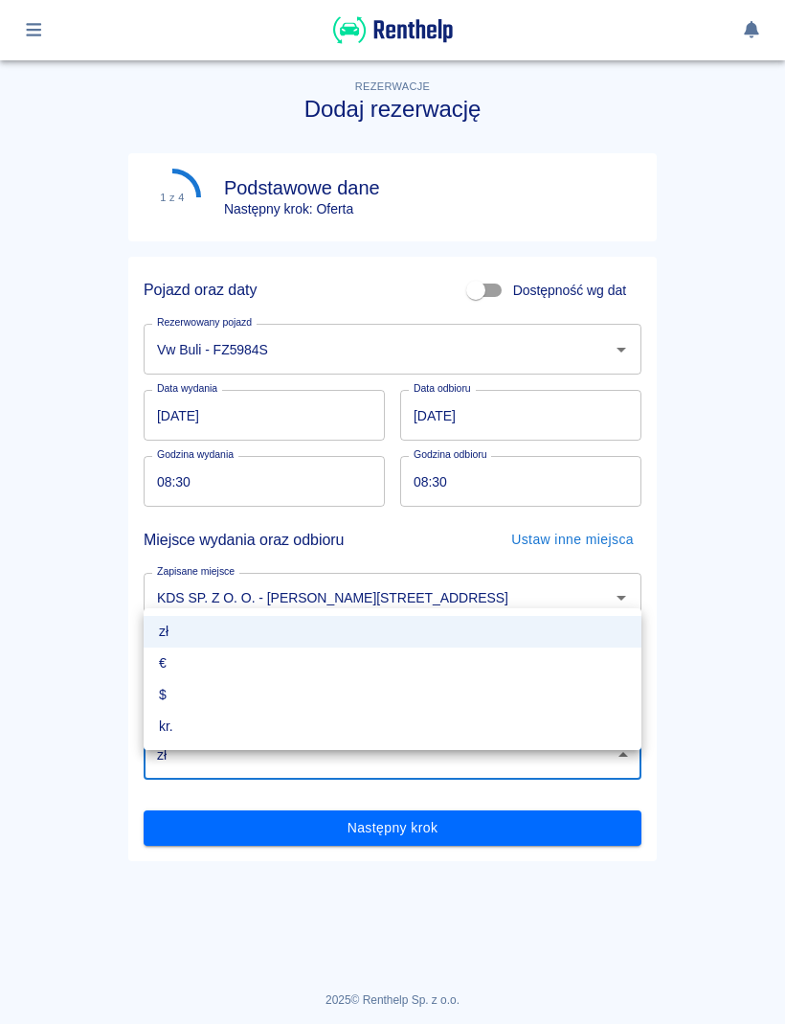
click at [535, 829] on div at bounding box center [392, 512] width 785 height 1025
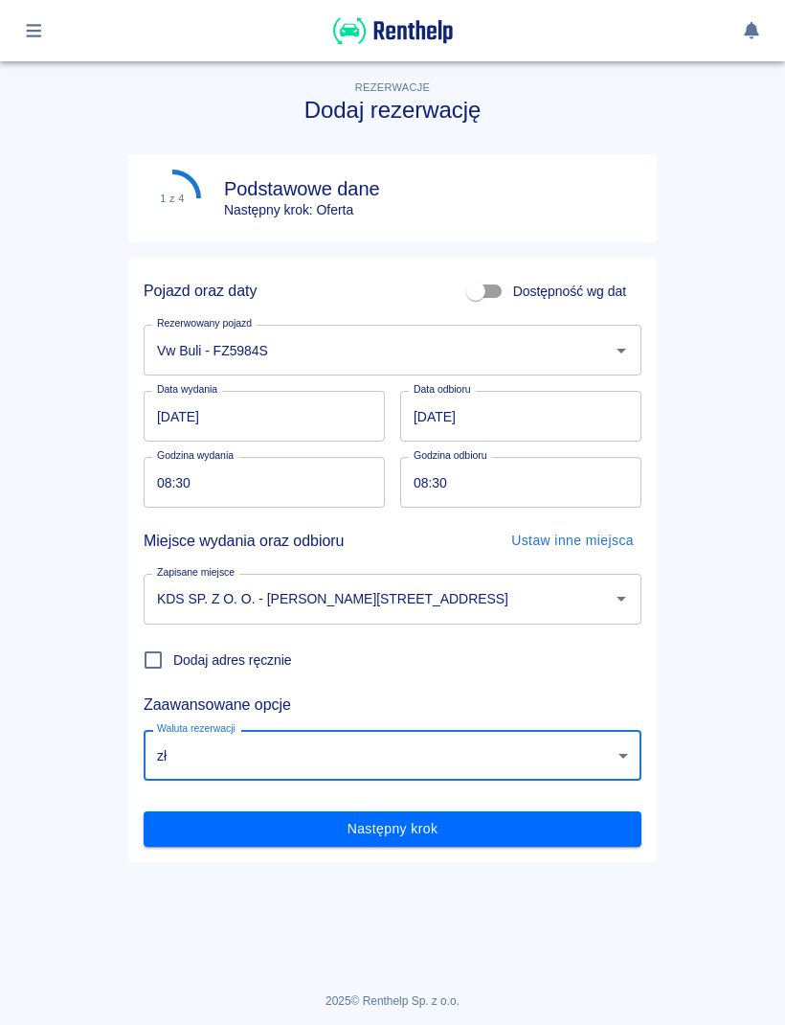
click at [533, 823] on button "Następny krok" at bounding box center [393, 828] width 498 height 35
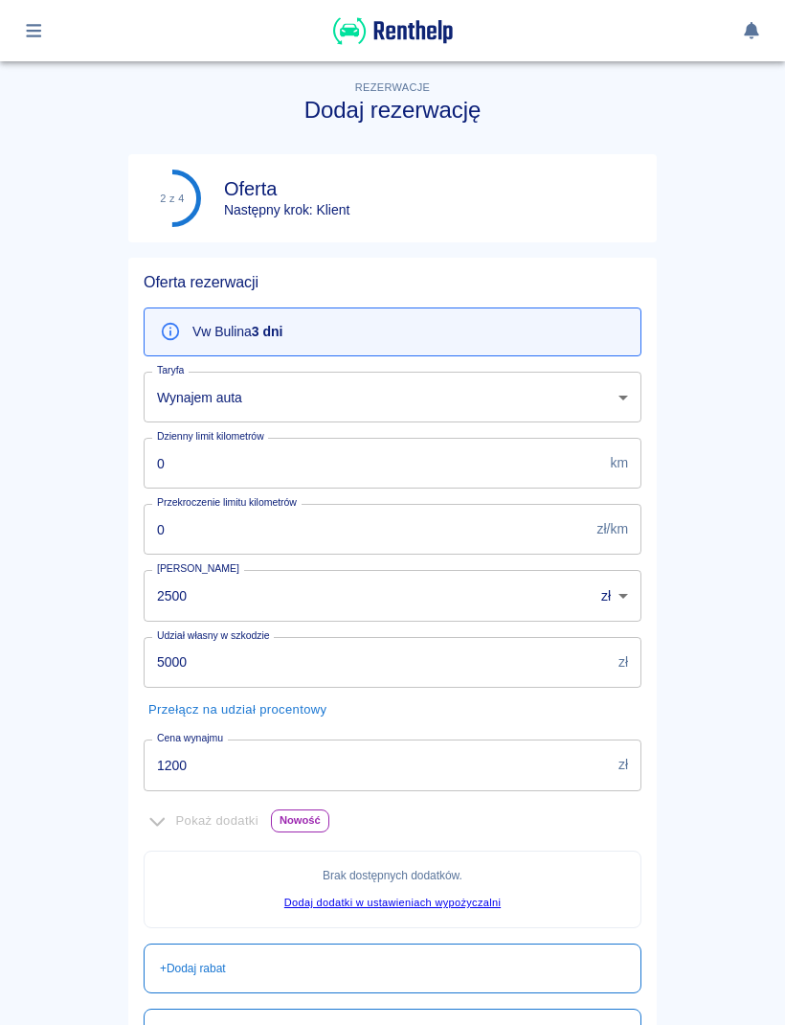
click at [528, 758] on input "1200" at bounding box center [377, 764] width 467 height 51
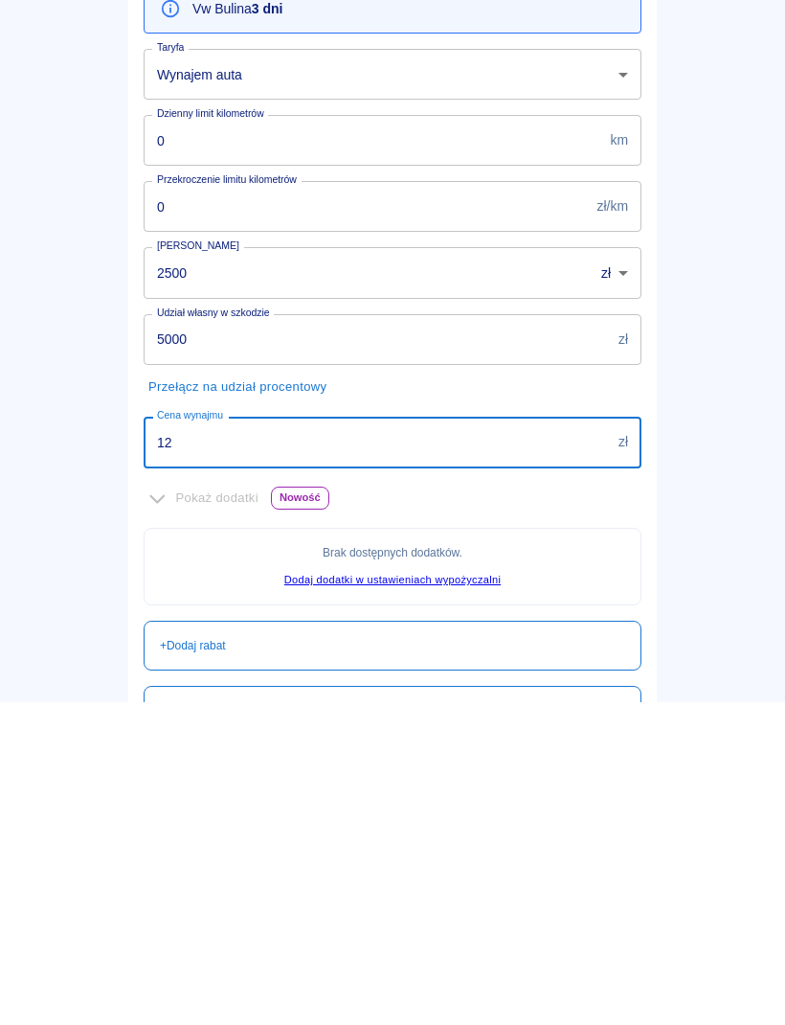
type input "1"
type input "900"
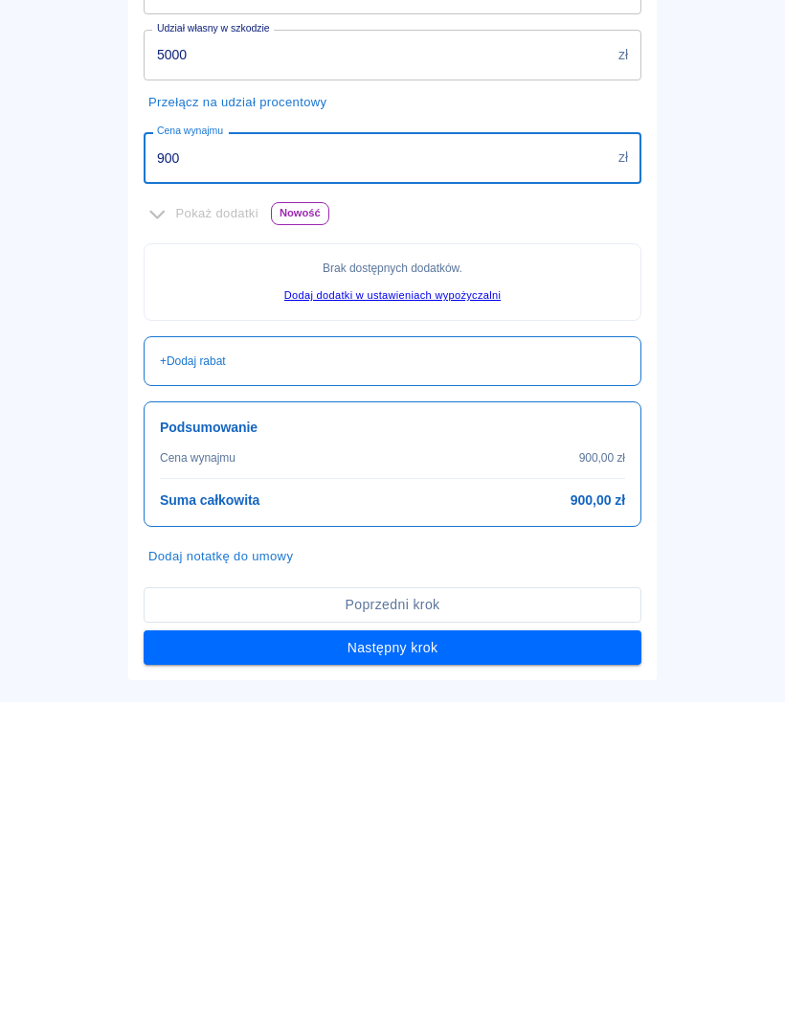
scroll to position [285, 0]
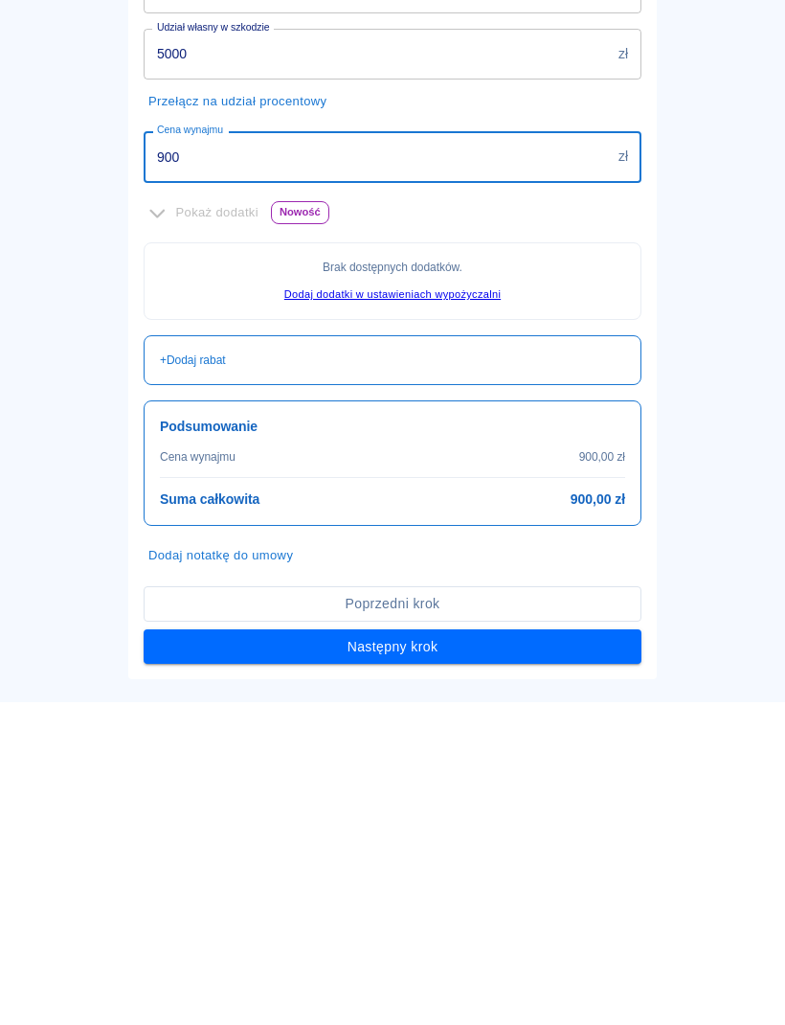
click at [595, 952] on button "Następny krok" at bounding box center [393, 969] width 498 height 35
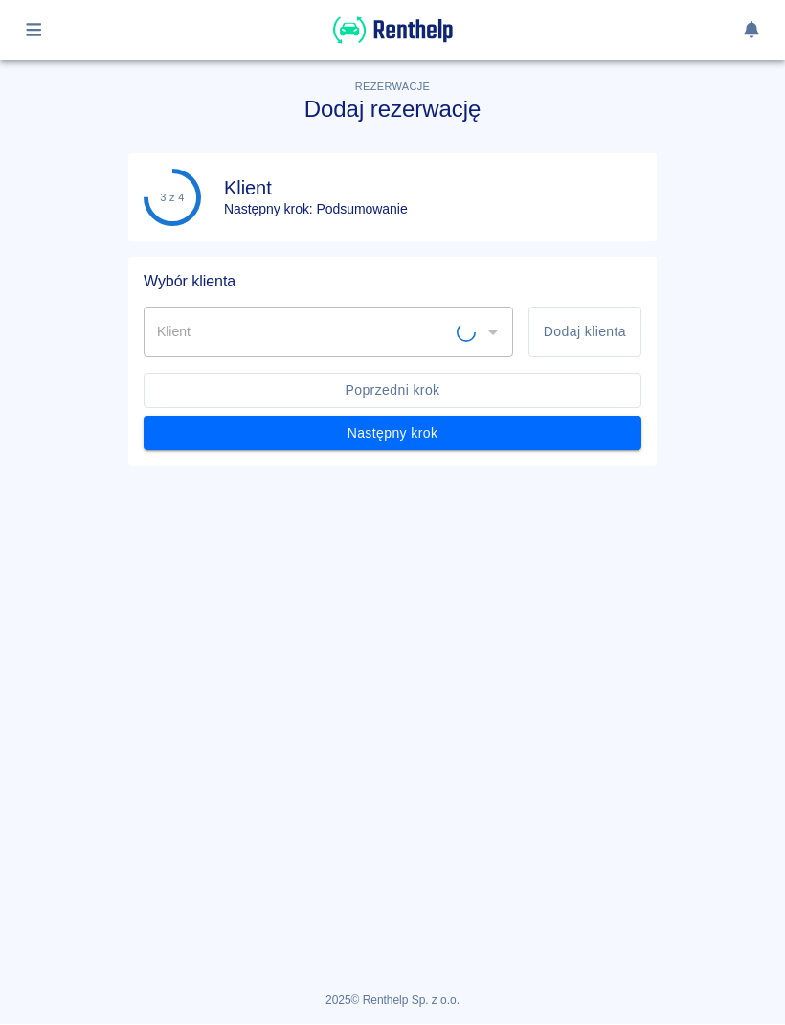
scroll to position [0, 0]
click at [494, 330] on icon "Otwórz" at bounding box center [493, 333] width 23 height 23
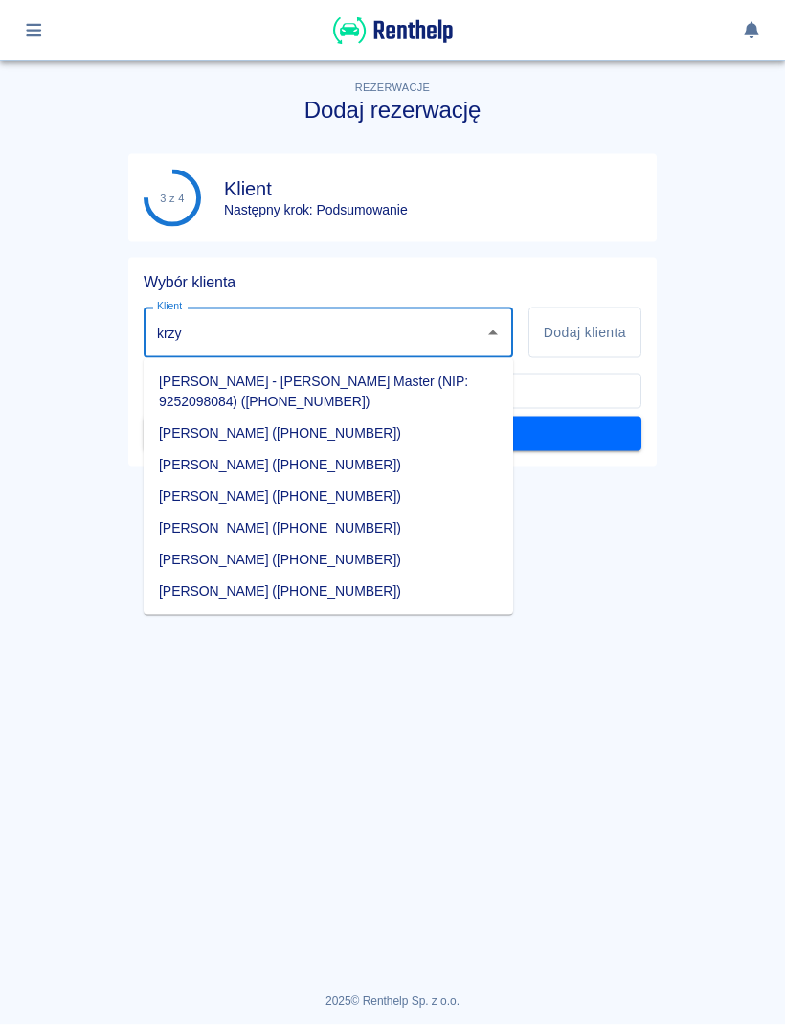
click at [291, 478] on li "Krzysztof Jung (+48600758585)" at bounding box center [329, 465] width 370 height 32
type input "Krzysztof Jung (+48600758585)"
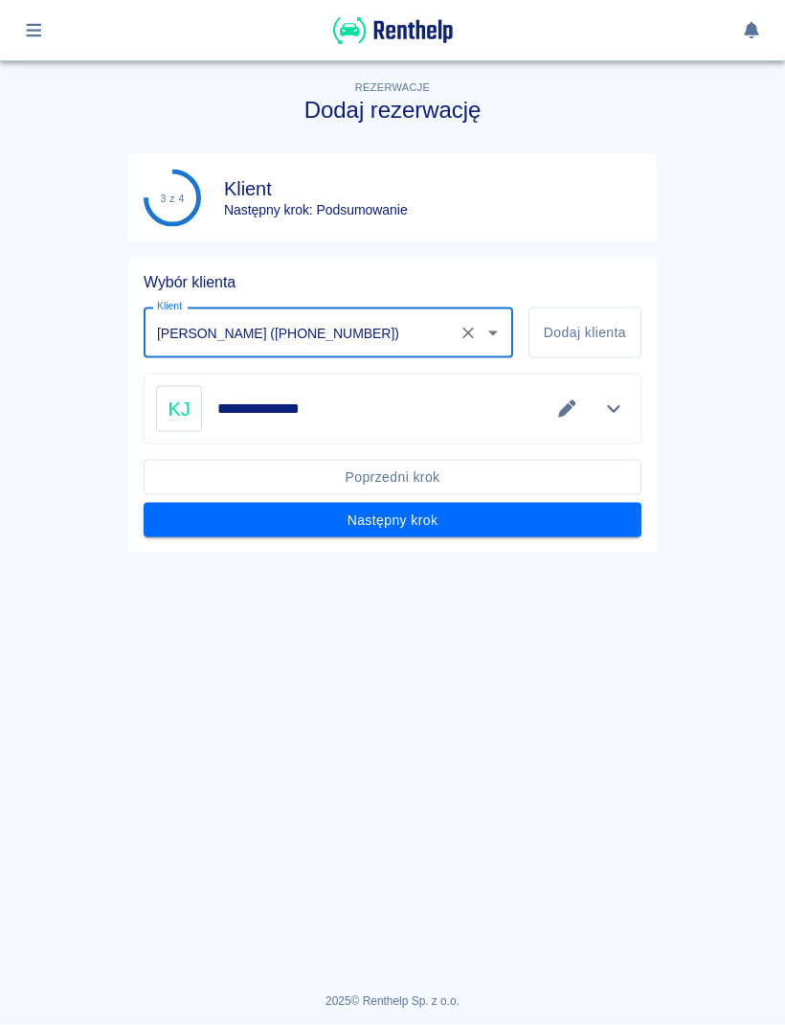
click at [557, 518] on button "Następny krok" at bounding box center [393, 520] width 498 height 35
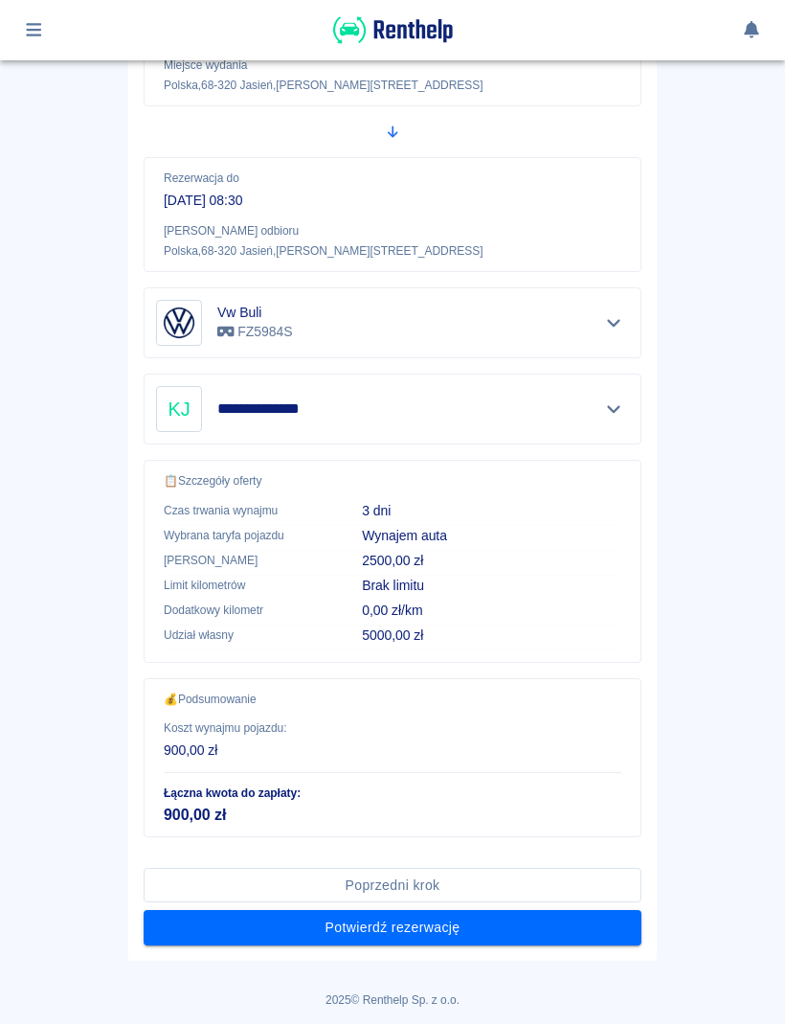
scroll to position [312, 0]
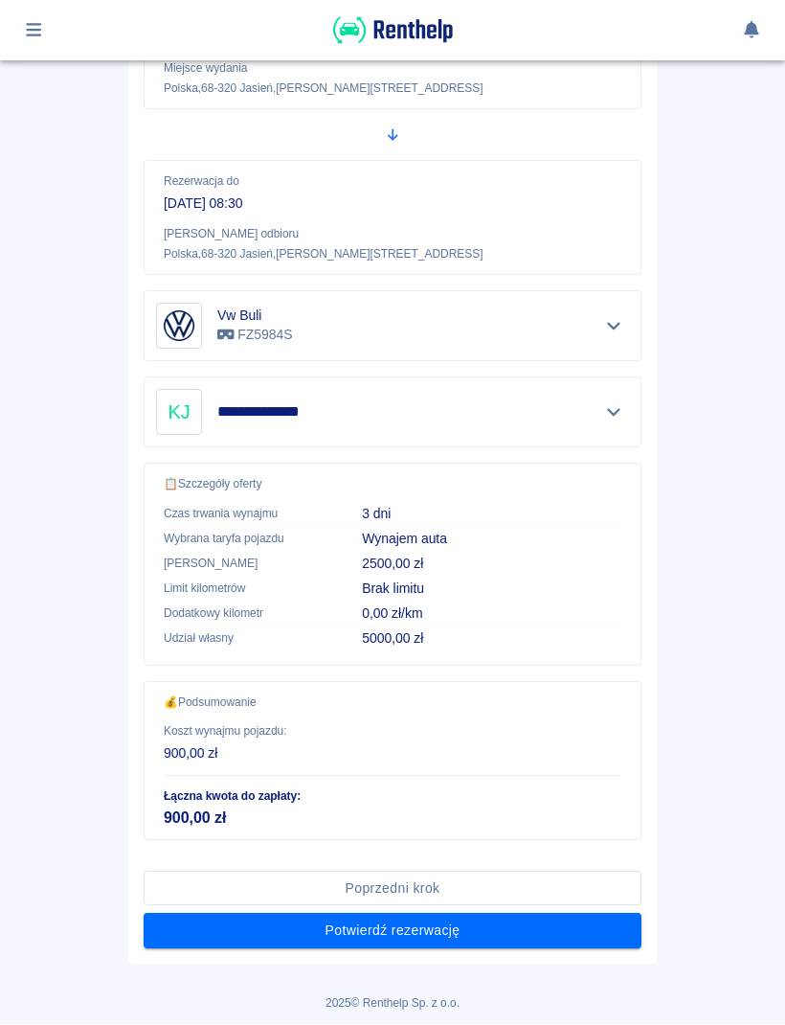
click at [478, 937] on button "Potwierdź rezerwację" at bounding box center [393, 931] width 498 height 35
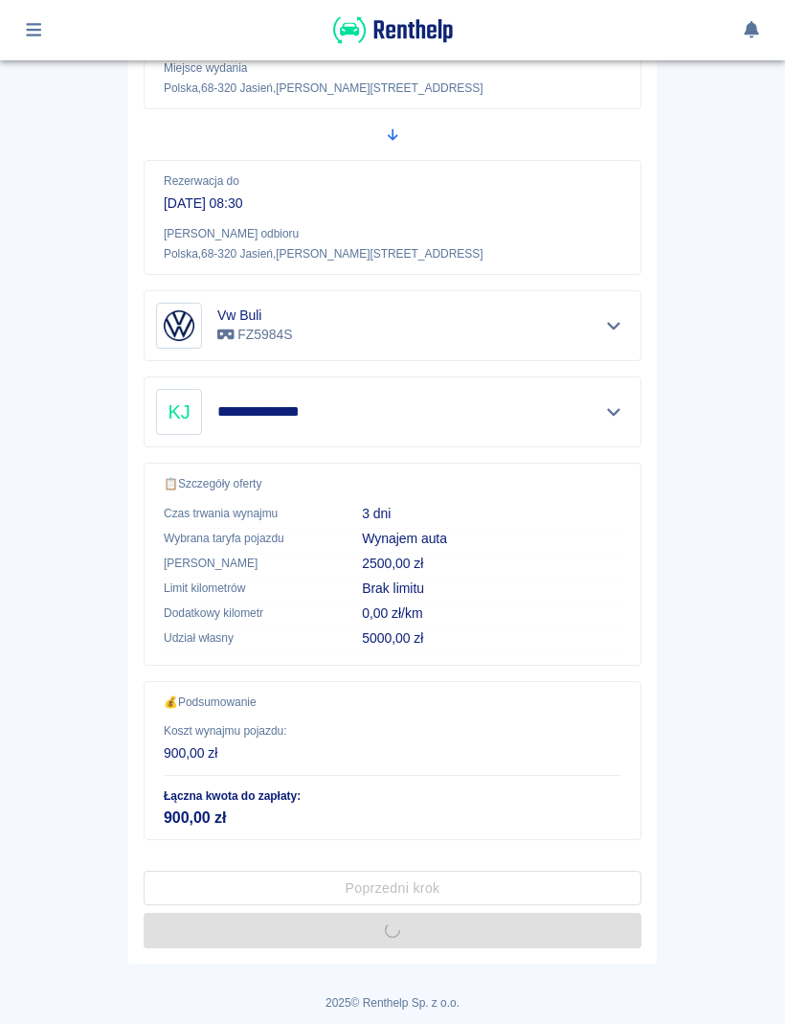
scroll to position [0, 0]
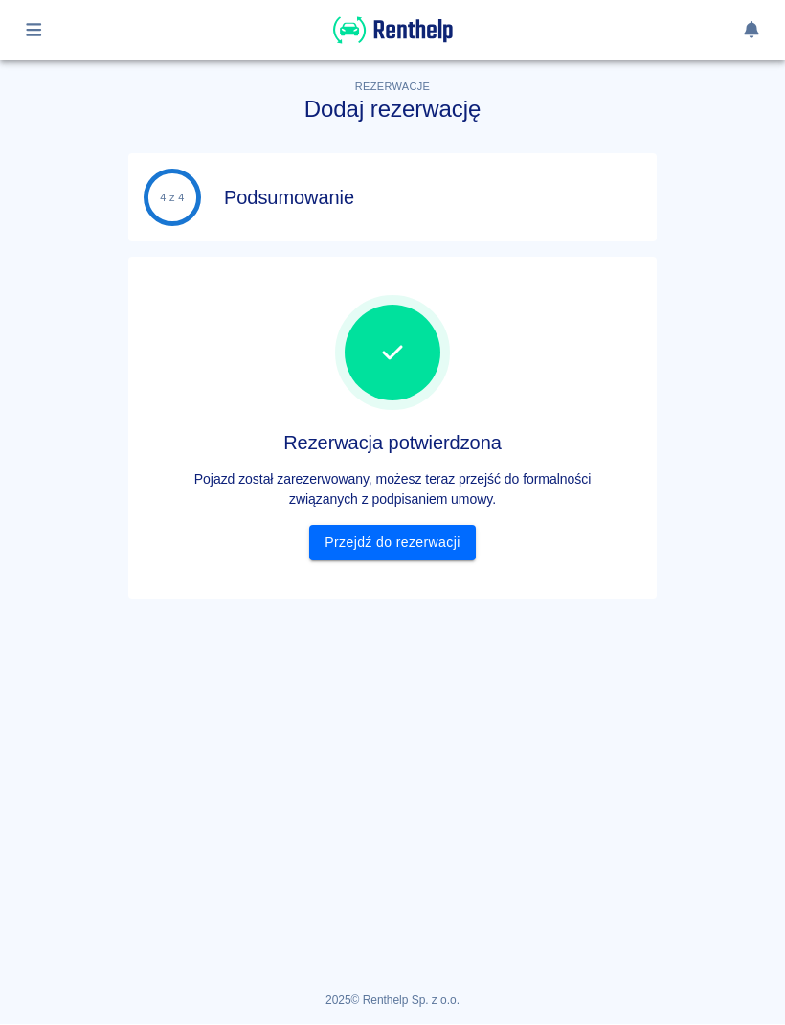
click at [446, 545] on link "Przejdź do rezerwacji" at bounding box center [392, 543] width 166 height 35
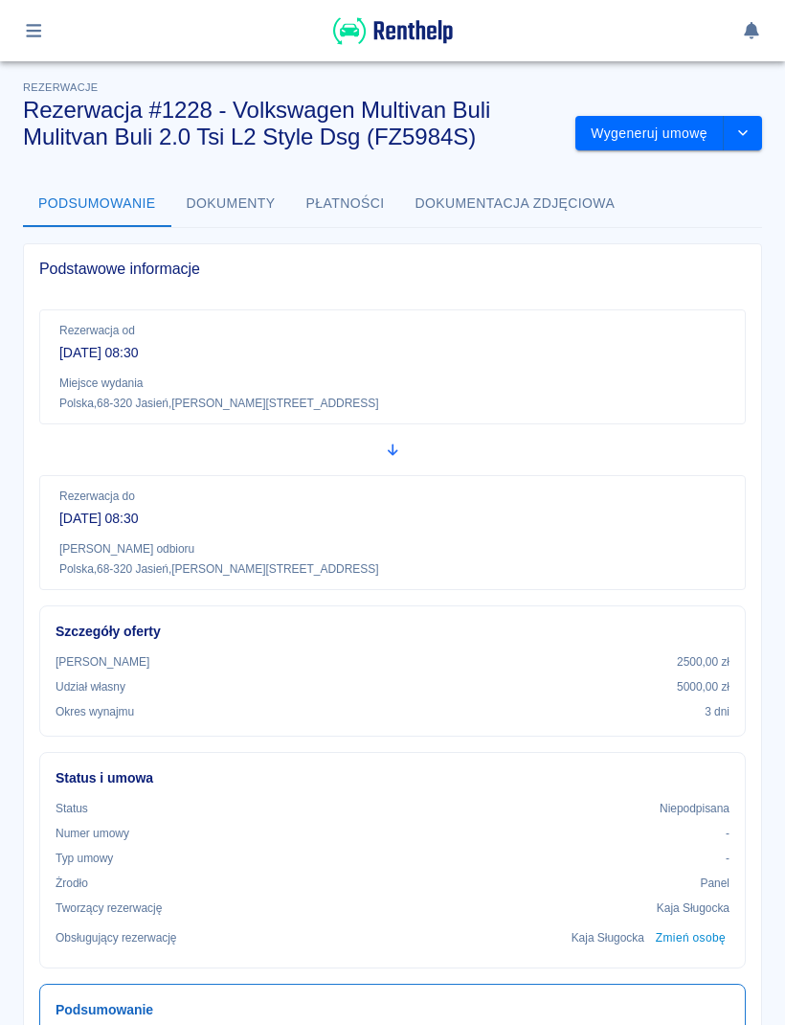
click at [691, 138] on button "Wygeneruj umowę" at bounding box center [650, 133] width 148 height 35
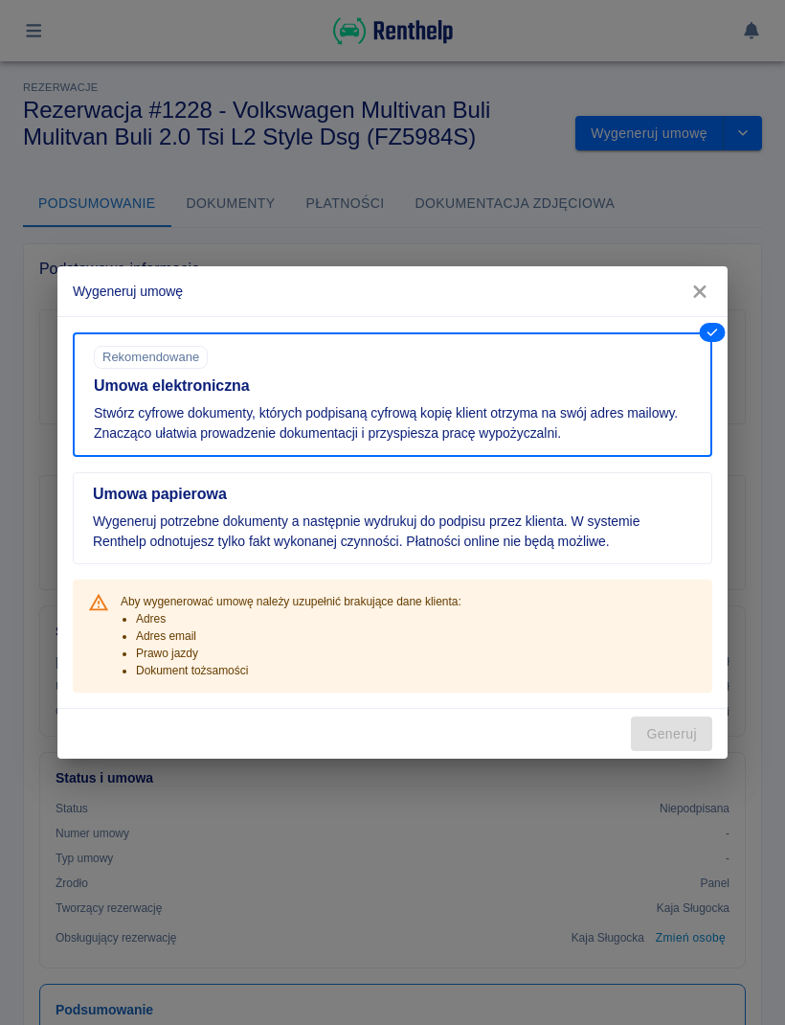
click at [698, 294] on icon "button" at bounding box center [700, 291] width 12 height 12
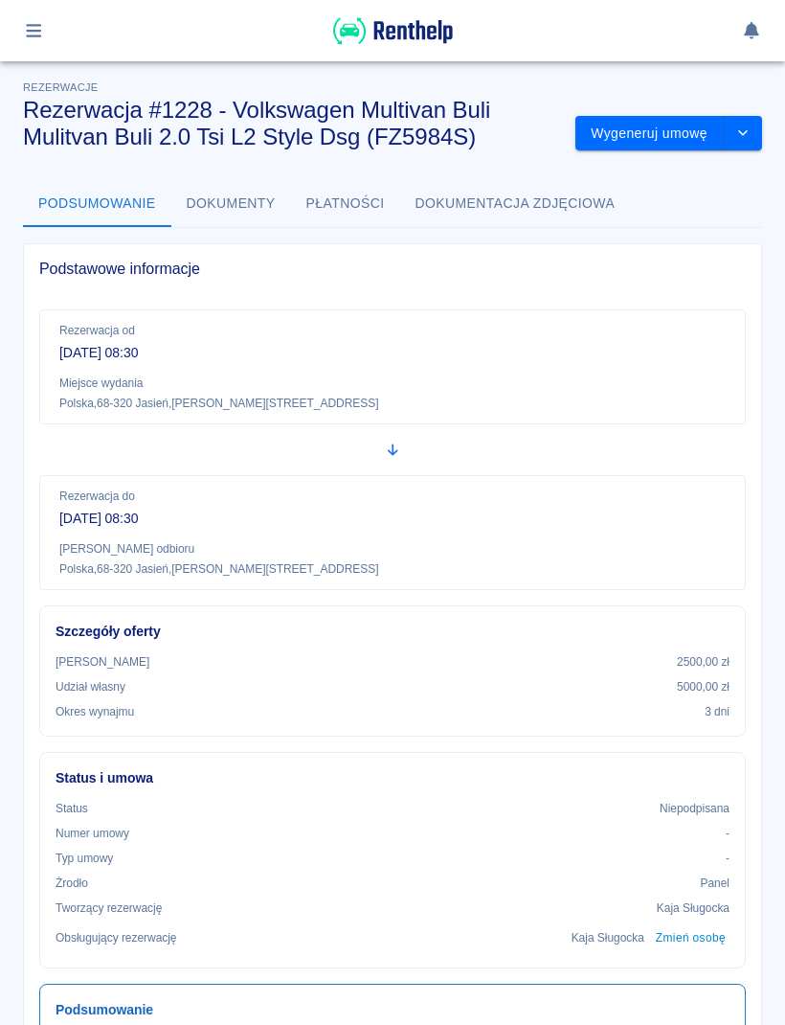
click at [47, 36] on button "button" at bounding box center [33, 30] width 37 height 33
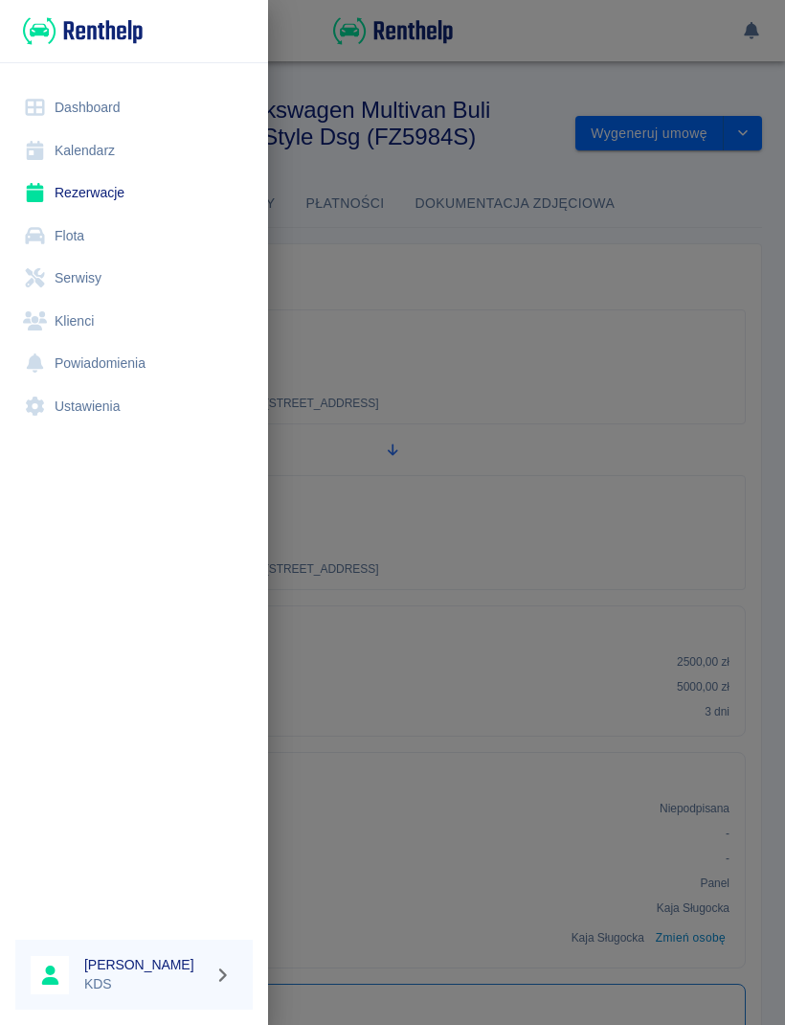
click at [116, 158] on link "Kalendarz" at bounding box center [134, 150] width 238 height 43
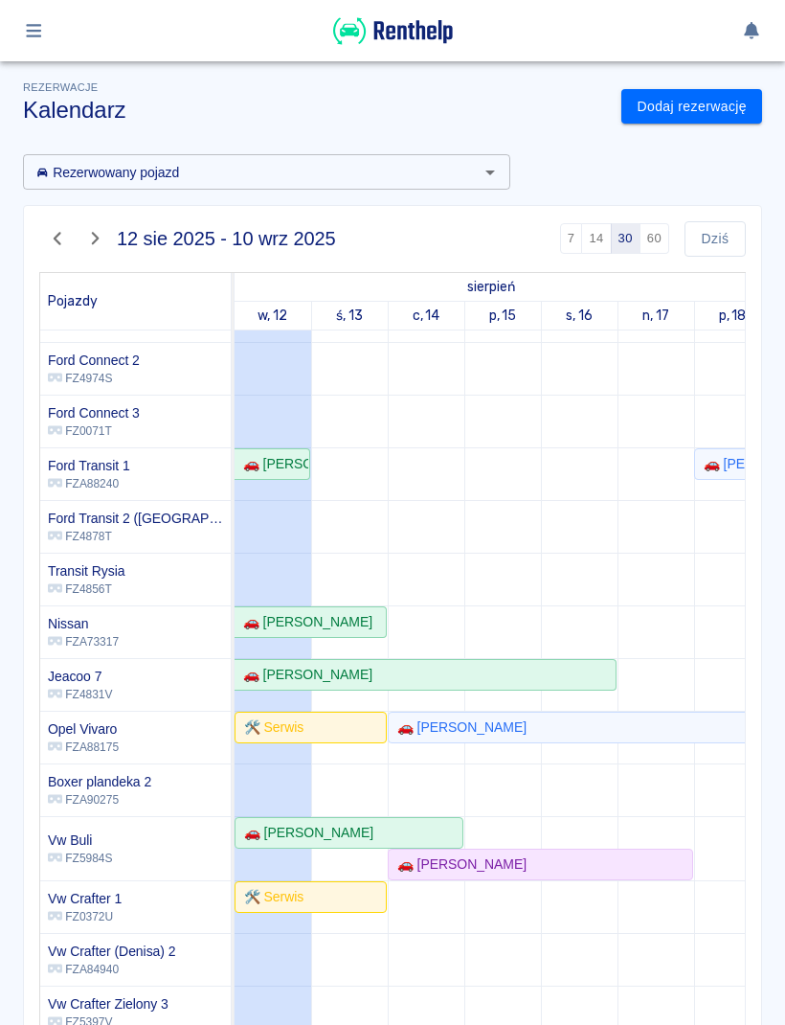
scroll to position [221, 0]
click at [68, 239] on icon "button" at bounding box center [58, 238] width 22 height 17
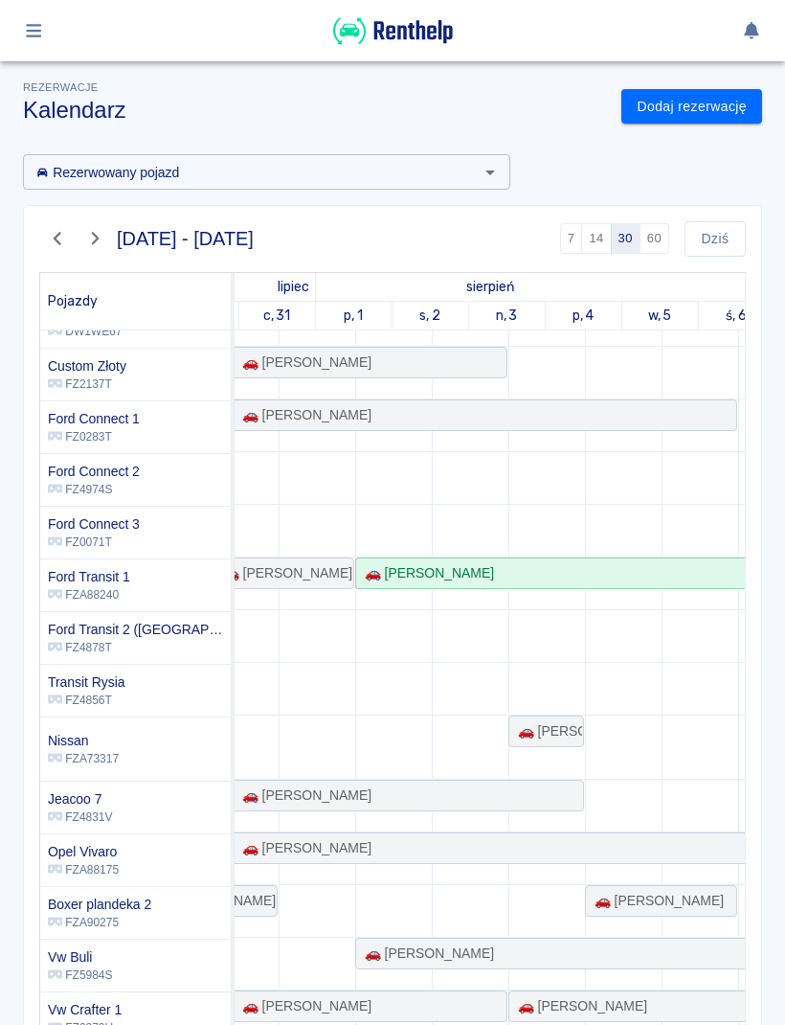
scroll to position [0, 0]
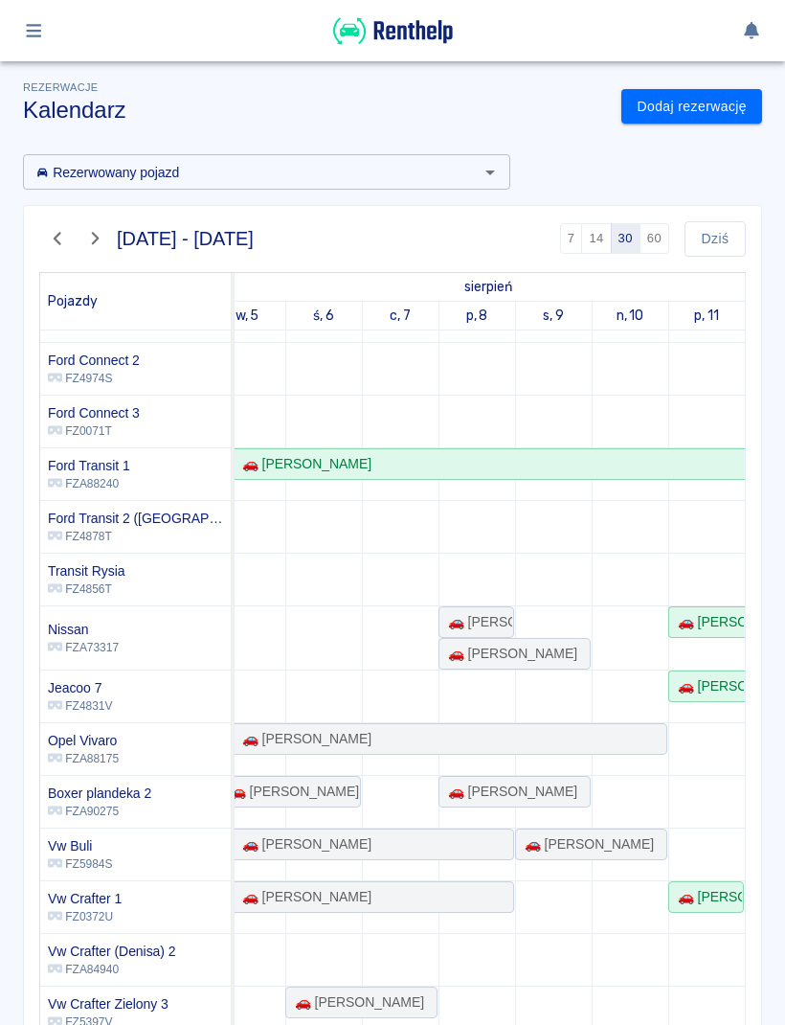
click at [51, 34] on button "button" at bounding box center [33, 30] width 37 height 33
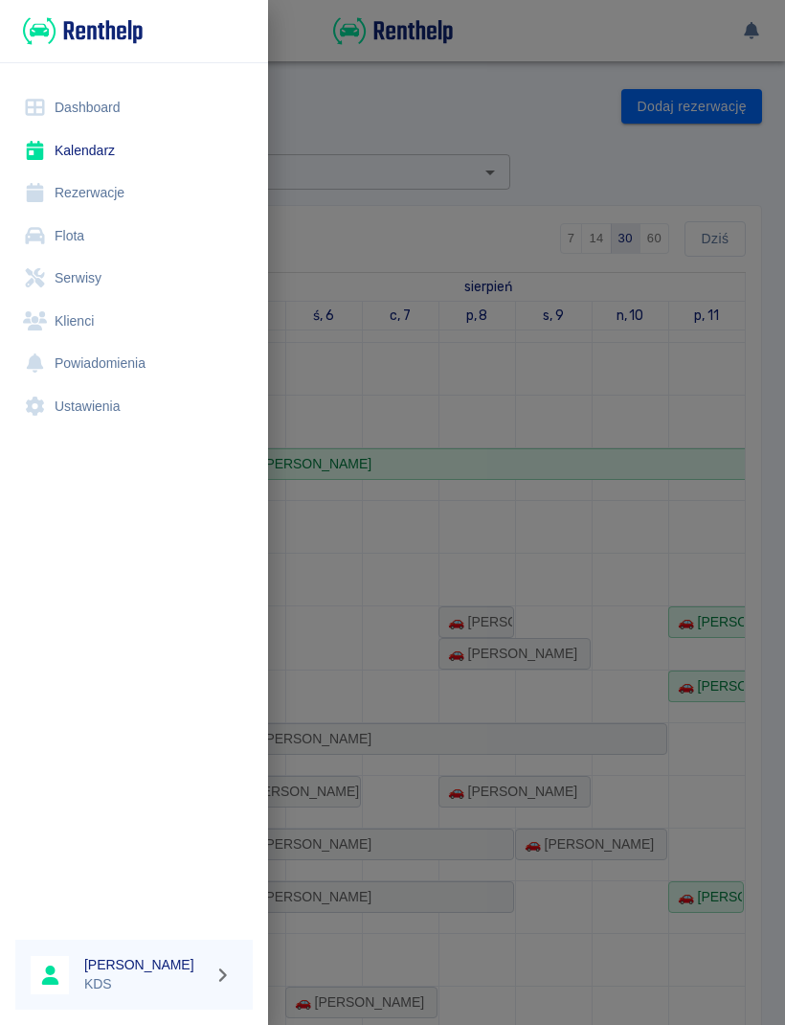
click at [102, 110] on link "Dashboard" at bounding box center [134, 107] width 238 height 43
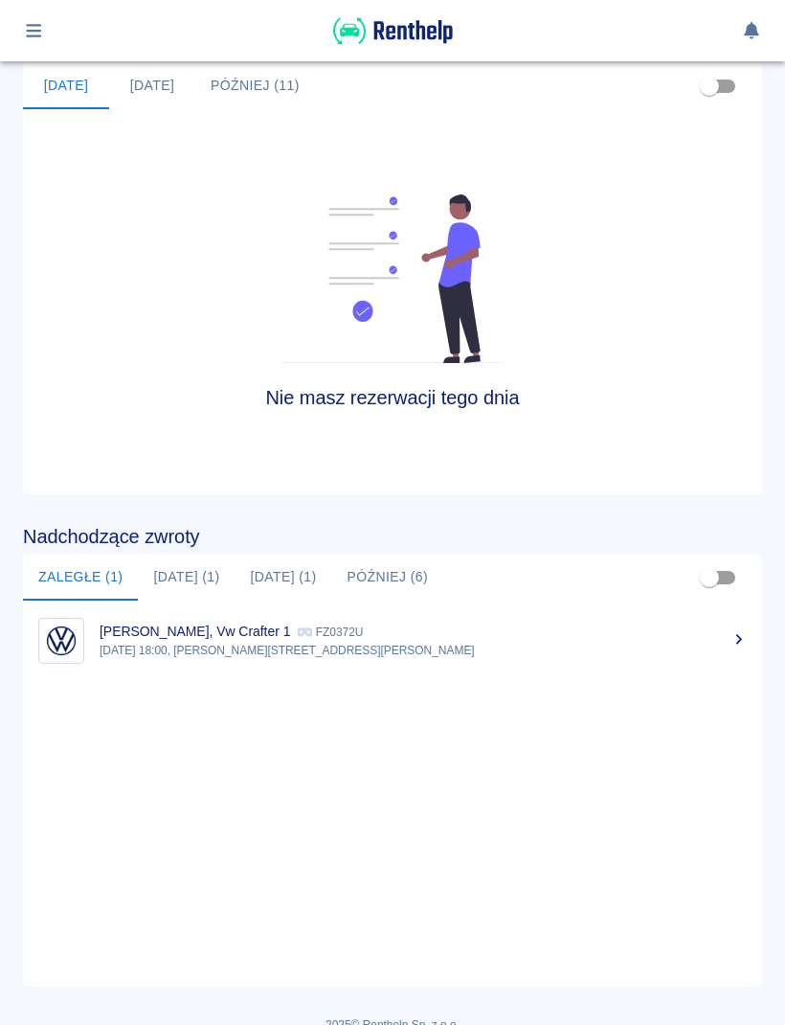
click at [405, 648] on p "[DATE] 18:00, [PERSON_NAME][STREET_ADDRESS][PERSON_NAME]" at bounding box center [424, 650] width 648 height 17
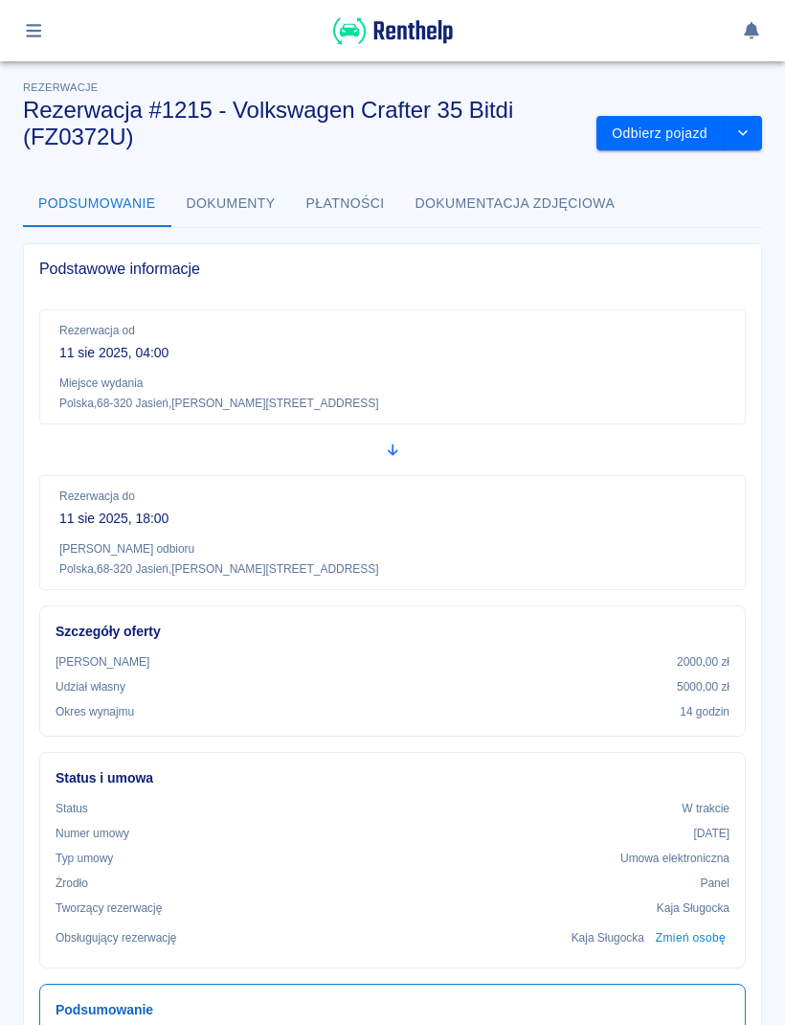
click at [652, 146] on button "Odbierz pojazd" at bounding box center [660, 133] width 127 height 35
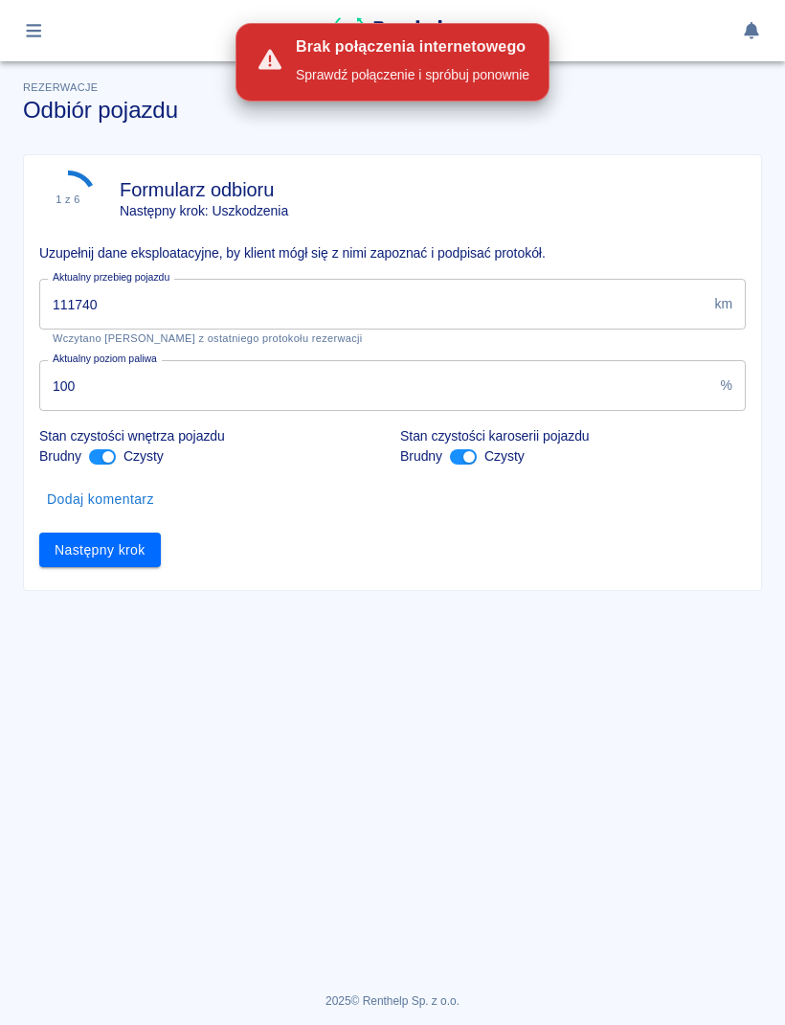
click at [478, 284] on input "111740" at bounding box center [373, 304] width 668 height 51
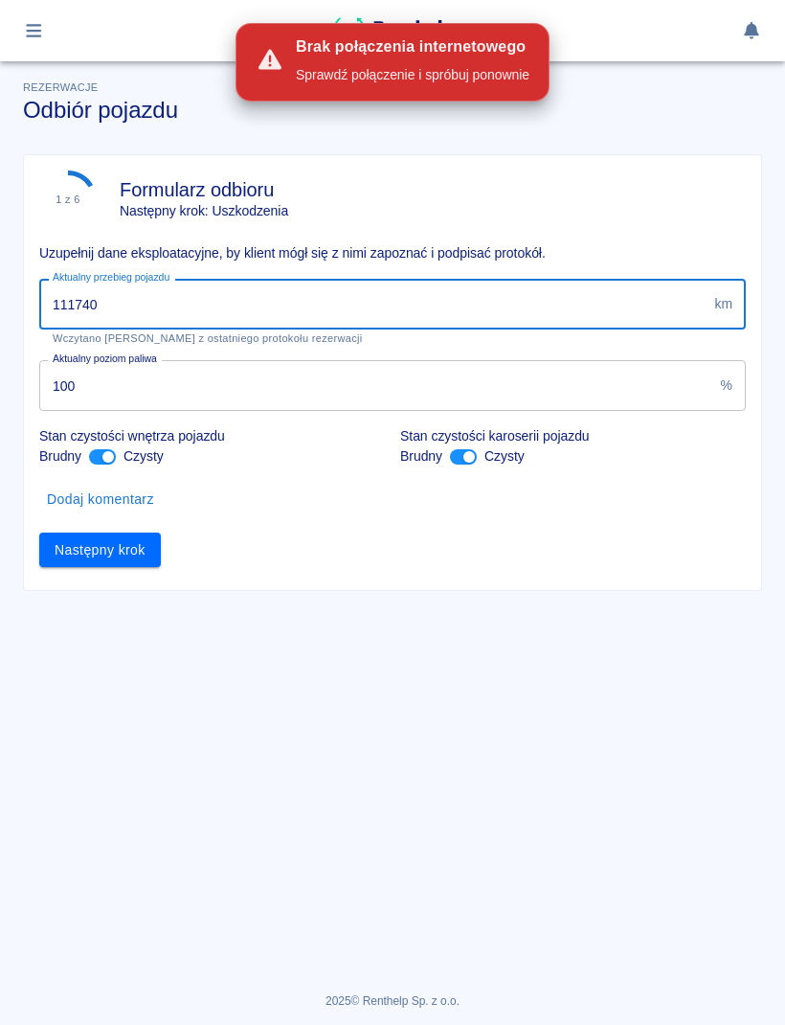
click at [534, 290] on input "111740" at bounding box center [373, 304] width 668 height 51
click at [363, 307] on input "111740" at bounding box center [373, 304] width 668 height 51
click at [522, 303] on input "111740" at bounding box center [373, 304] width 668 height 51
type input "112466"
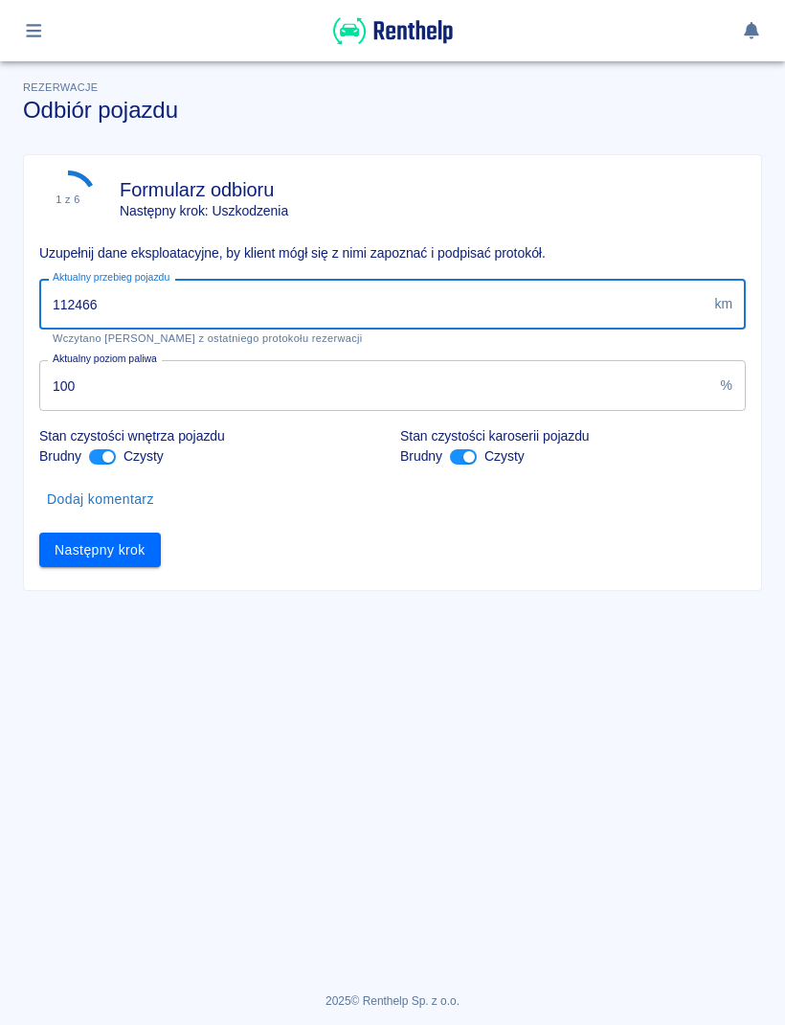
click at [143, 543] on button "Następny krok" at bounding box center [100, 550] width 122 height 35
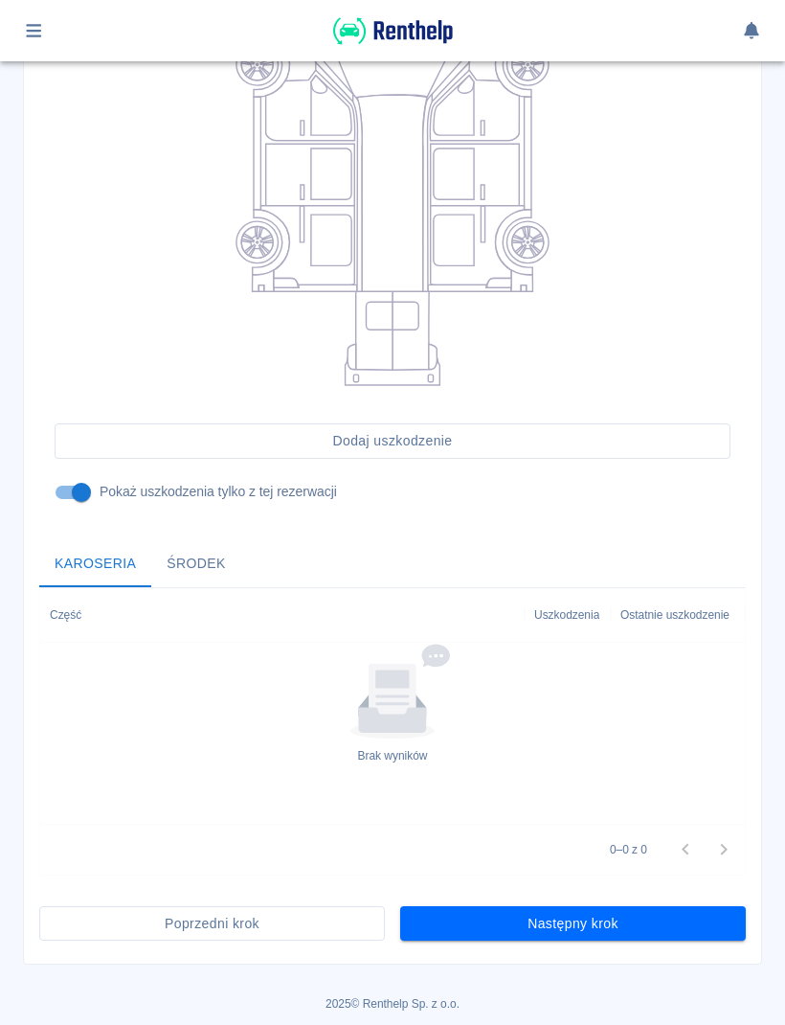
scroll to position [305, 0]
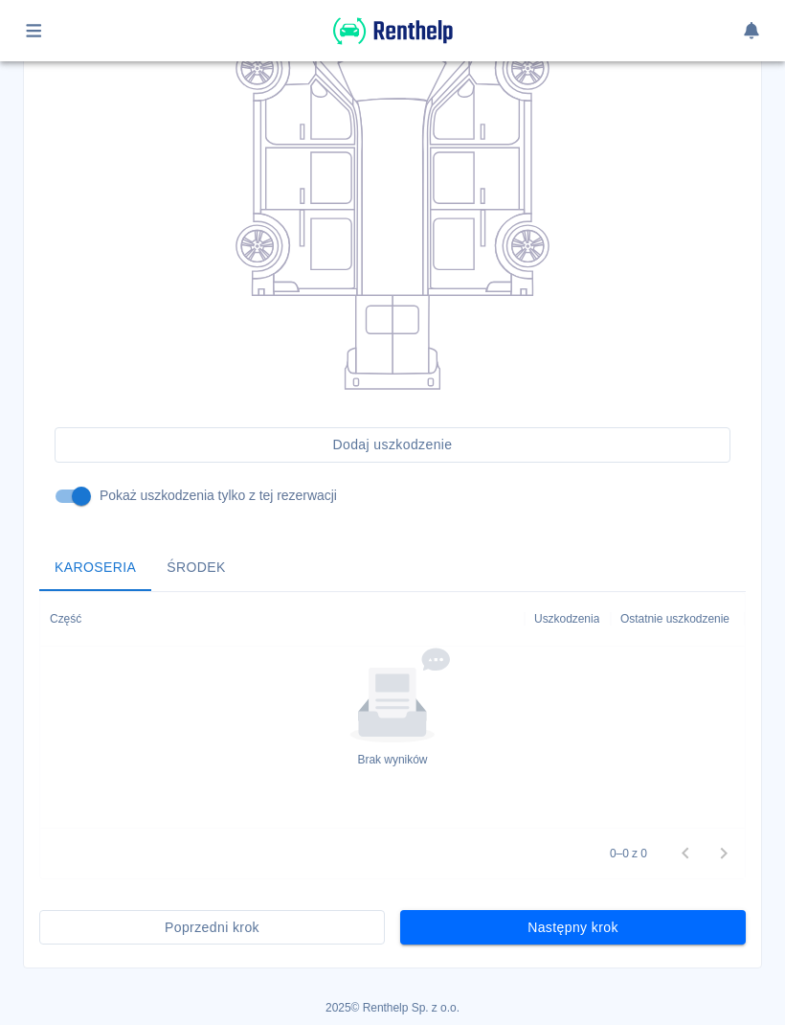
click at [655, 937] on button "Następny krok" at bounding box center [573, 927] width 346 height 35
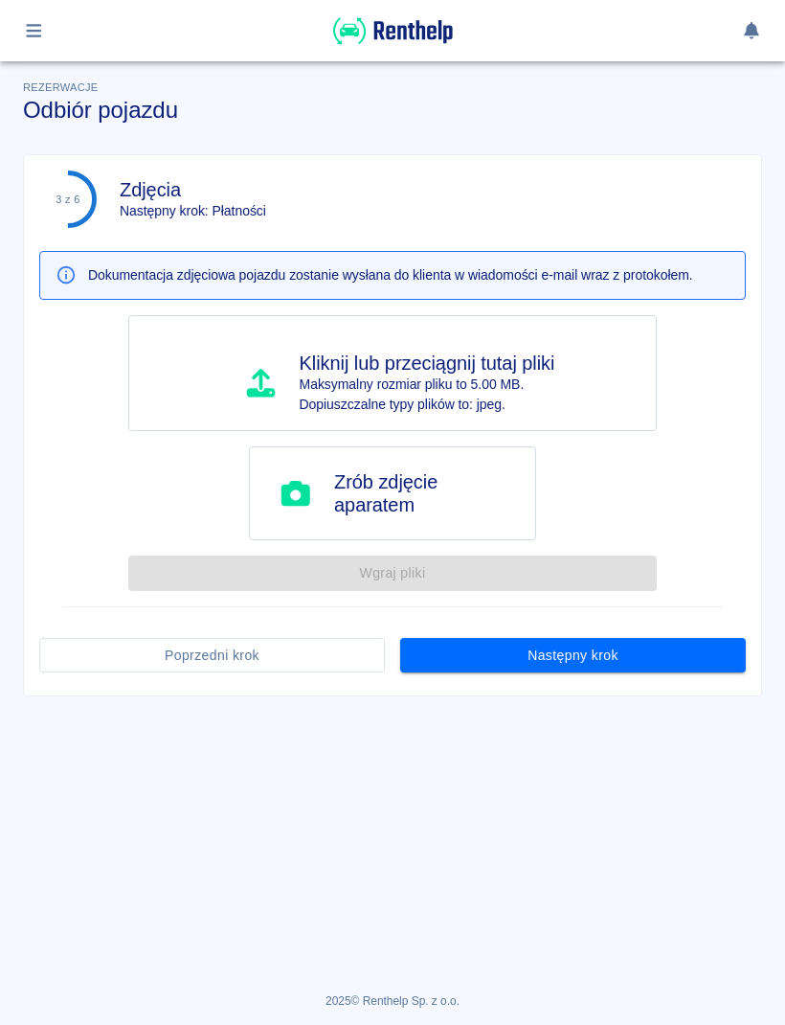
scroll to position [0, 0]
click at [691, 648] on button "Następny krok" at bounding box center [573, 655] width 346 height 35
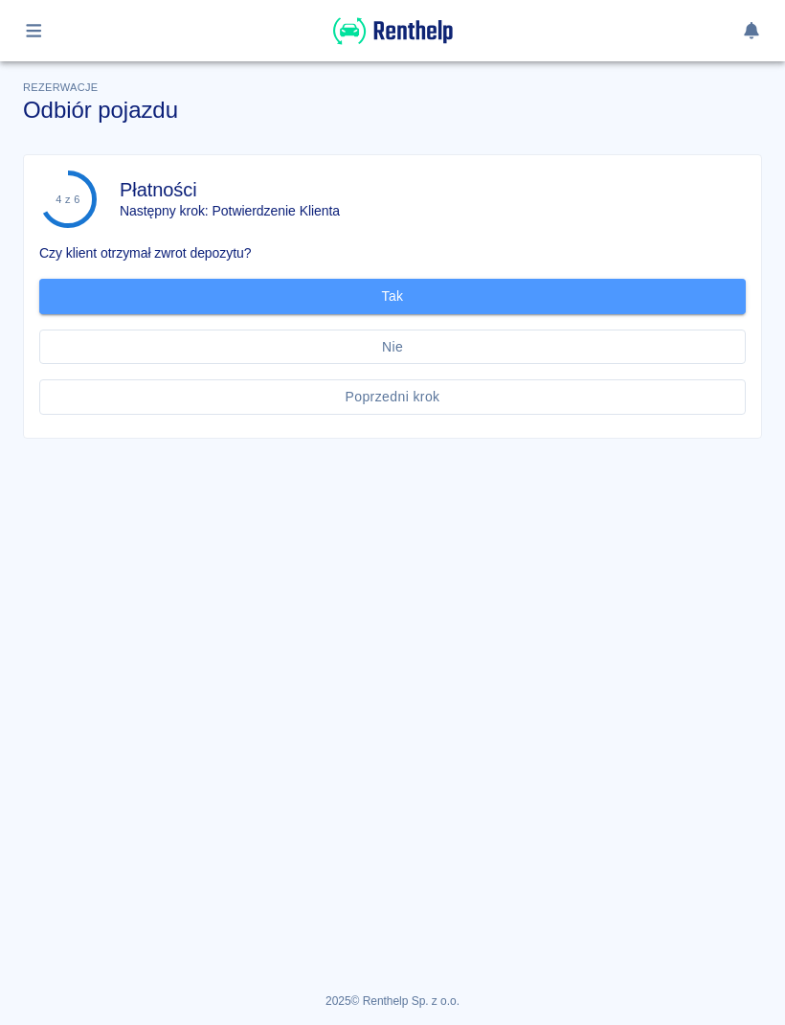
click at [654, 306] on button "Tak" at bounding box center [392, 296] width 707 height 35
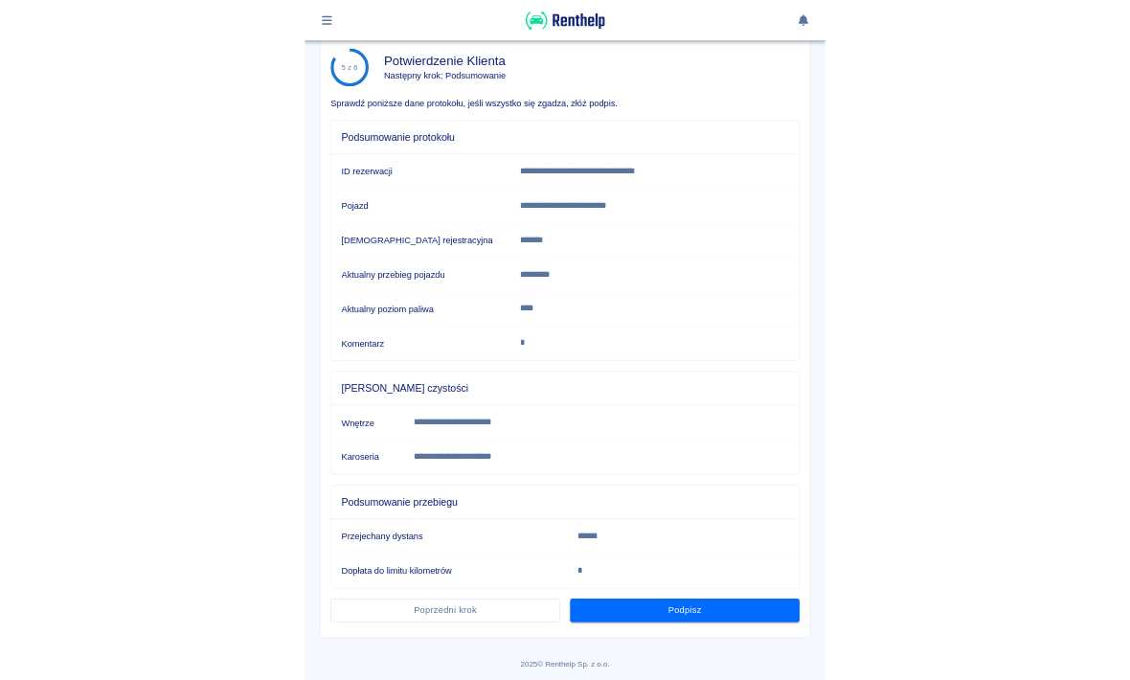
scroll to position [97, 0]
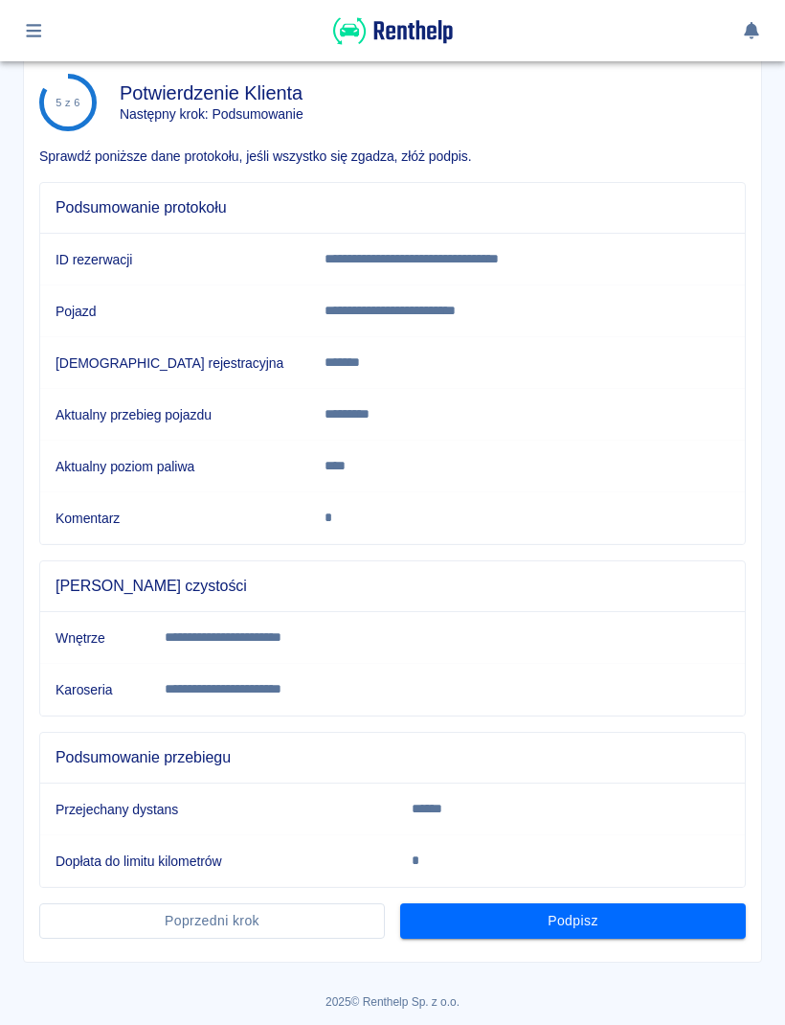
click at [609, 929] on button "Podpisz" at bounding box center [573, 920] width 346 height 35
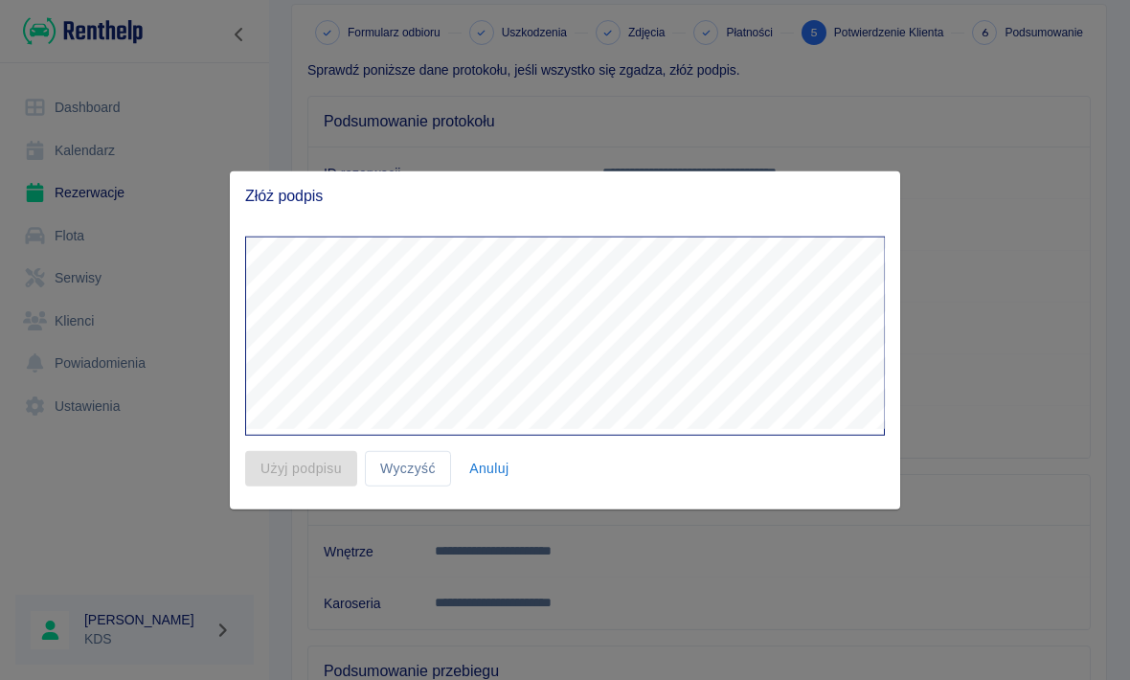
click at [752, 617] on div at bounding box center [565, 340] width 1130 height 680
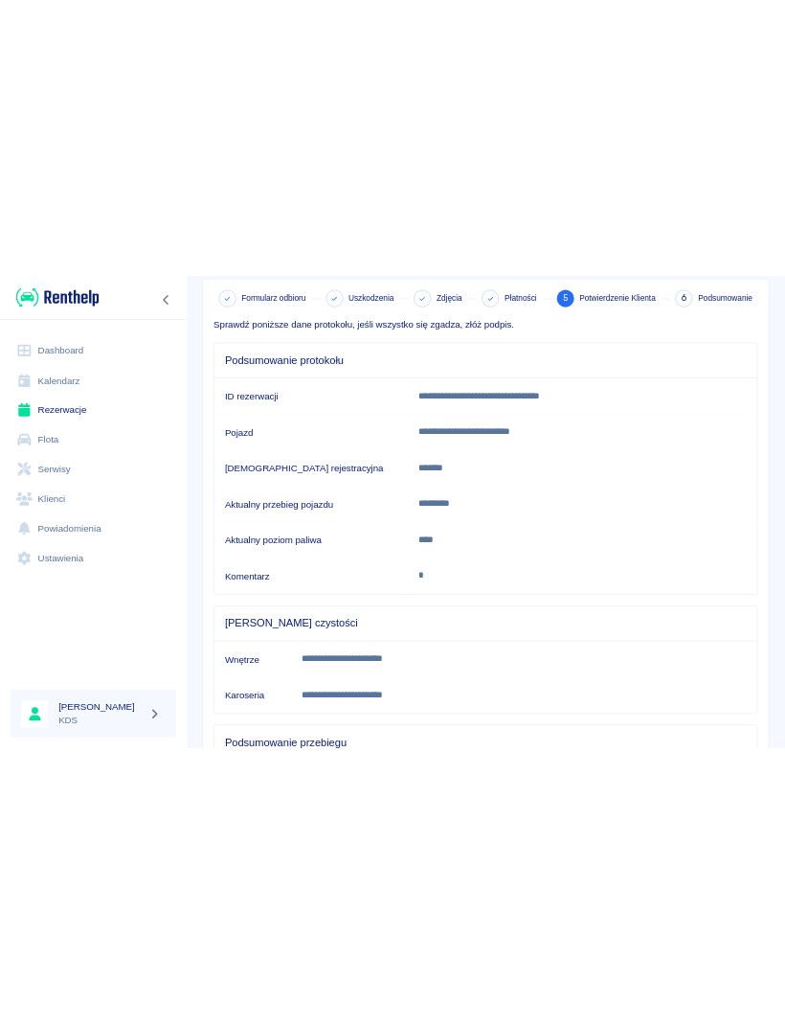
scroll to position [348, 0]
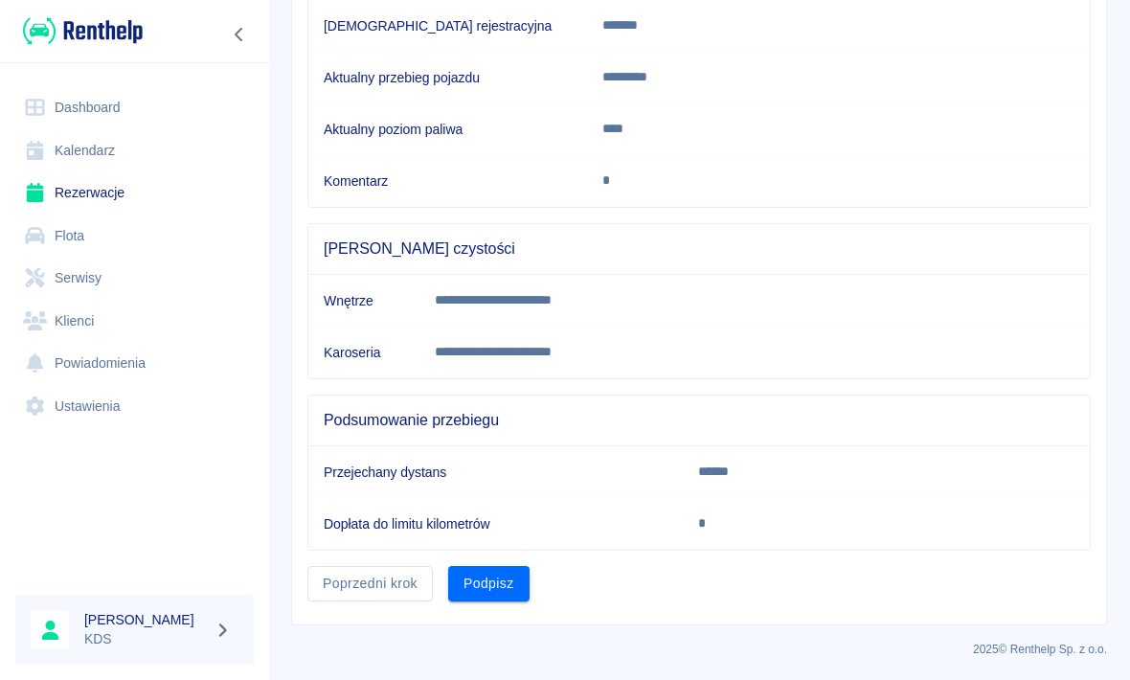
click at [480, 572] on button "Podpisz" at bounding box center [488, 583] width 81 height 35
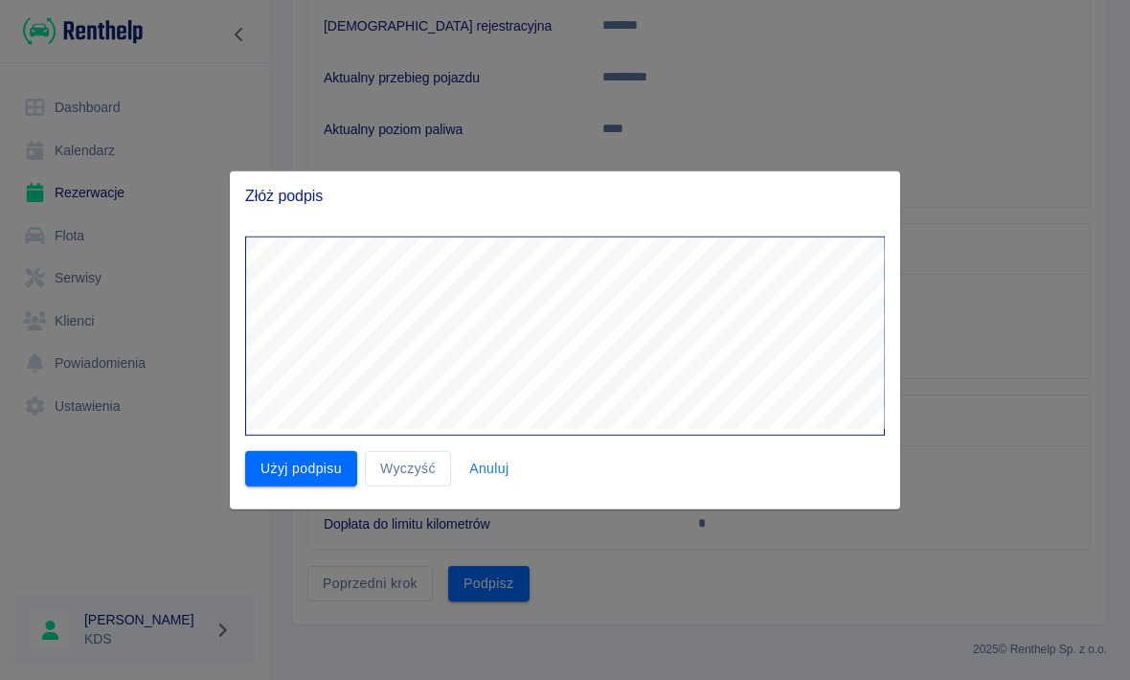
click at [327, 471] on button "Użyj podpisu" at bounding box center [301, 468] width 112 height 35
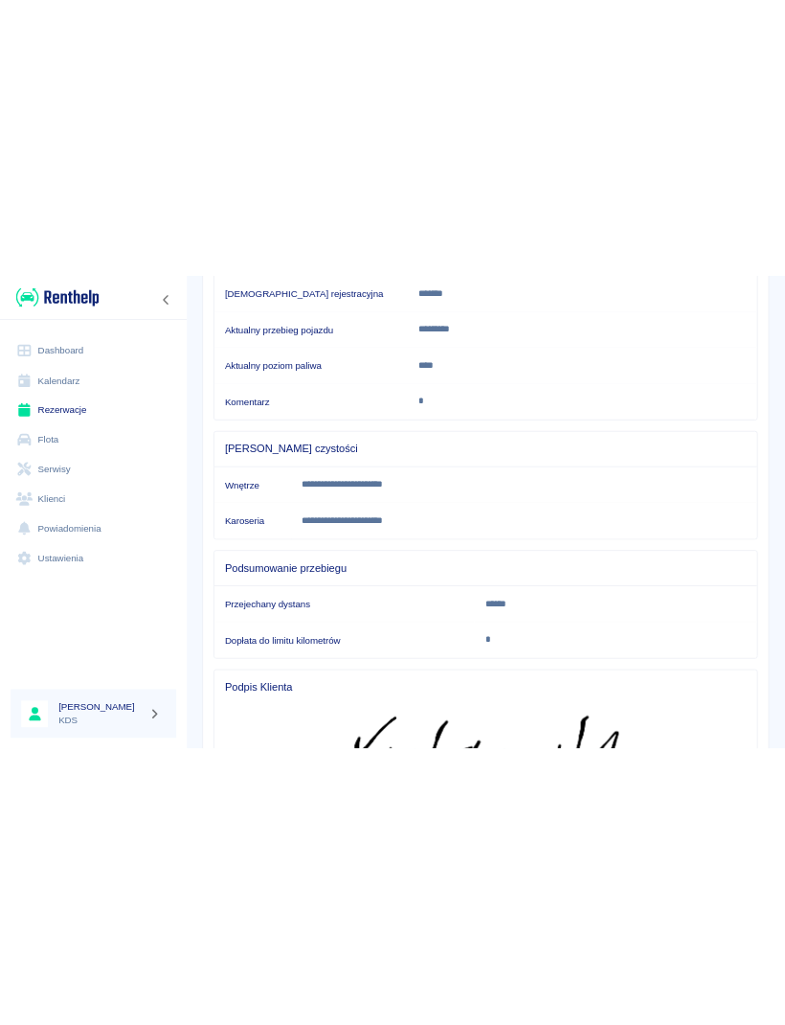
scroll to position [341, 0]
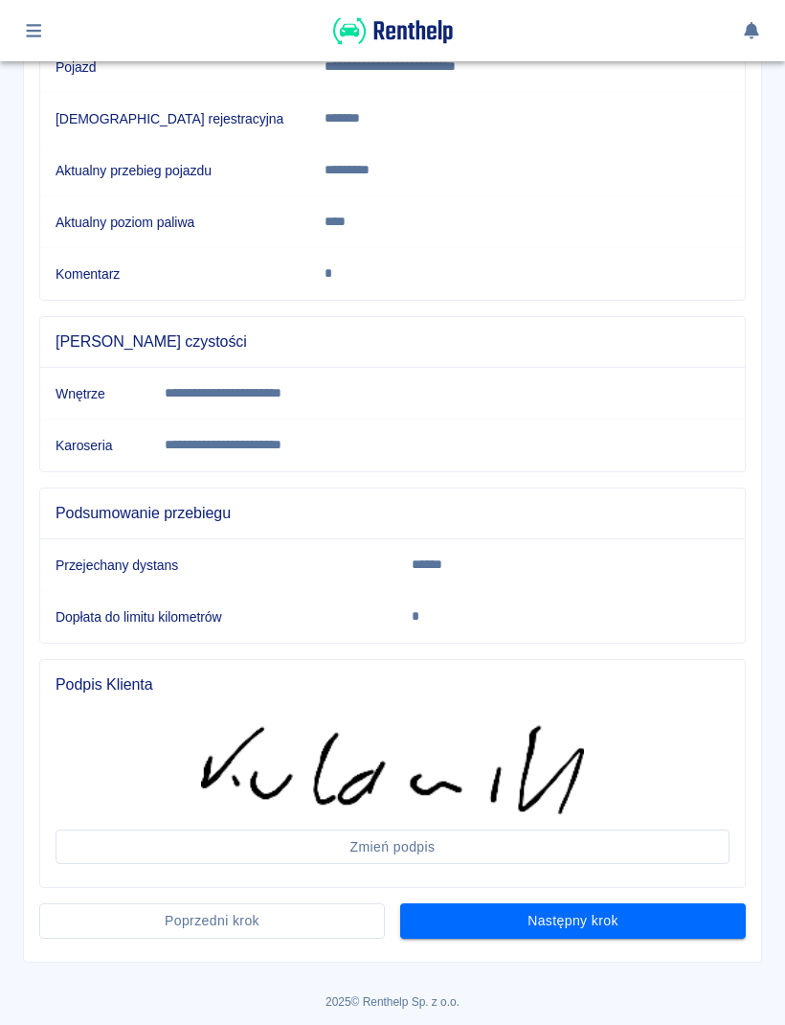
click at [639, 898] on div "Następny krok" at bounding box center [565, 913] width 361 height 51
click at [671, 952] on div "**********" at bounding box center [393, 388] width 738 height 1148
click at [597, 910] on button "Następny krok" at bounding box center [573, 920] width 346 height 35
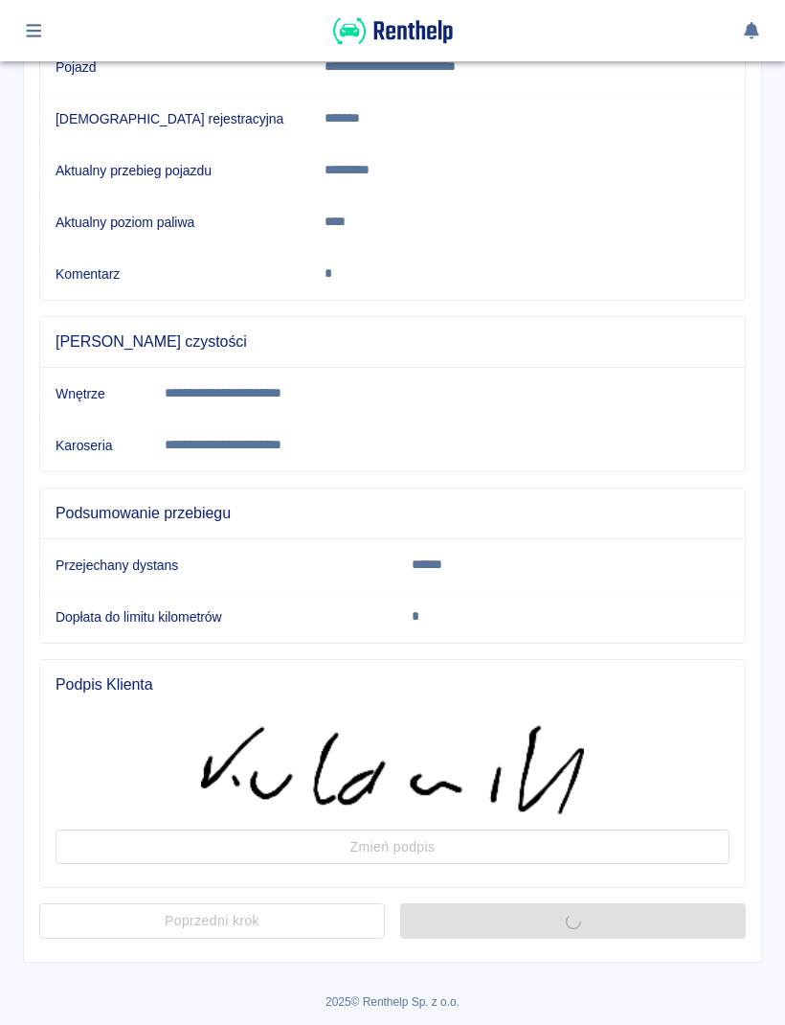
scroll to position [0, 0]
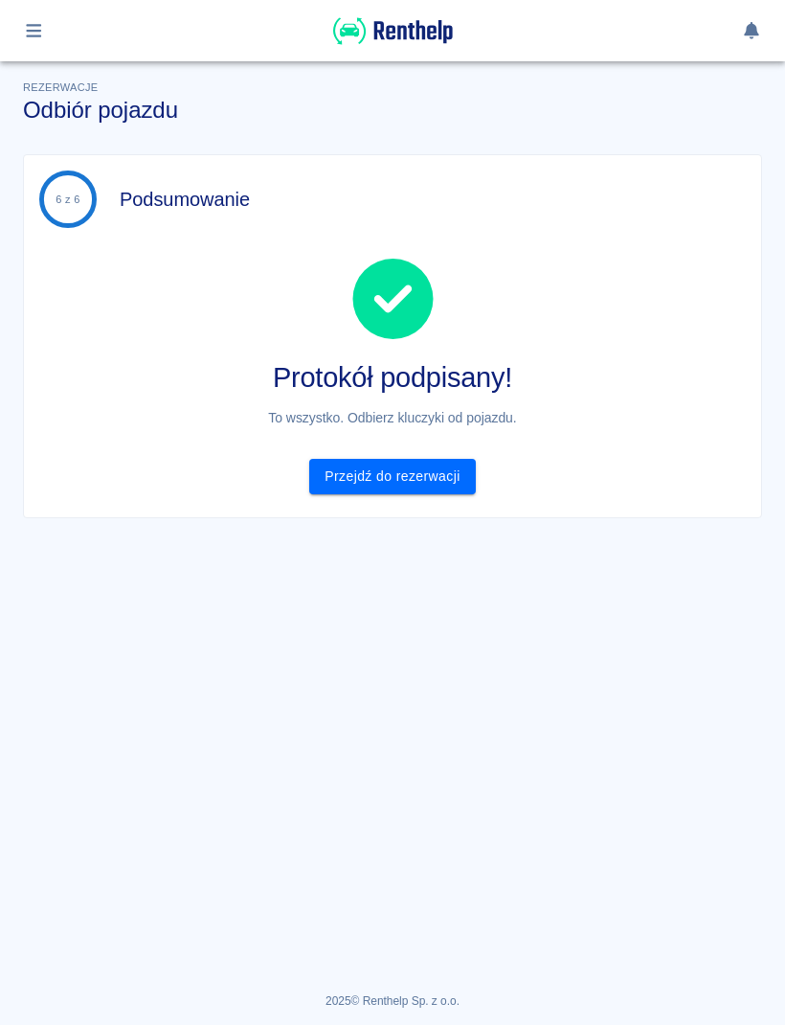
click at [468, 486] on link "Przejdź do rezerwacji" at bounding box center [392, 476] width 166 height 35
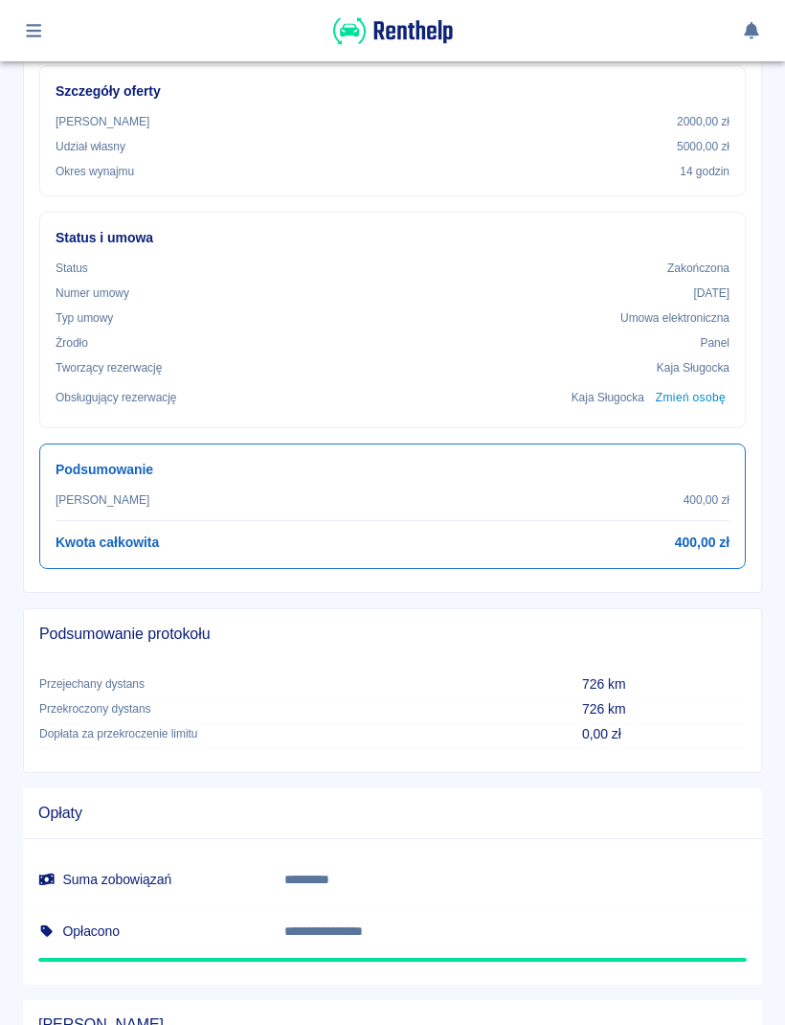
scroll to position [510, 0]
